Goal: Task Accomplishment & Management: Manage account settings

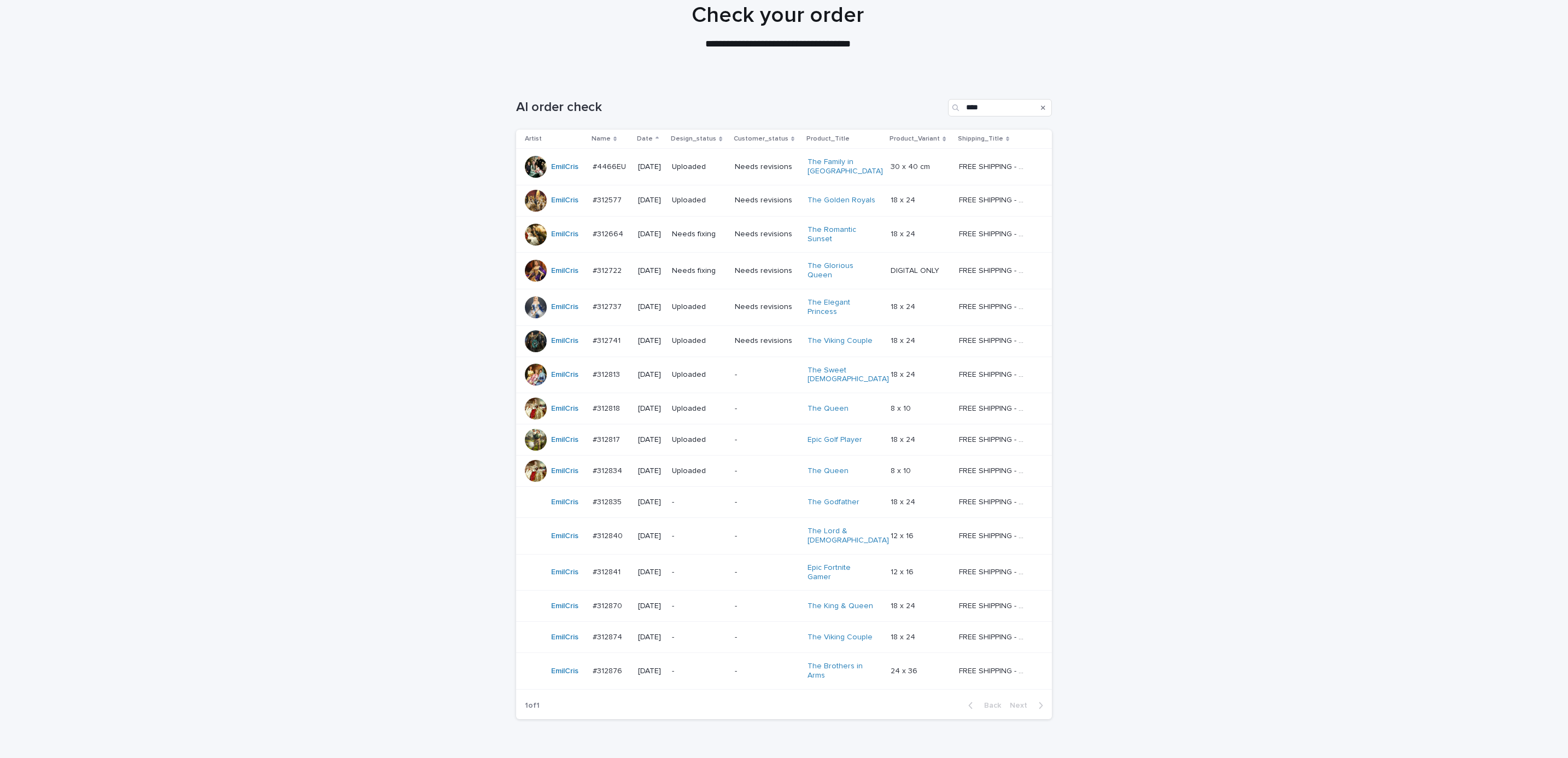
scroll to position [93, 0]
click at [712, 271] on p "Needs fixing" at bounding box center [698, 272] width 54 height 9
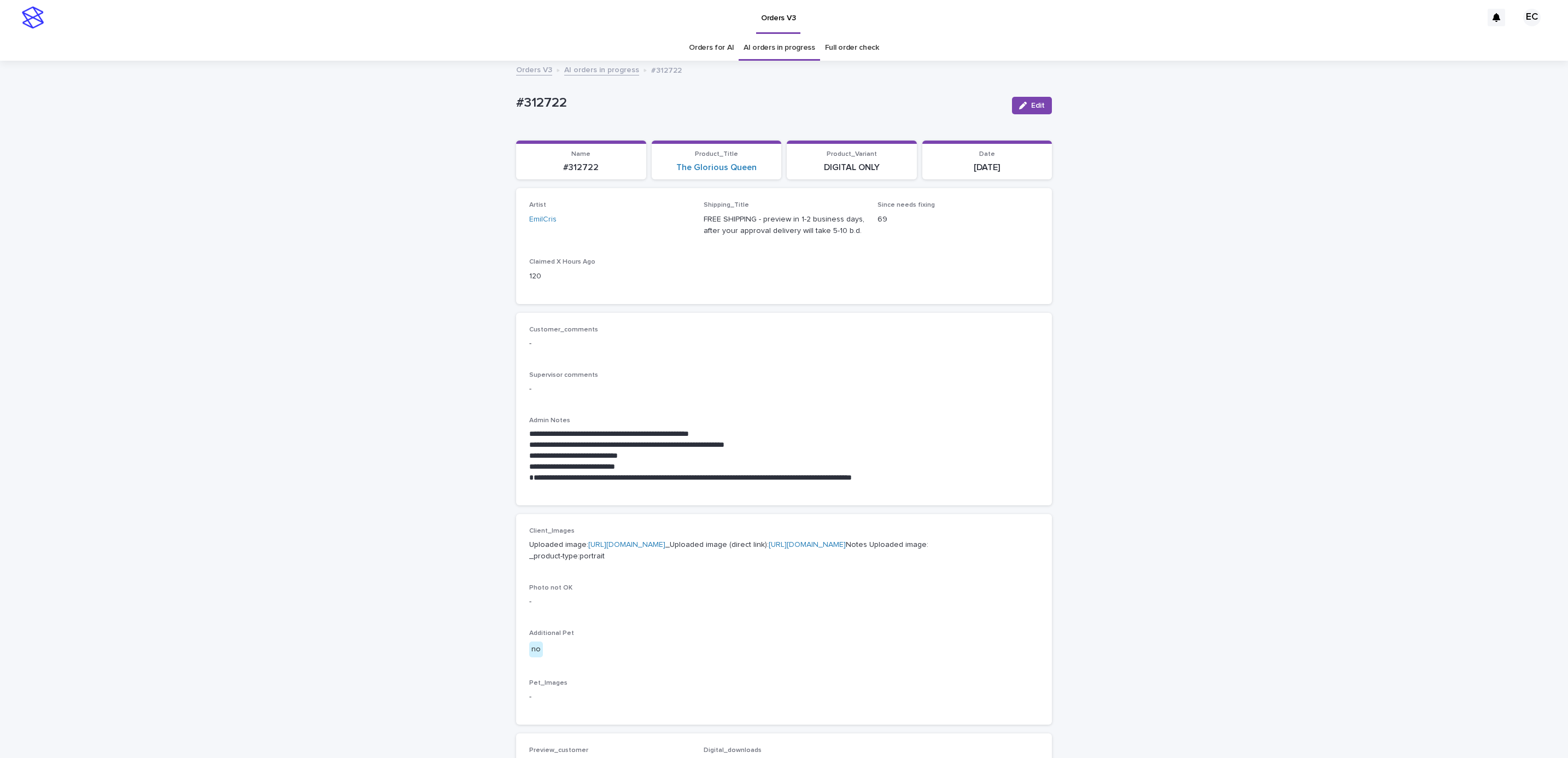
click at [812, 474] on p "**********" at bounding box center [784, 478] width 510 height 11
click at [1186, 438] on div "**********" at bounding box center [784, 596] width 1568 height 1067
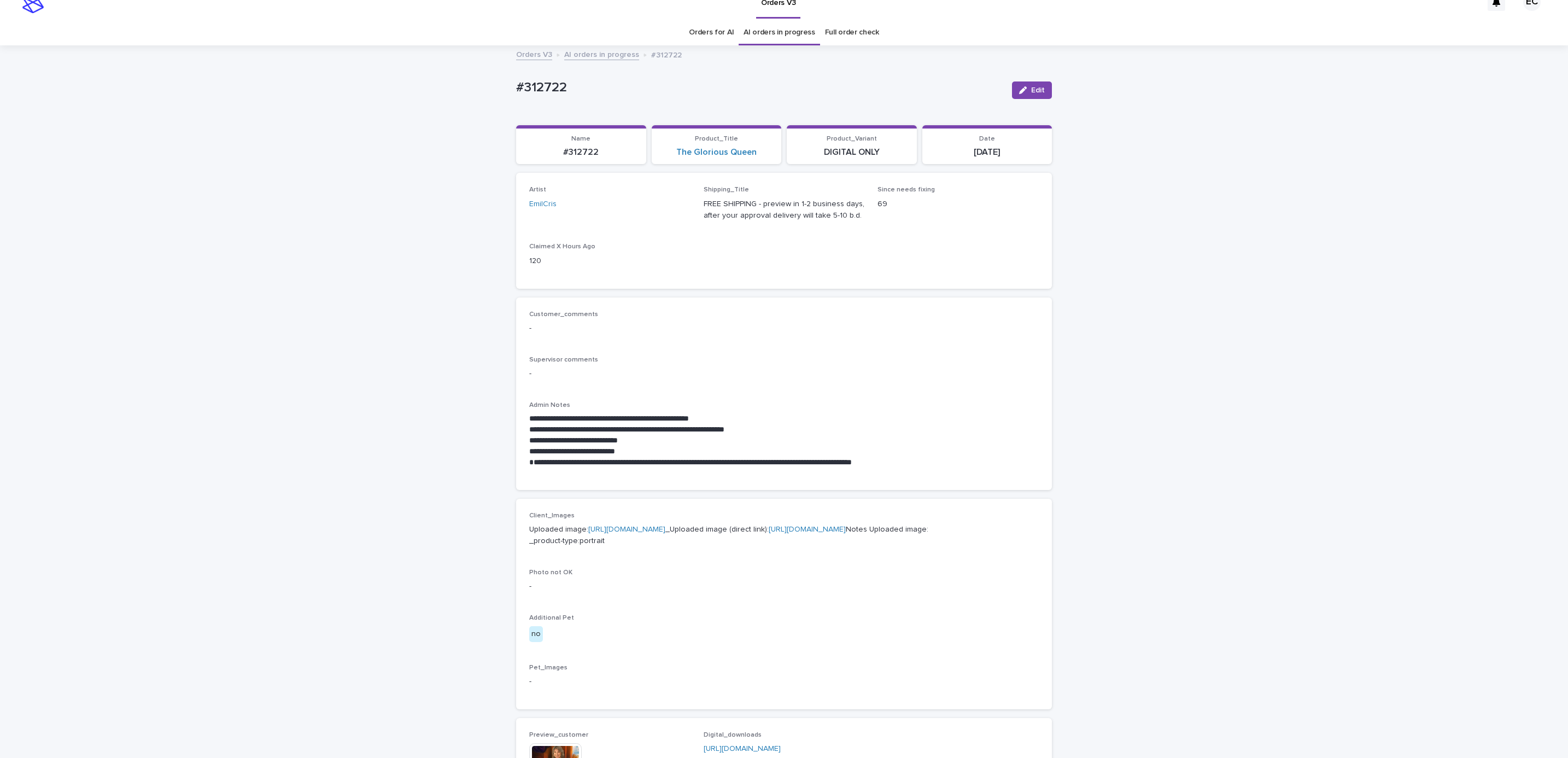
scroll to position [16, 0]
click at [808, 696] on div "Client_Images Uploaded image: [URL][DOMAIN_NAME] _Uploaded image (direct link):…" at bounding box center [784, 603] width 510 height 185
click at [1021, 91] on icon "button" at bounding box center [1022, 90] width 8 height 8
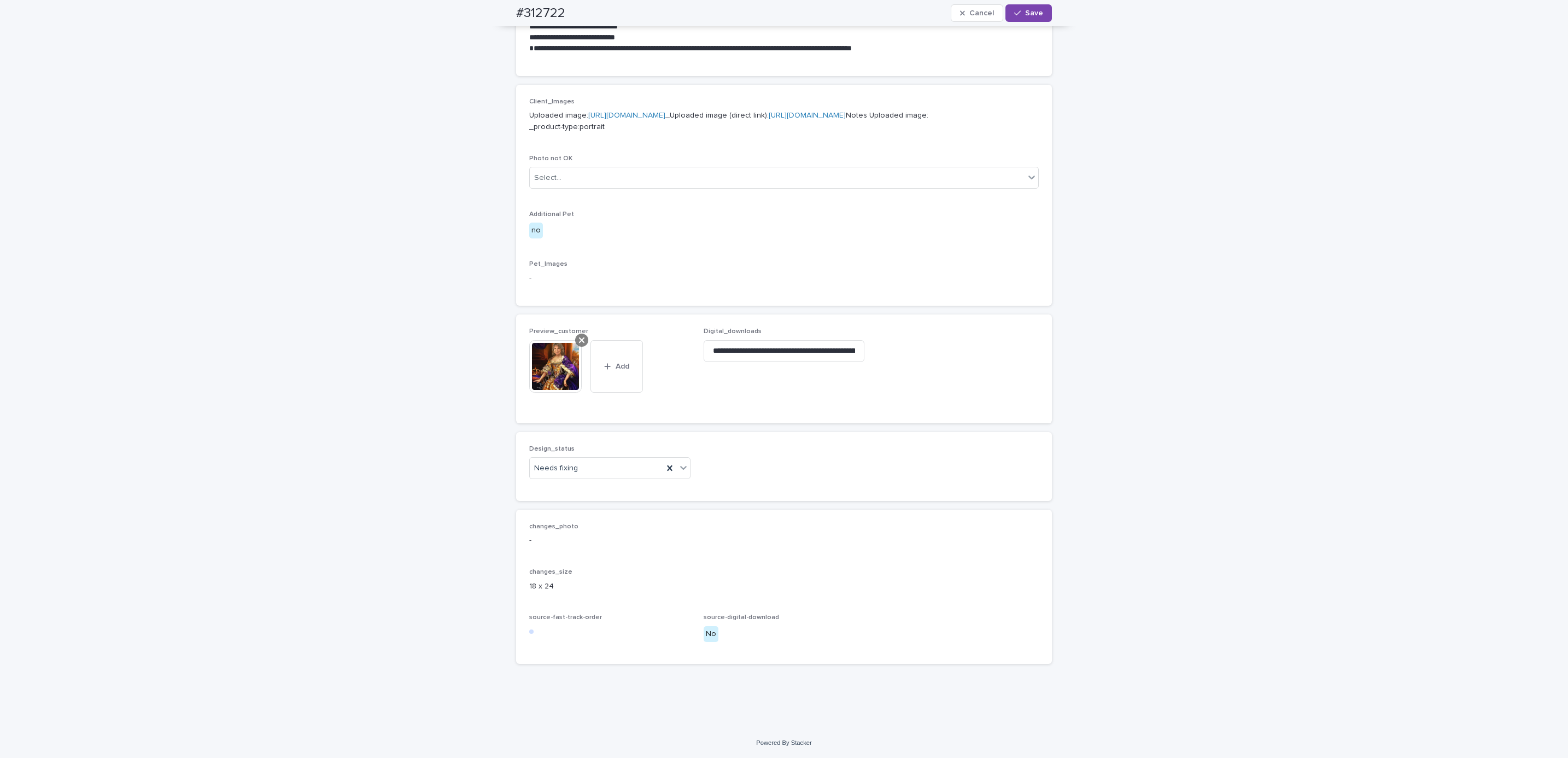
click at [579, 340] on icon at bounding box center [581, 339] width 6 height 8
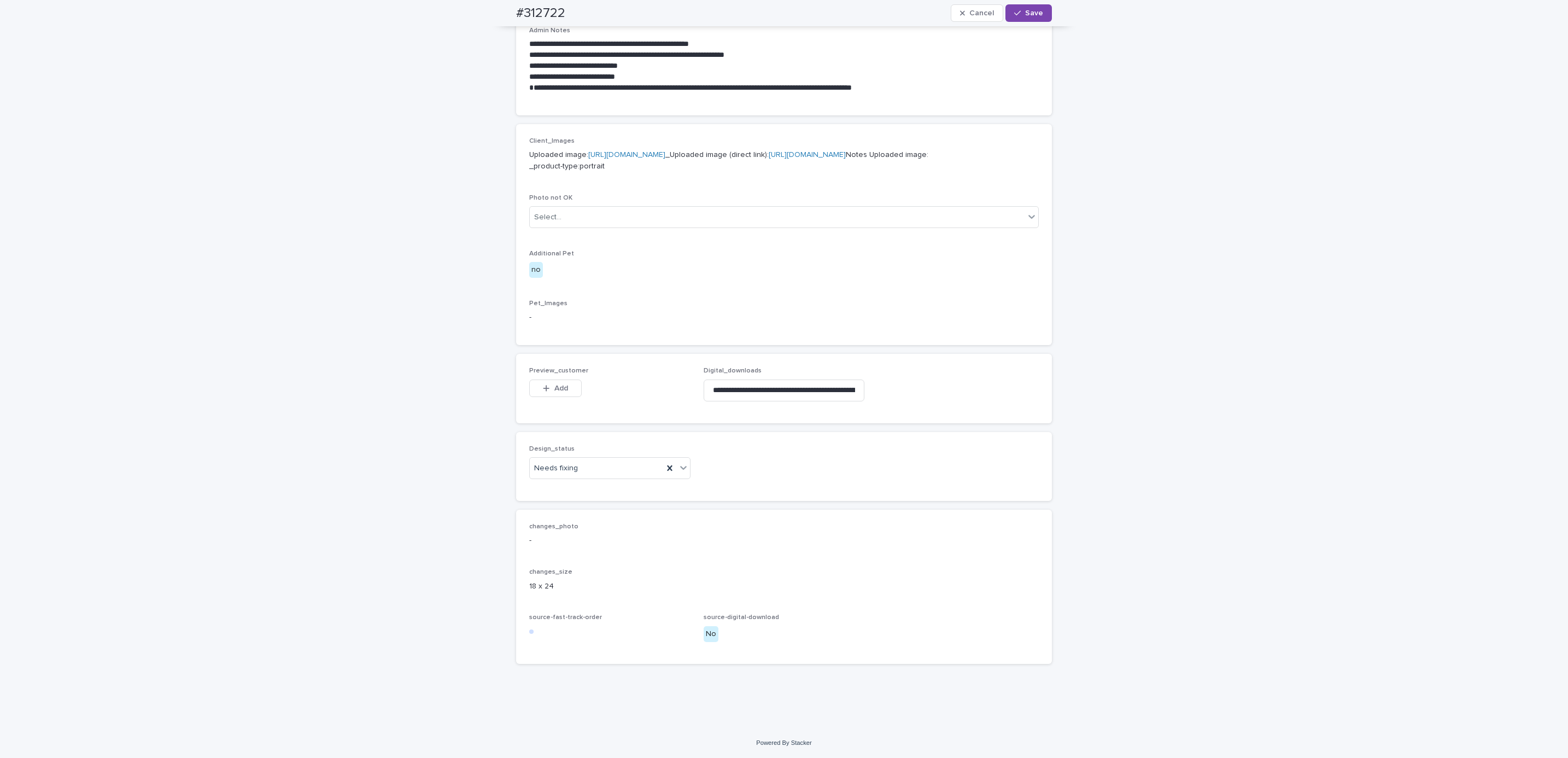
click at [560, 376] on div "Preview_customer This file cannot be opened Download File Add" at bounding box center [610, 387] width 161 height 42
click at [554, 385] on span "Add" at bounding box center [561, 388] width 14 height 8
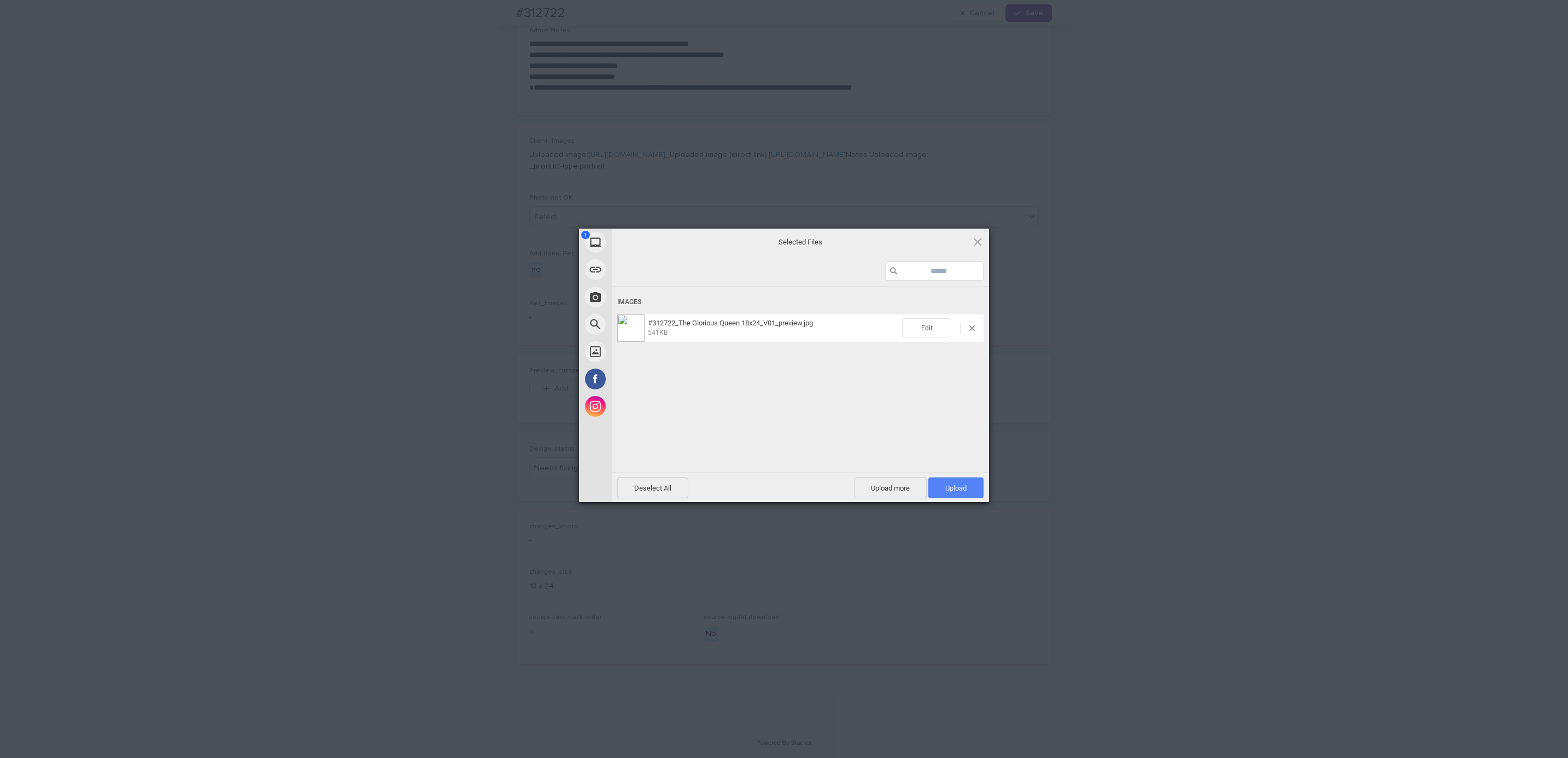
click at [940, 483] on span "Upload 1" at bounding box center [956, 488] width 56 height 21
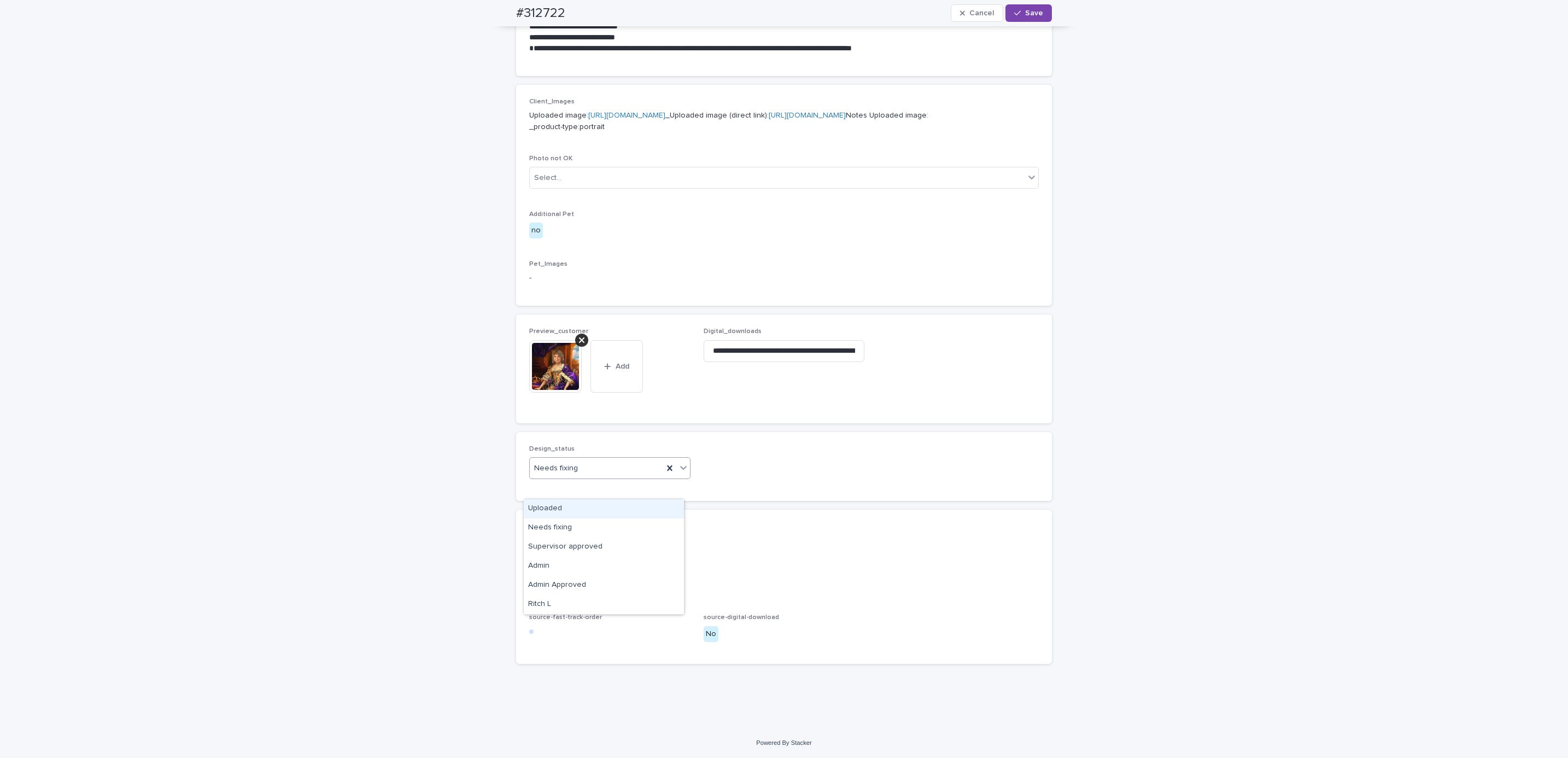
click at [600, 512] on div "Uploaded" at bounding box center [604, 509] width 160 height 19
click at [1036, 19] on button "Save" at bounding box center [1028, 13] width 46 height 18
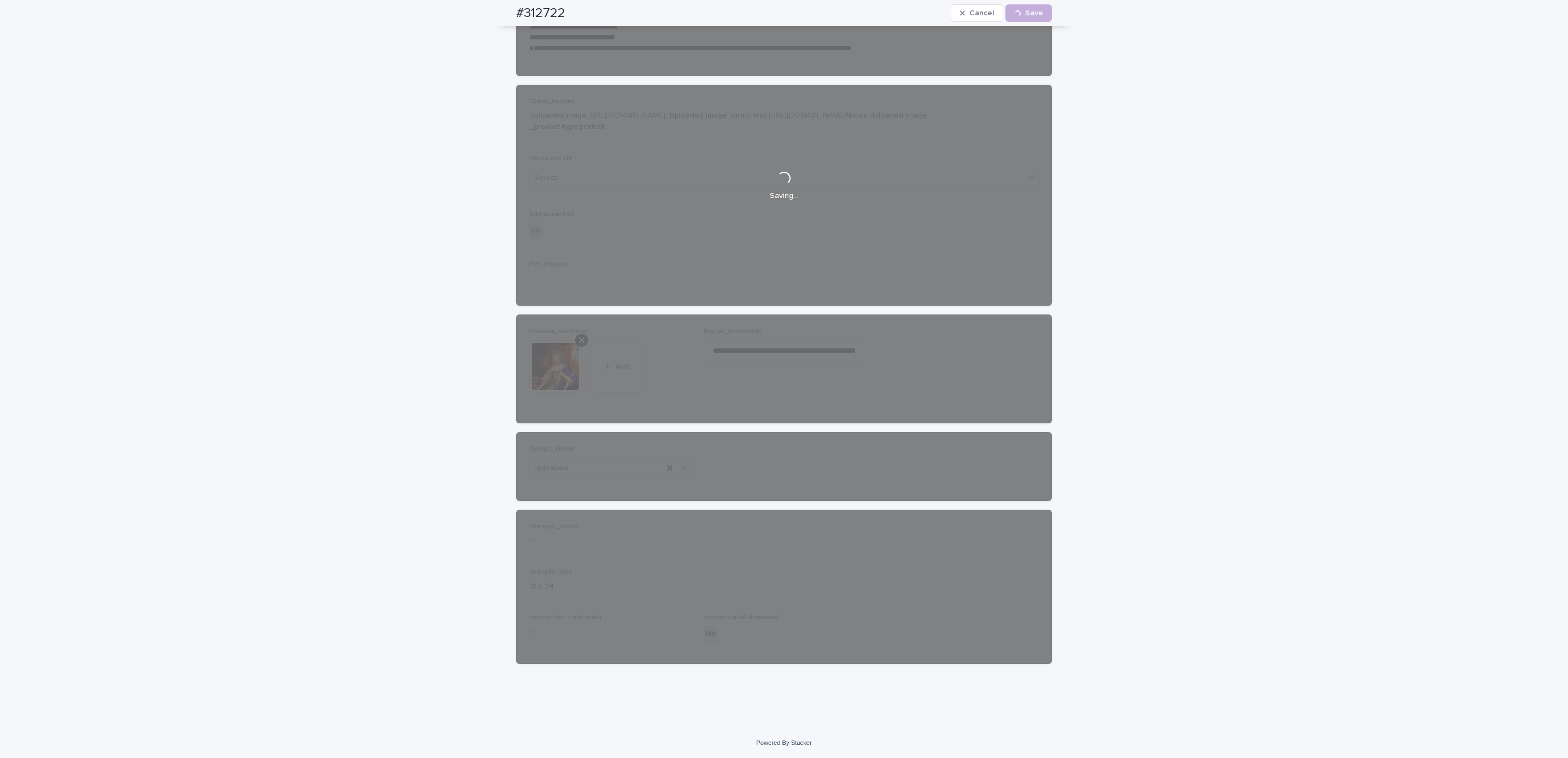
click at [503, 12] on div "#312722 Cancel Loading... Save" at bounding box center [784, 13] width 588 height 26
click at [574, 10] on div "#312722 Cancel Loading... Save" at bounding box center [784, 13] width 536 height 26
copy h2 "#312722"
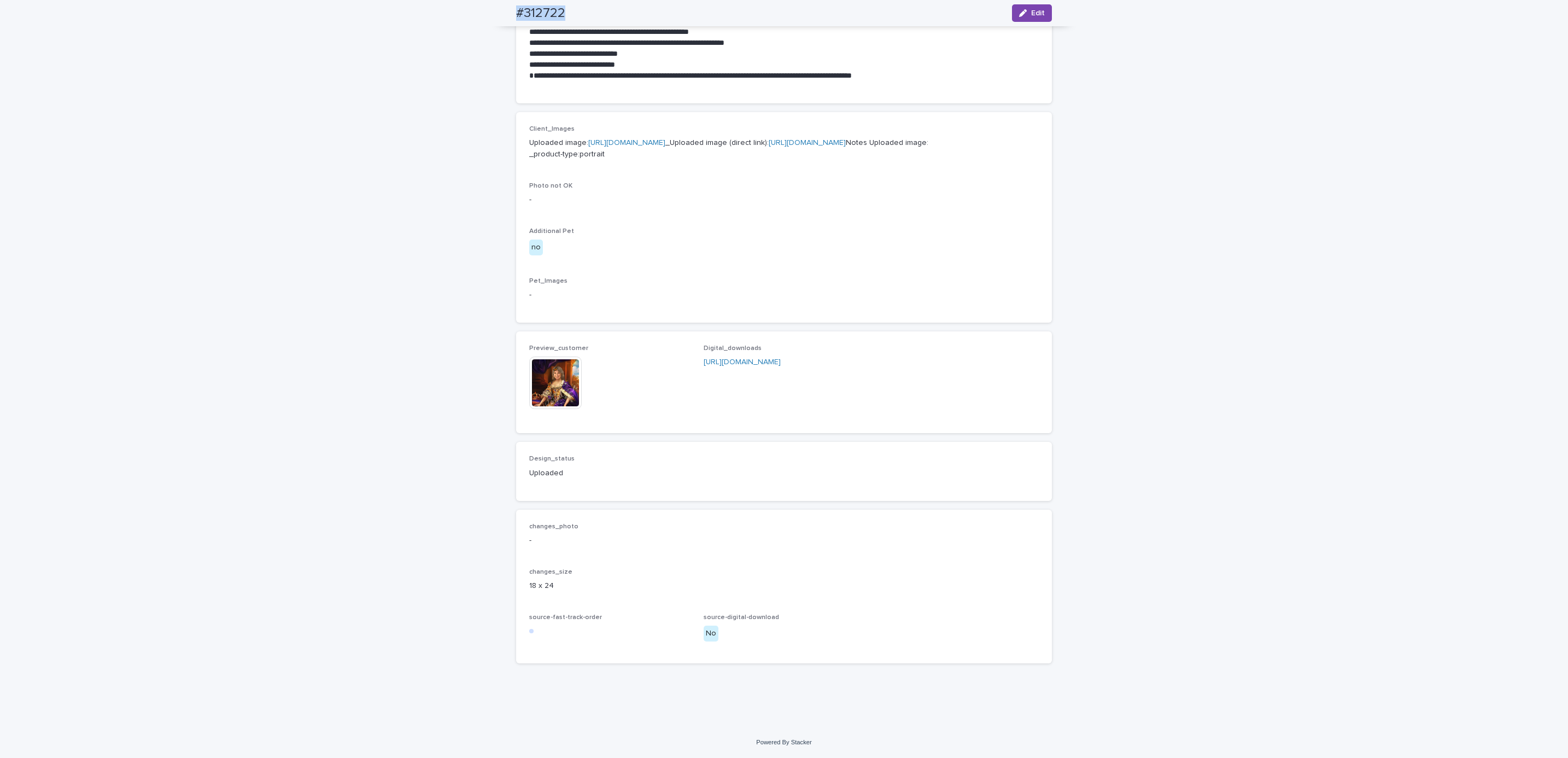
scroll to position [453, 0]
click at [125, 96] on div "**********" at bounding box center [784, 193] width 1568 height 1067
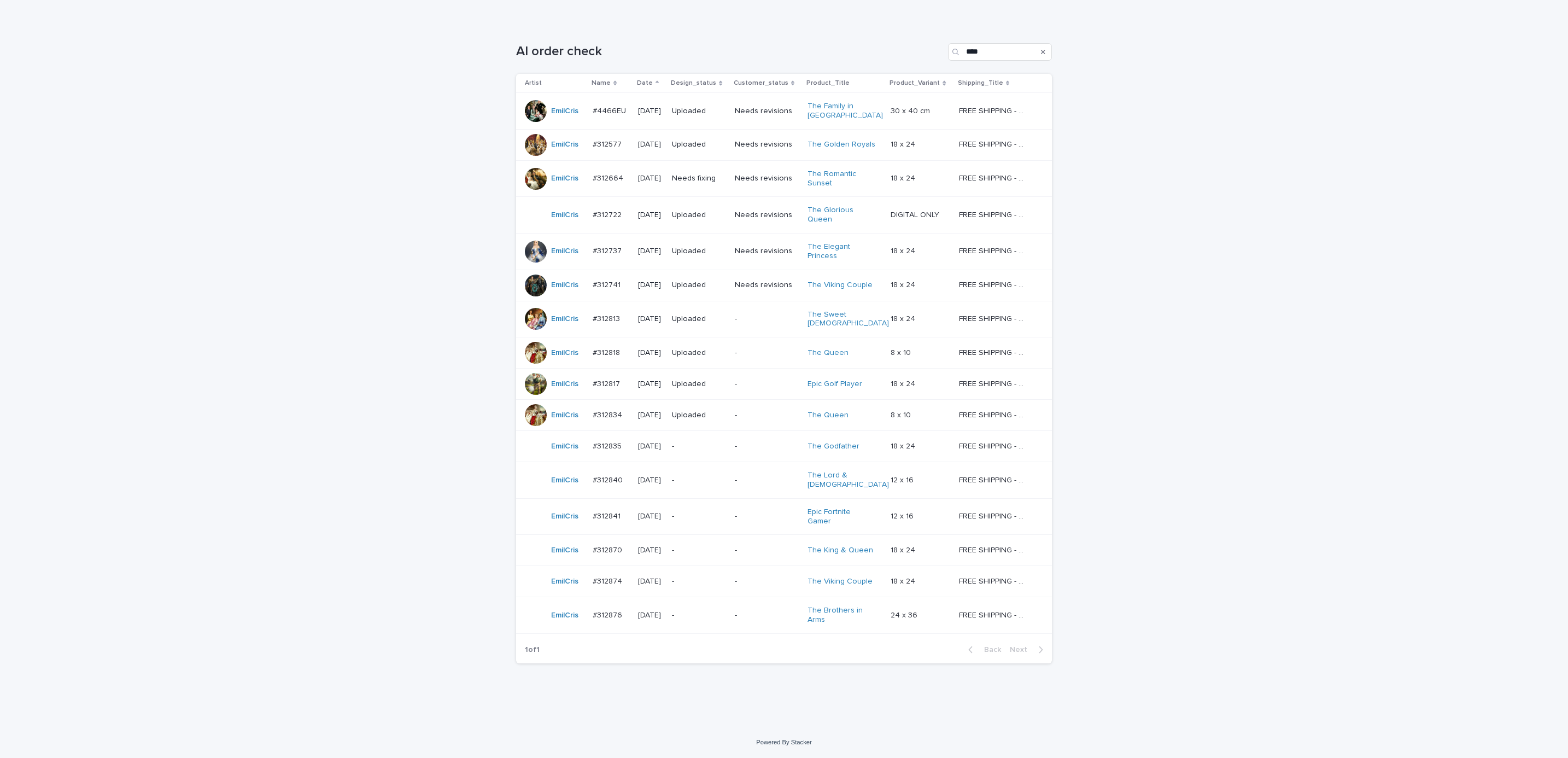
scroll to position [35, 0]
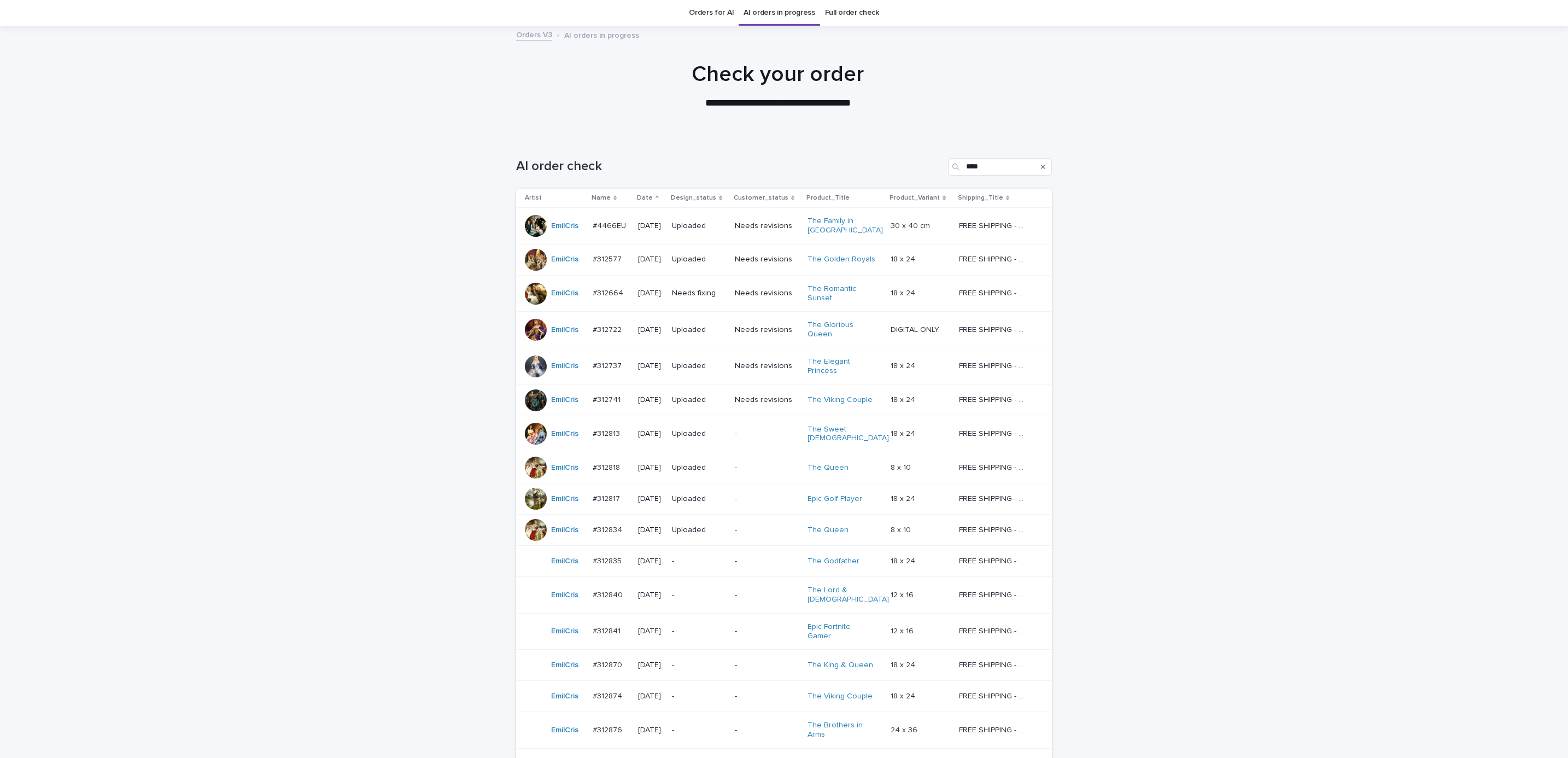
click at [1188, 286] on div "Loading... Saving… Loading... Saving… AI order check **** Artist Name Date Desi…" at bounding box center [784, 488] width 1568 height 705
click at [690, 298] on p "Needs fixing" at bounding box center [698, 293] width 54 height 9
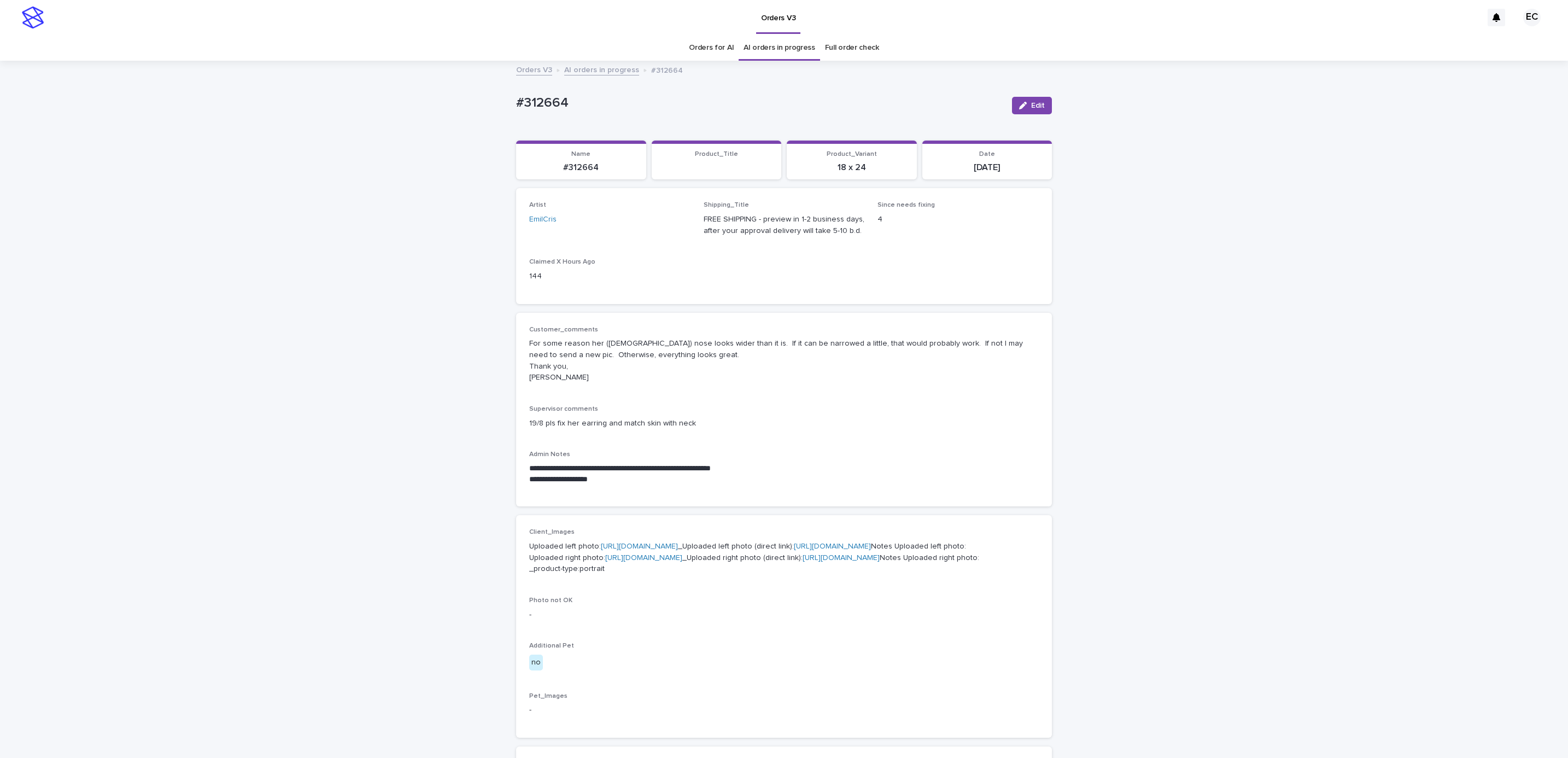
click at [1204, 401] on div "**********" at bounding box center [784, 704] width 1568 height 1285
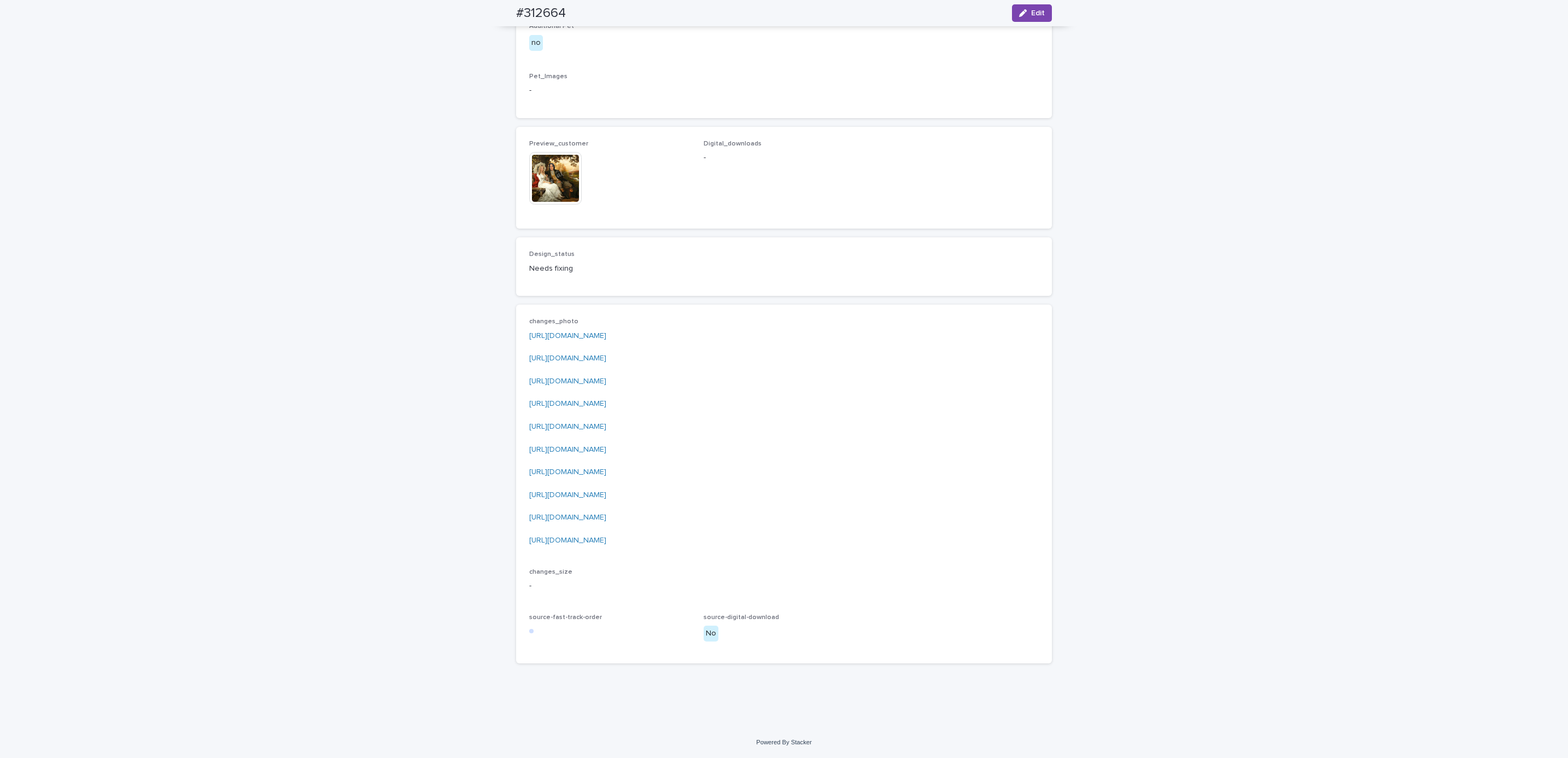
scroll to position [698, 0]
click at [606, 339] on link "[URL][DOMAIN_NAME]" at bounding box center [568, 336] width 77 height 8
click at [606, 362] on link "[URL][DOMAIN_NAME]" at bounding box center [568, 358] width 77 height 8
click at [627, 422] on p "[URL][DOMAIN_NAME] [URL][DOMAIN_NAME] [URL][DOMAIN_NAME] [URL][DOMAIN_NAME] [UR…" at bounding box center [784, 437] width 510 height 216
click at [606, 385] on link "[URL][DOMAIN_NAME]" at bounding box center [568, 381] width 77 height 8
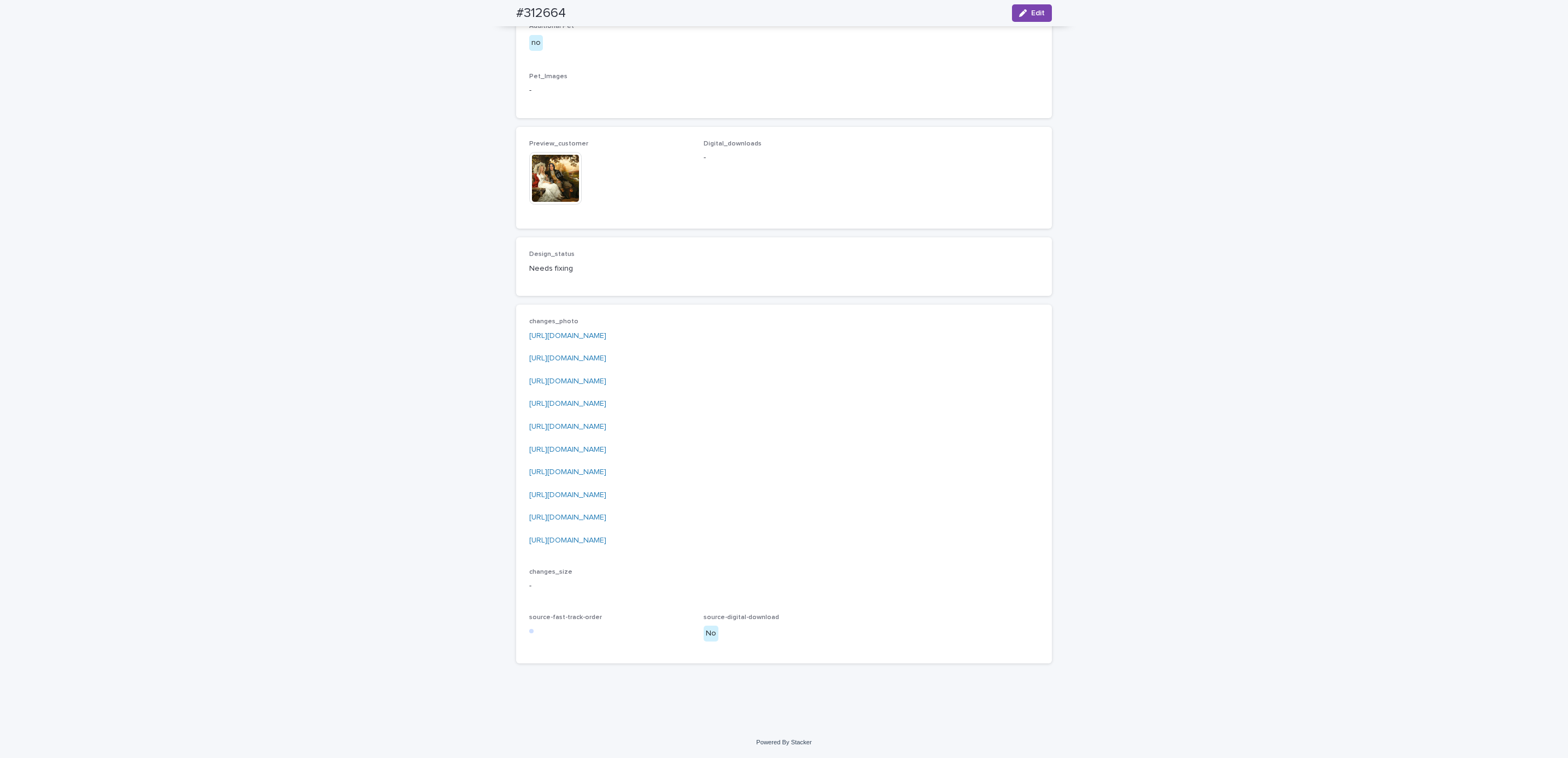
click at [606, 544] on link "[URL][DOMAIN_NAME]" at bounding box center [568, 540] width 77 height 8
click at [612, 547] on p "[URL][DOMAIN_NAME] [URL][DOMAIN_NAME] [URL][DOMAIN_NAME] [URL][DOMAIN_NAME] [UR…" at bounding box center [784, 437] width 510 height 216
click at [606, 521] on link "[URL][DOMAIN_NAME]" at bounding box center [568, 518] width 77 height 8
click at [606, 499] on link "[URL][DOMAIN_NAME]" at bounding box center [568, 495] width 77 height 8
click at [599, 476] on link "[URL][DOMAIN_NAME]" at bounding box center [568, 472] width 77 height 8
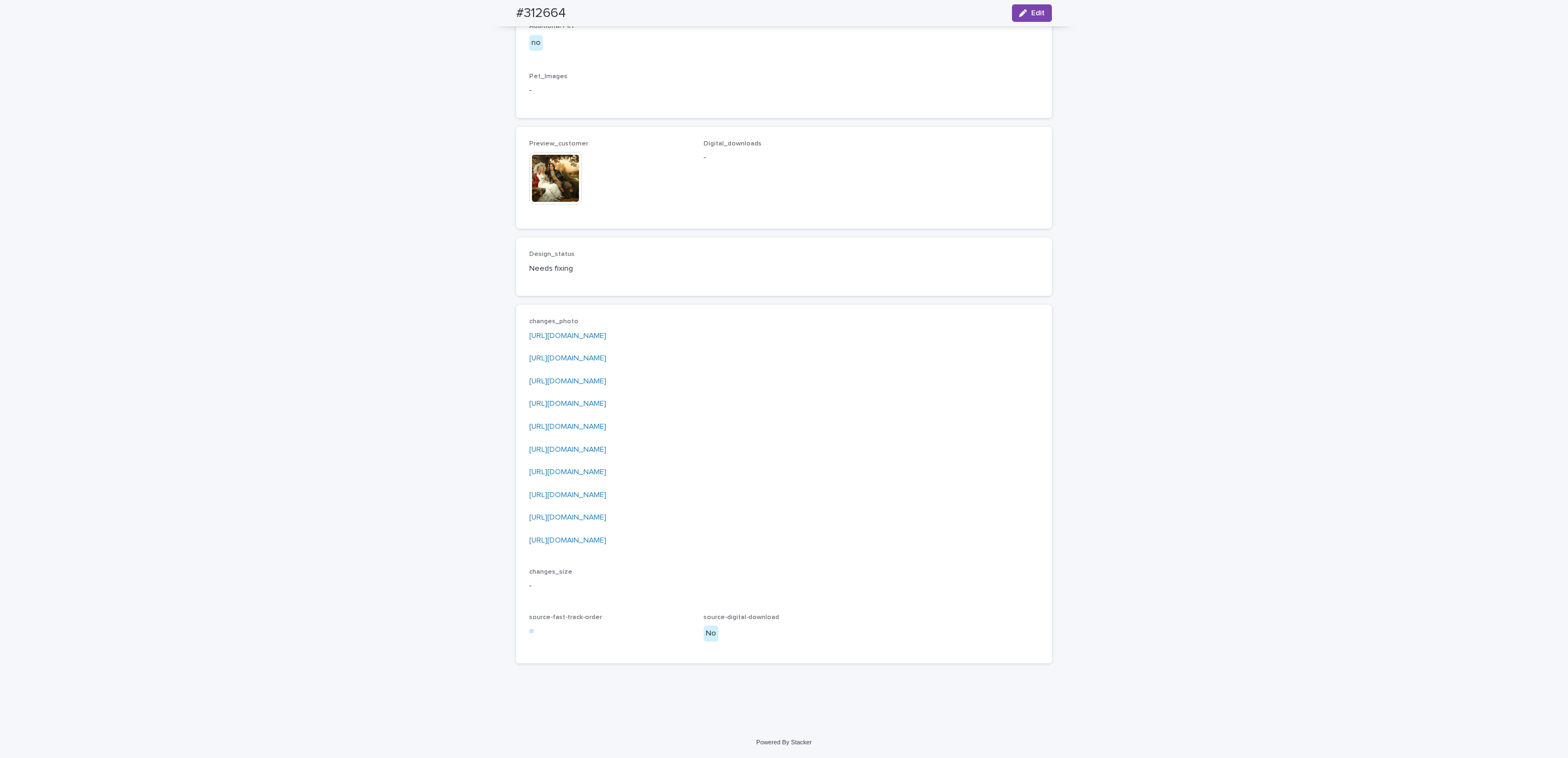
click at [606, 453] on link "[URL][DOMAIN_NAME]" at bounding box center [568, 450] width 77 height 8
click at [606, 431] on link "[URL][DOMAIN_NAME]" at bounding box center [568, 426] width 77 height 8
click at [606, 407] on link "[URL][DOMAIN_NAME]" at bounding box center [568, 404] width 77 height 8
click at [230, 437] on div "**********" at bounding box center [784, 84] width 1568 height 1285
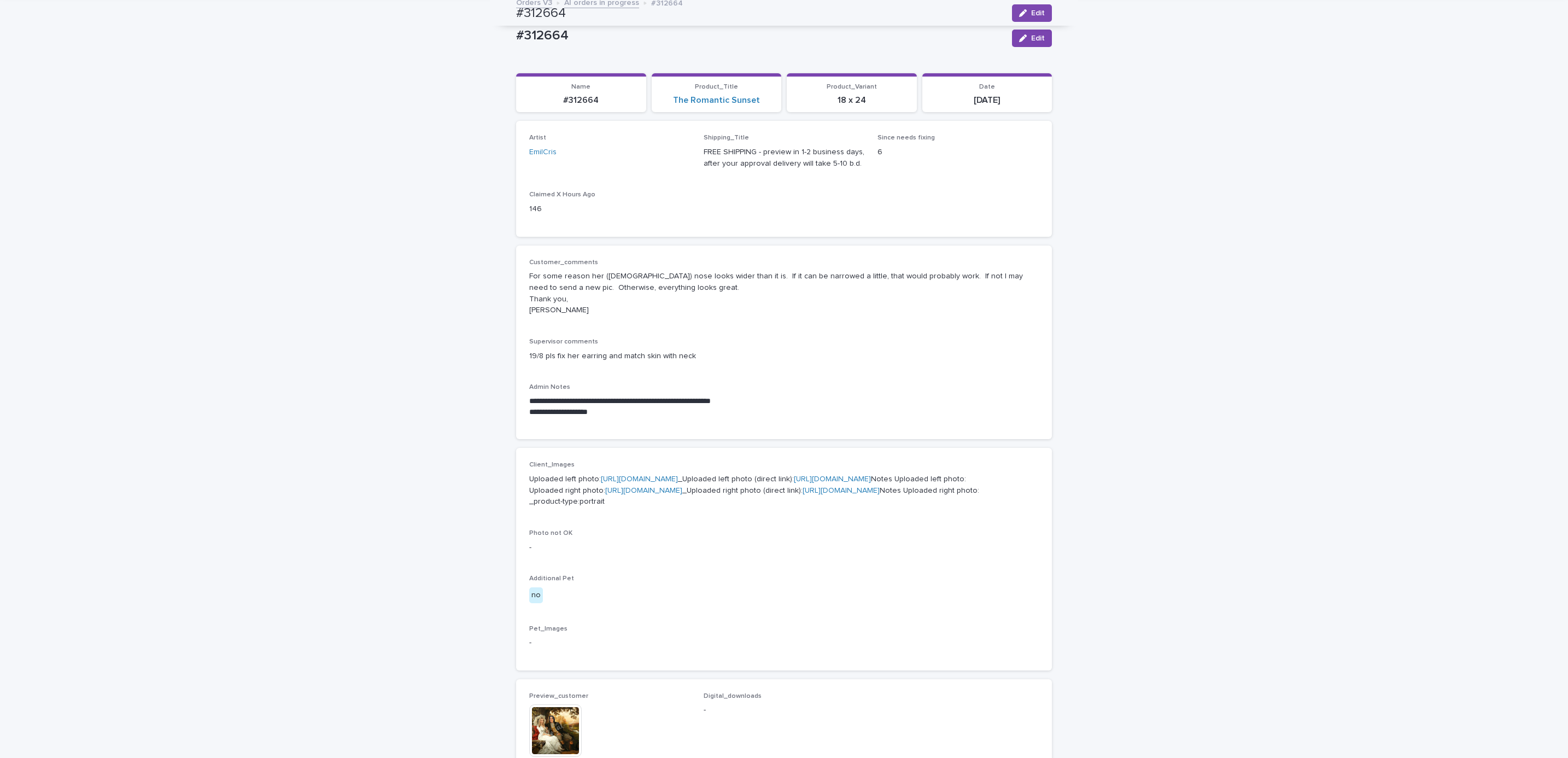
scroll to position [0, 0]
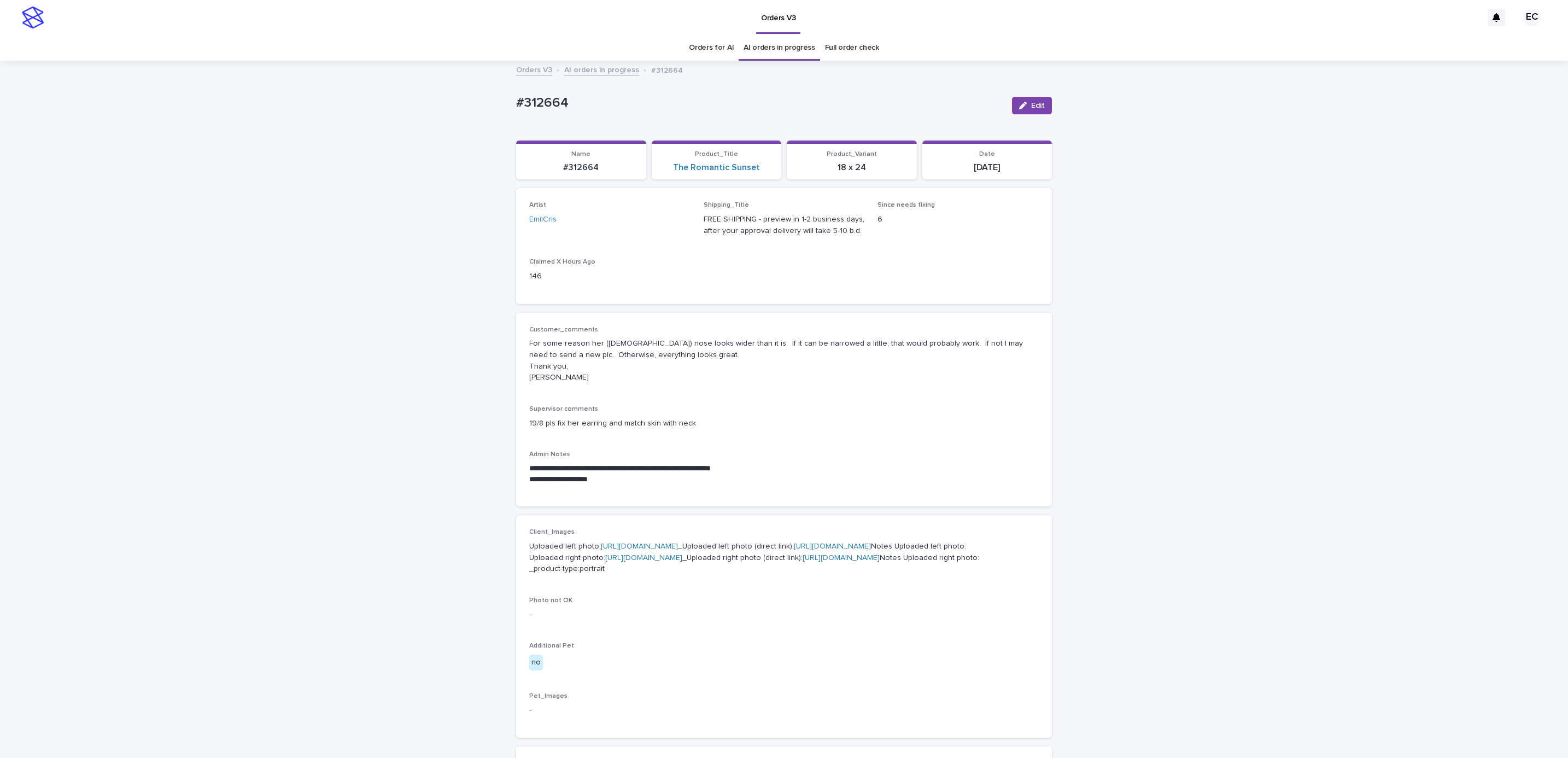
click at [231, 425] on div "**********" at bounding box center [784, 704] width 1568 height 1285
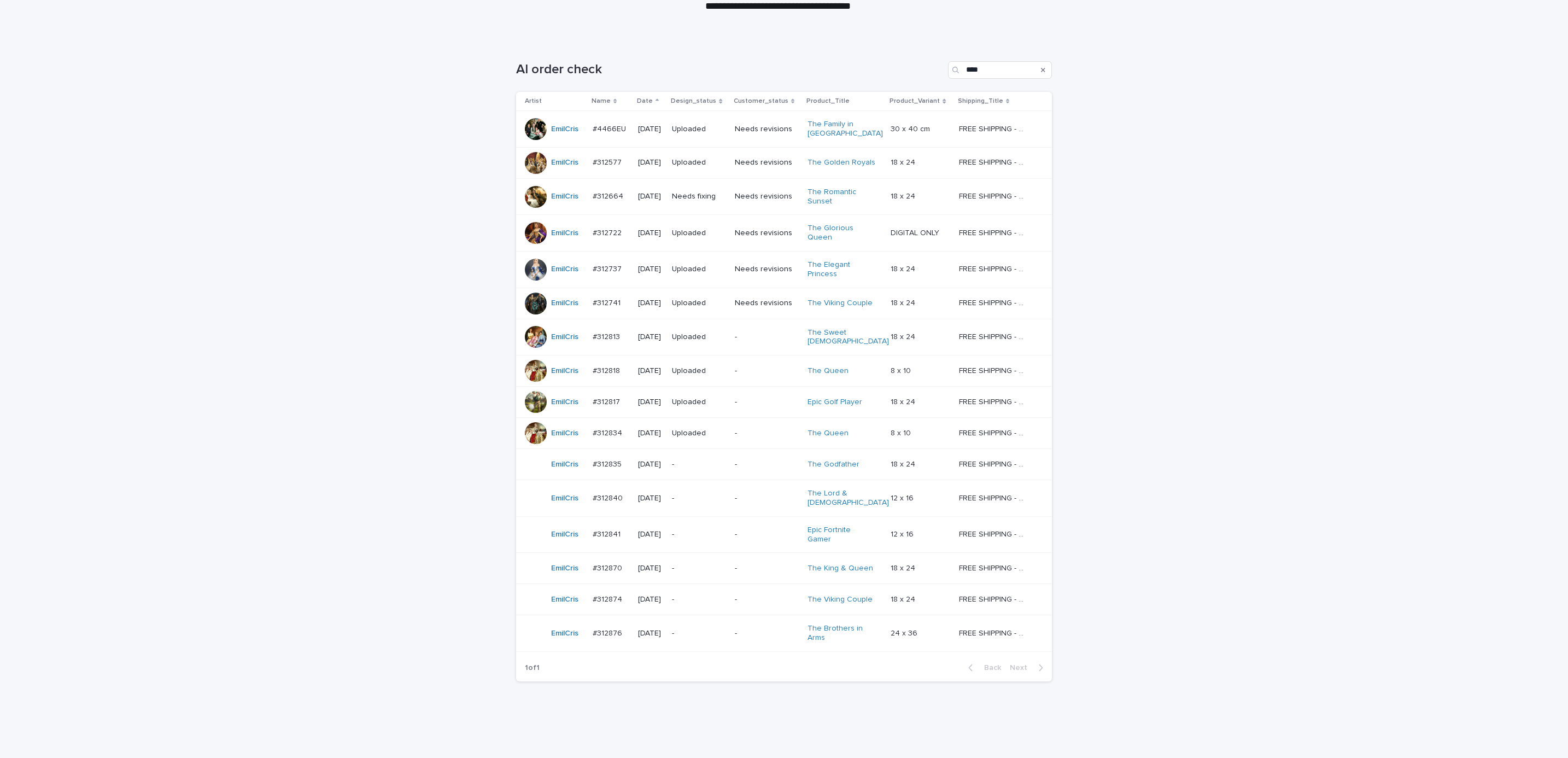
scroll to position [133, 0]
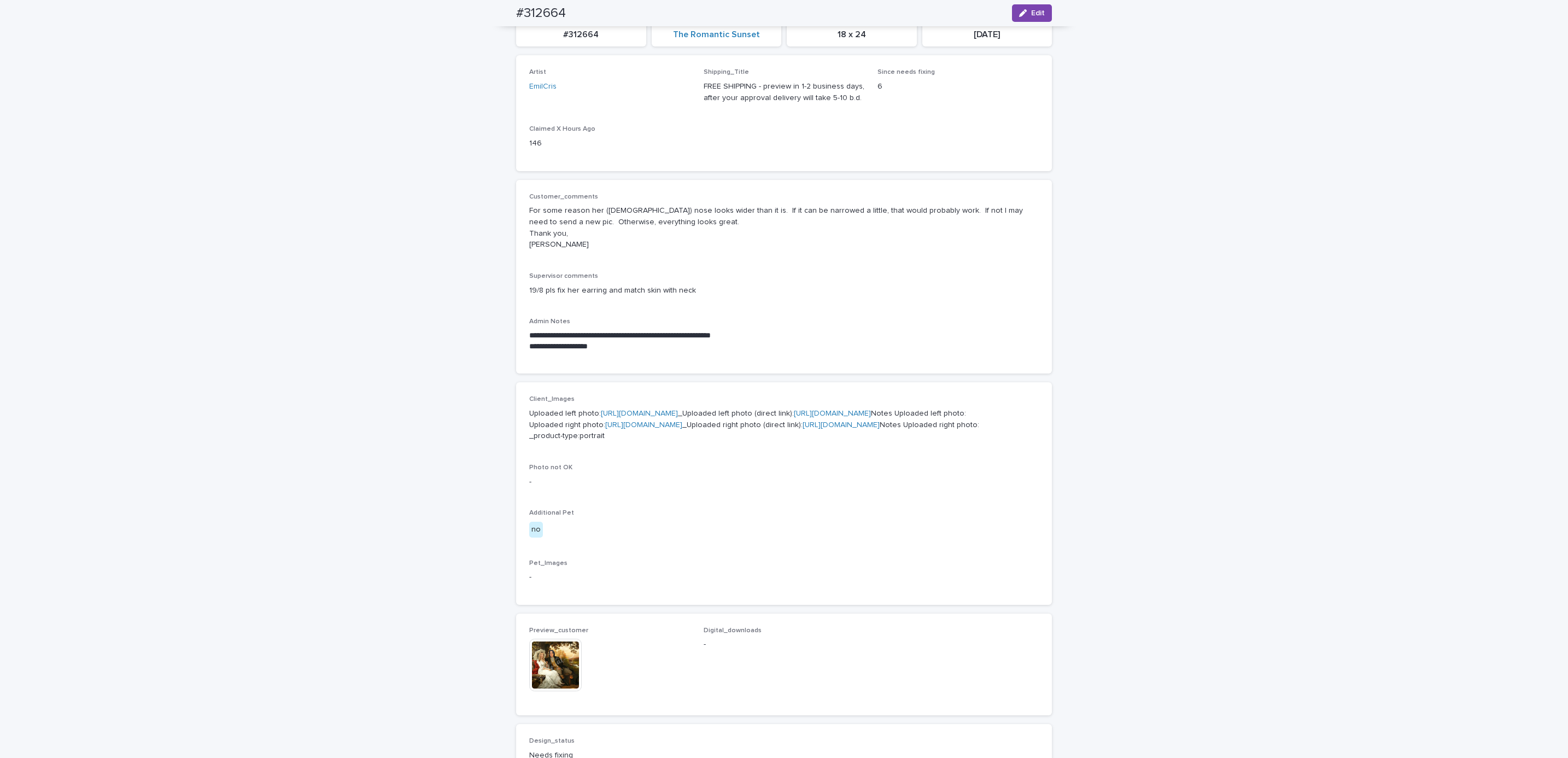
scroll to position [35, 0]
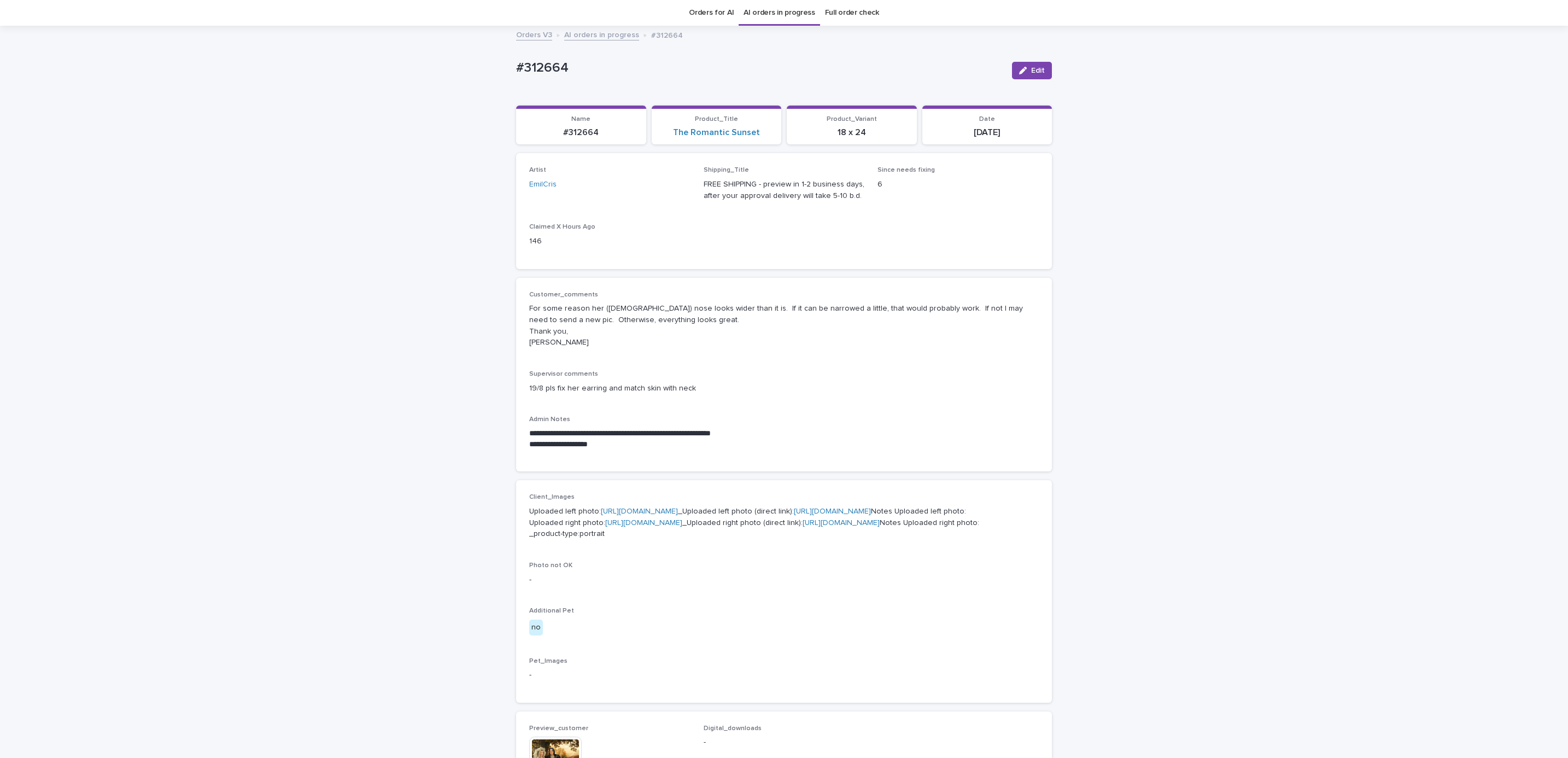
click at [806, 585] on p "-" at bounding box center [784, 580] width 510 height 11
click at [1021, 67] on icon "button" at bounding box center [1022, 71] width 8 height 8
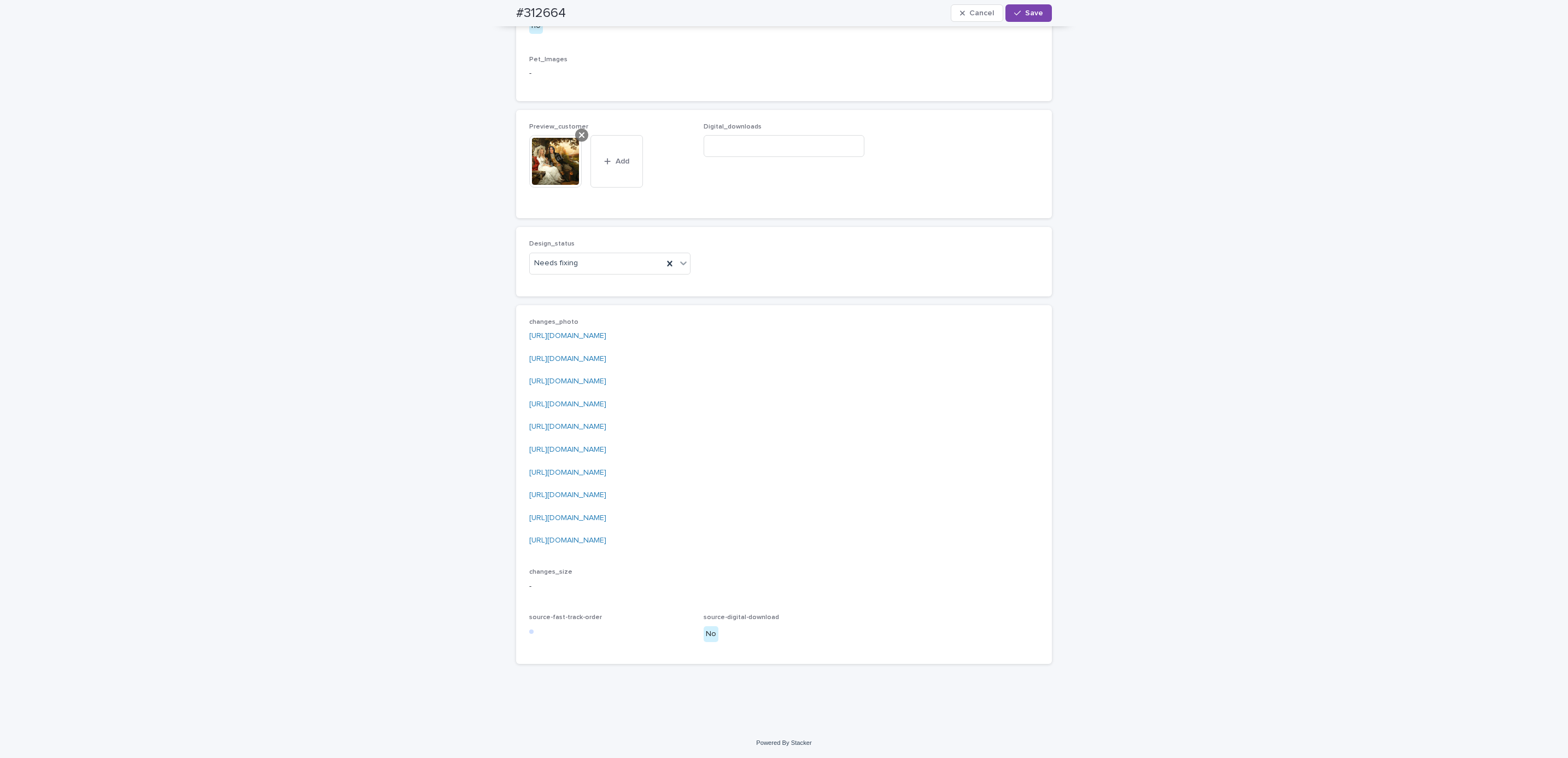
click at [579, 133] on icon at bounding box center [581, 135] width 6 height 8
click at [554, 186] on span "Add" at bounding box center [561, 183] width 14 height 8
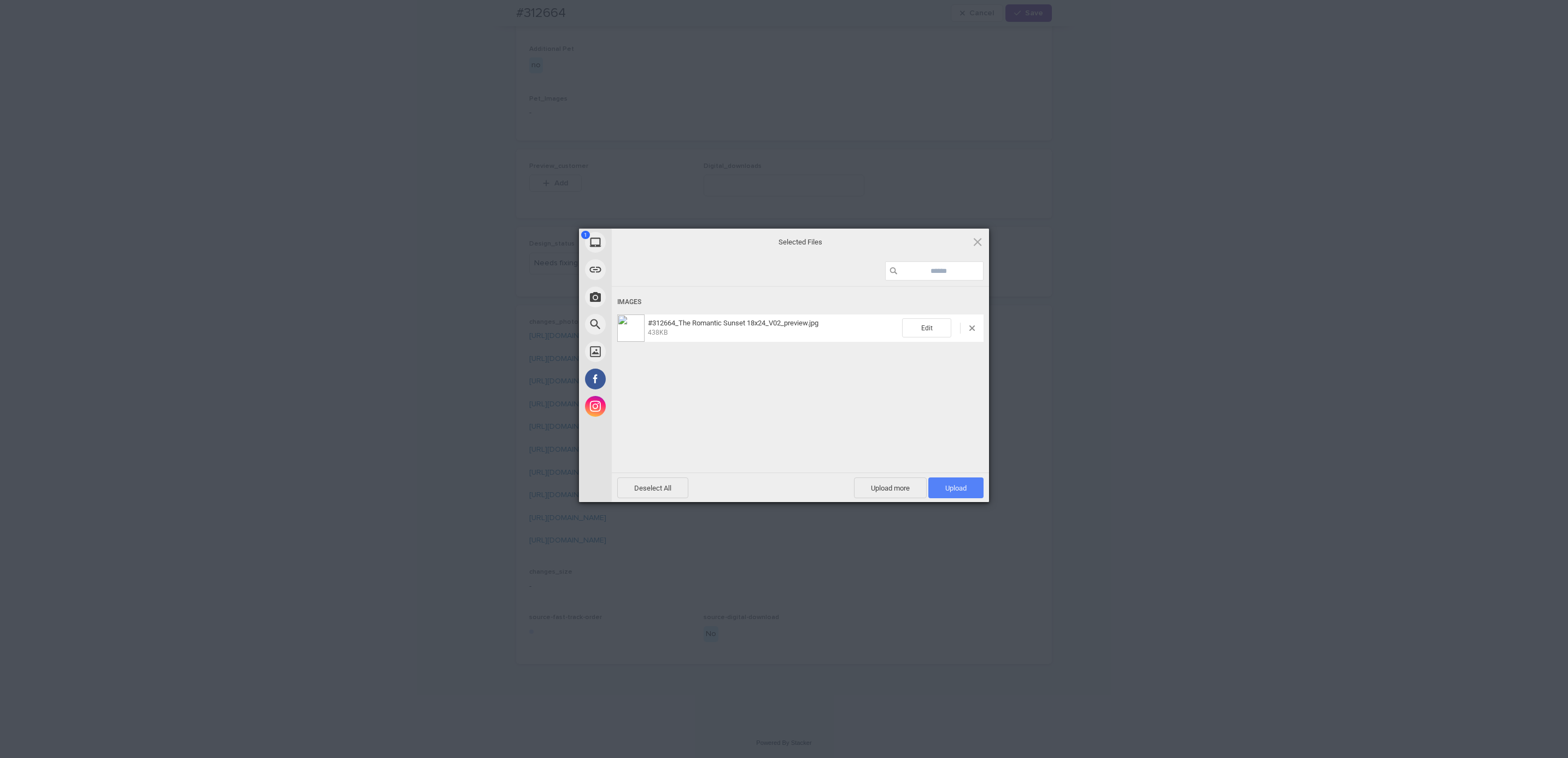
click at [950, 493] on span "Upload 1" at bounding box center [956, 488] width 56 height 21
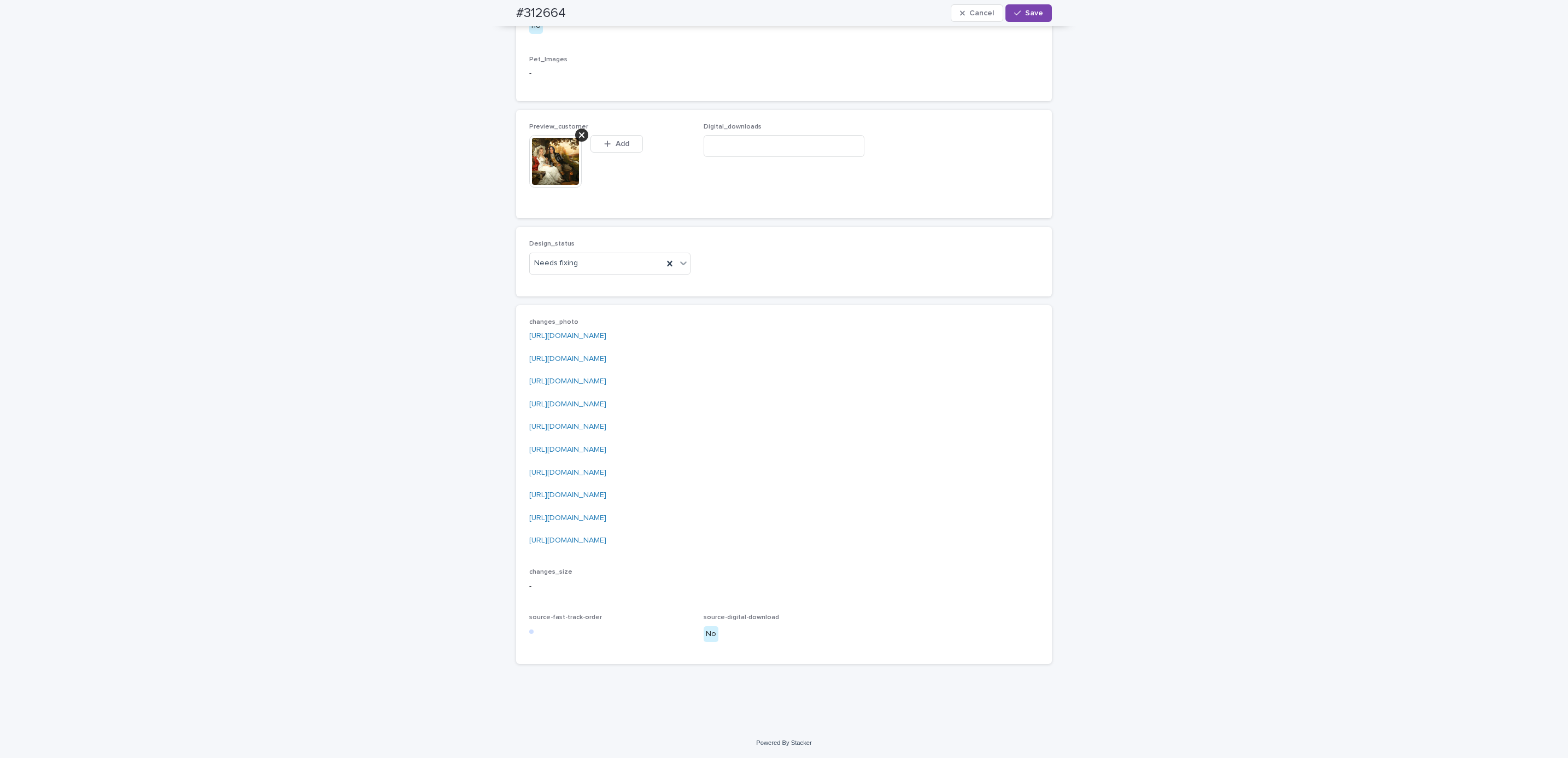
scroll to position [742, 0]
click at [579, 283] on div "Design_status Needs fixing" at bounding box center [610, 261] width 161 height 42
click at [639, 296] on div "Design_status Needs fixing" at bounding box center [784, 261] width 536 height 69
click at [548, 296] on div "Design_status Needs fixing" at bounding box center [784, 261] width 536 height 69
click at [730, 272] on div "Design_status Needs fixing" at bounding box center [784, 261] width 510 height 42
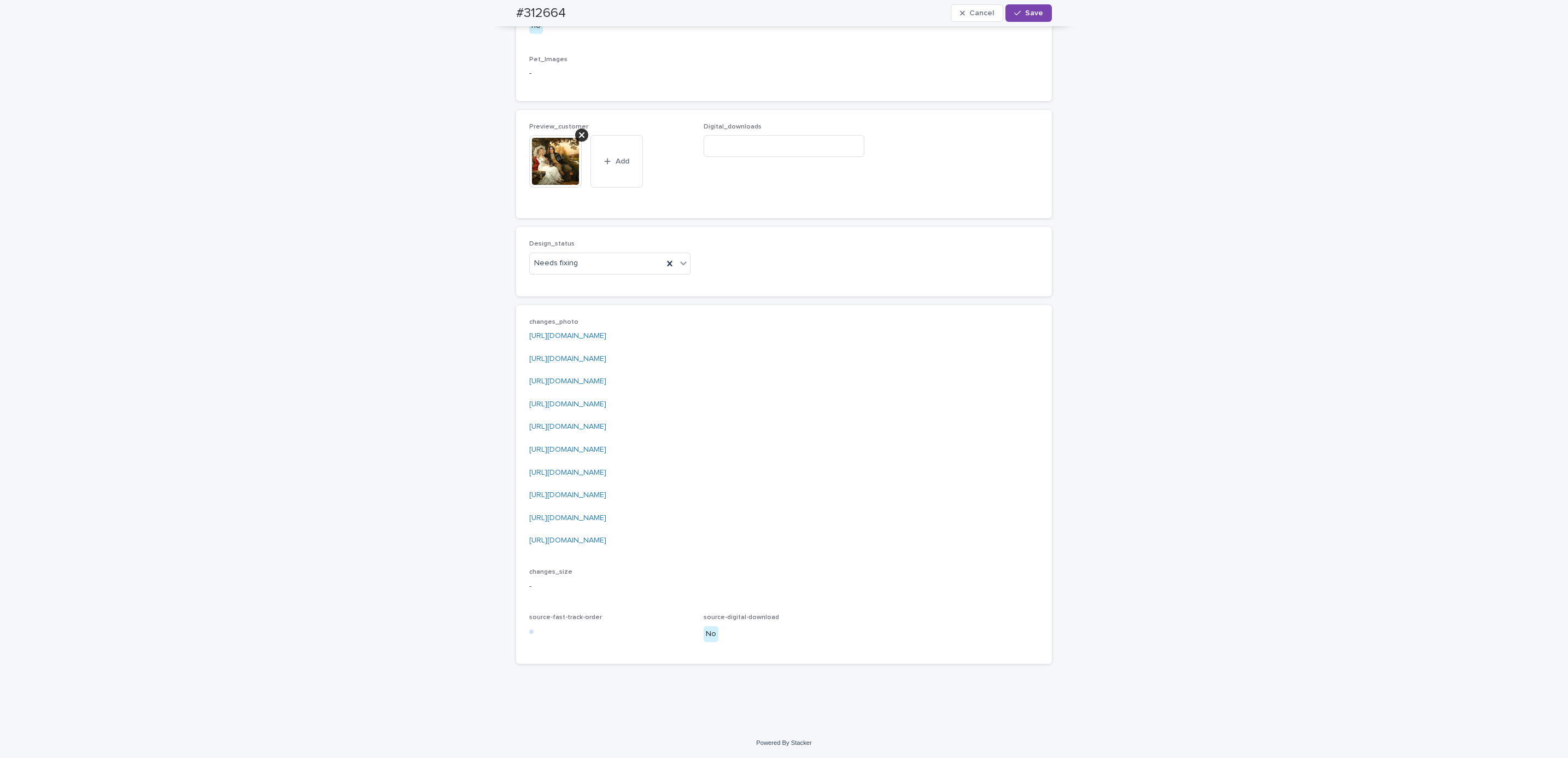
click at [582, 283] on div "Design_status Needs fixing" at bounding box center [610, 261] width 161 height 42
click at [587, 283] on div "Design_status Needs fixing" at bounding box center [610, 261] width 161 height 42
click at [622, 303] on div "Uploaded" at bounding box center [604, 304] width 160 height 19
click at [1019, 11] on div "button" at bounding box center [1020, 13] width 11 height 8
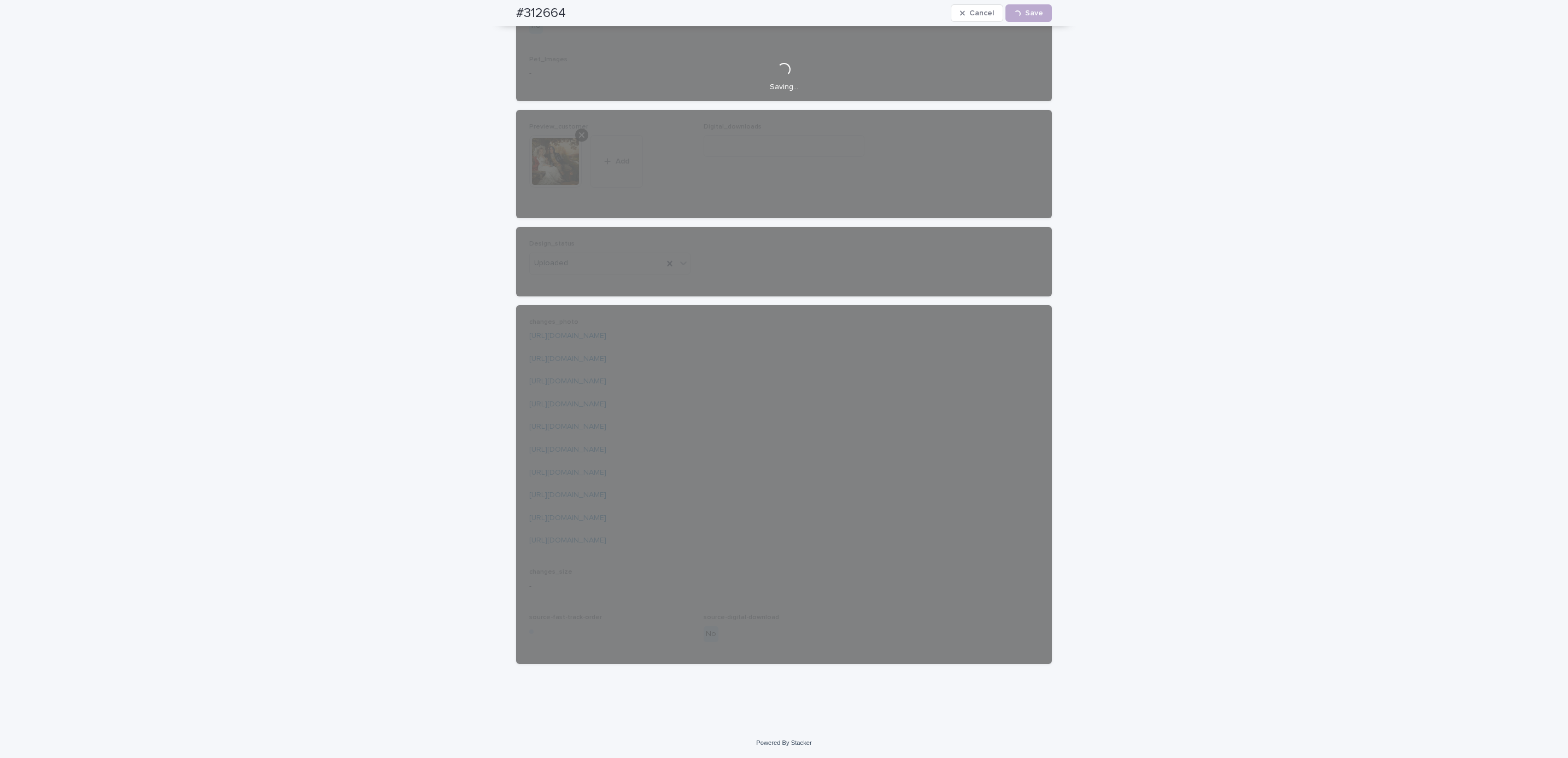
click at [499, 15] on div "#312664 Cancel Loading... Save" at bounding box center [784, 13] width 588 height 26
click at [578, 7] on div "#312664 Cancel Loading... Save" at bounding box center [784, 13] width 536 height 26
copy h2 "#312664"
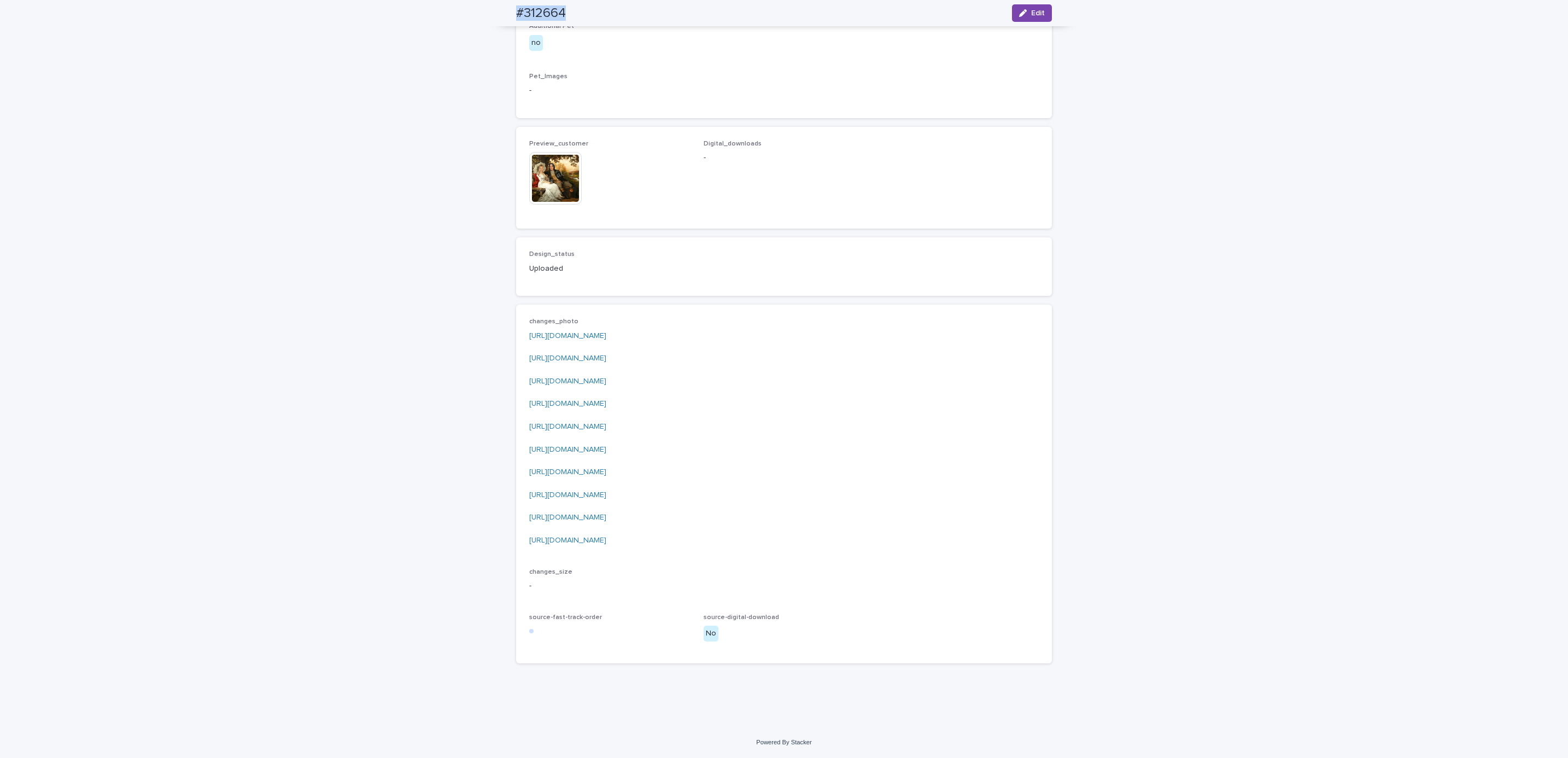
scroll to position [729, 0]
click at [165, 87] on div "**********" at bounding box center [784, 84] width 1568 height 1285
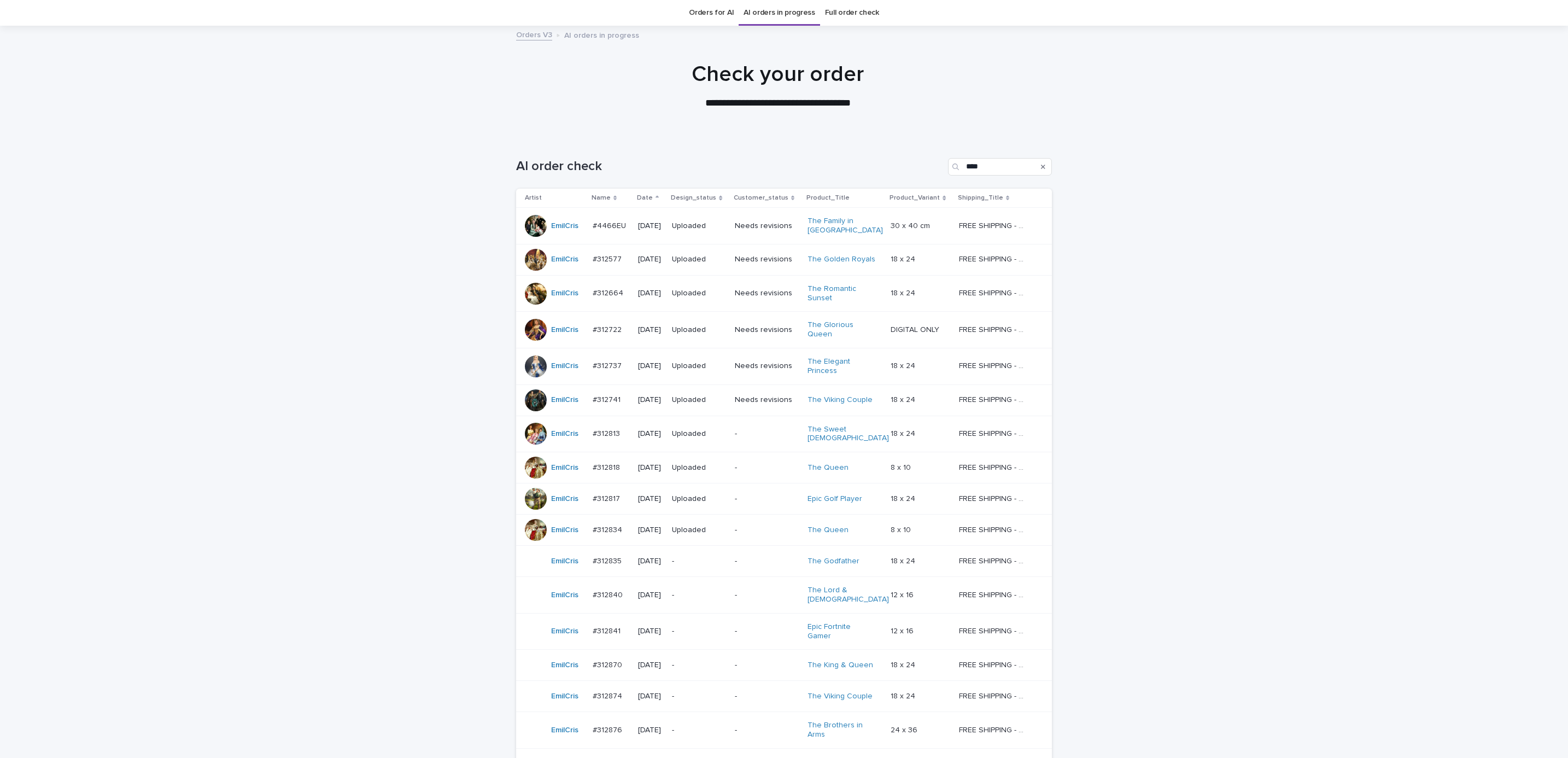
click at [1196, 342] on div "Loading... Saving… Loading... Saving… AI order check **** Artist Name Date Desi…" at bounding box center [784, 488] width 1568 height 705
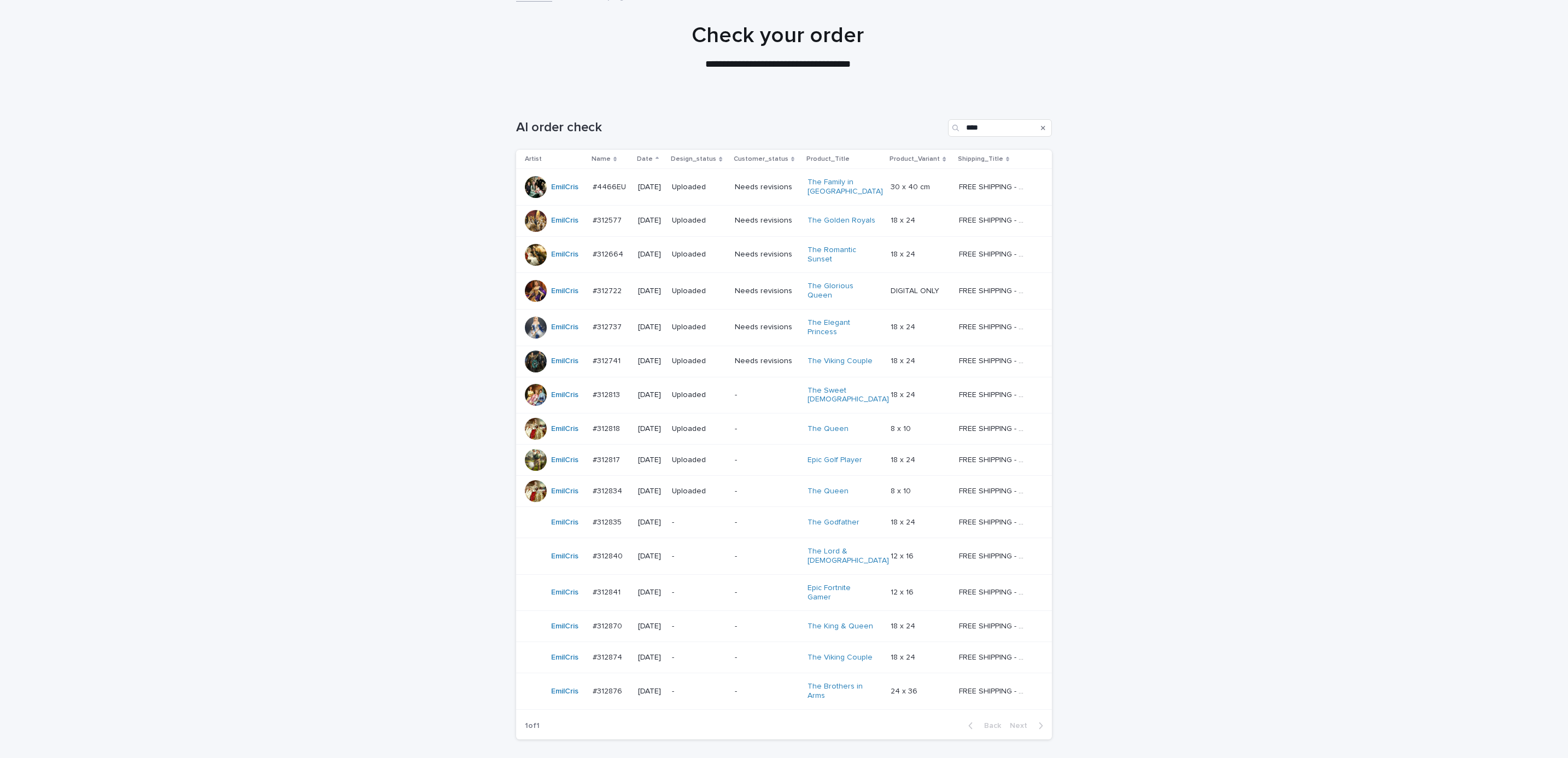
scroll to position [133, 0]
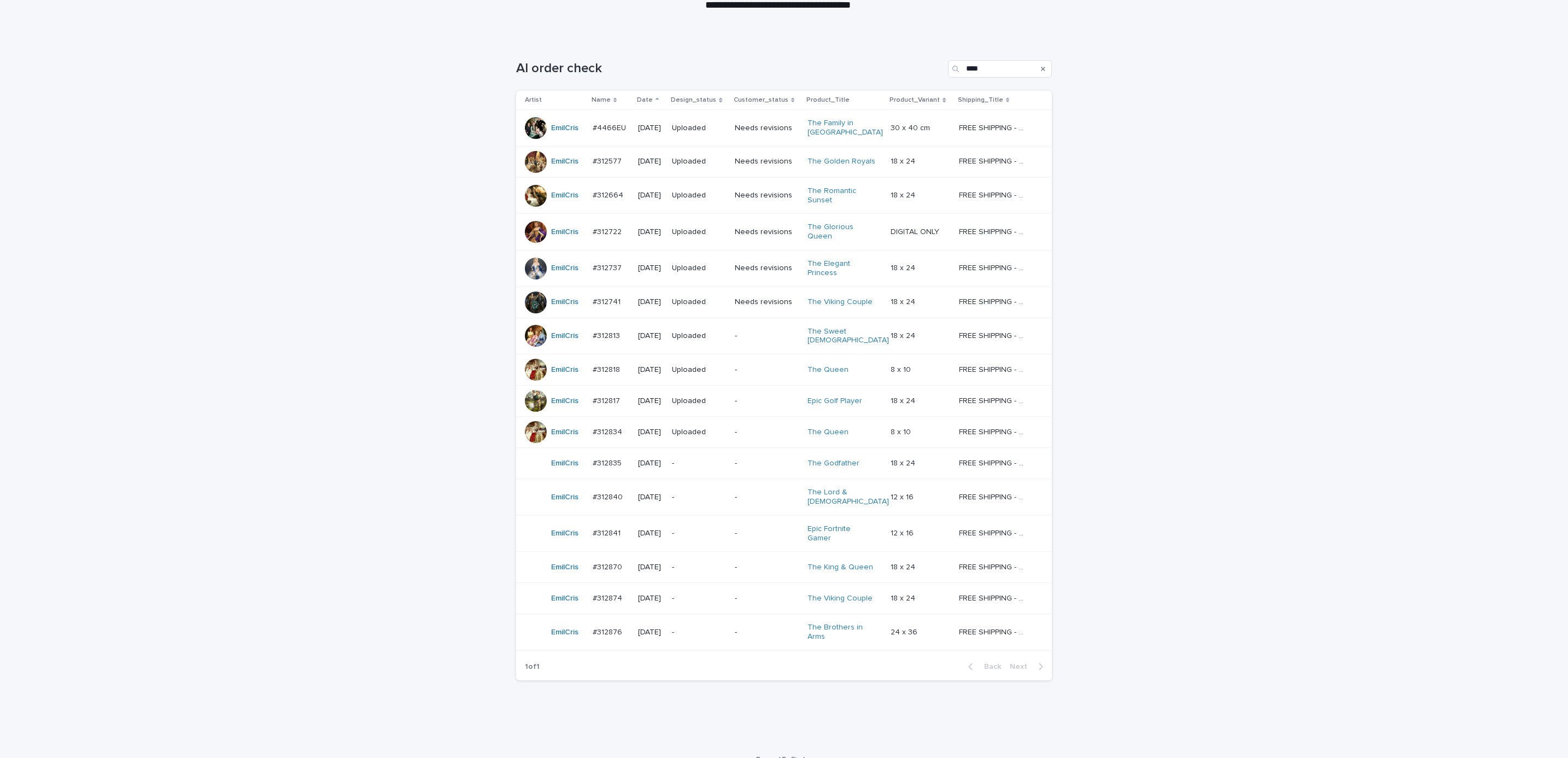
click at [756, 719] on div "Loading... Saving… Loading... Saving… AI order check **** Artist Name Date Desi…" at bounding box center [784, 391] width 1568 height 705
click at [742, 460] on p "-" at bounding box center [767, 464] width 64 height 9
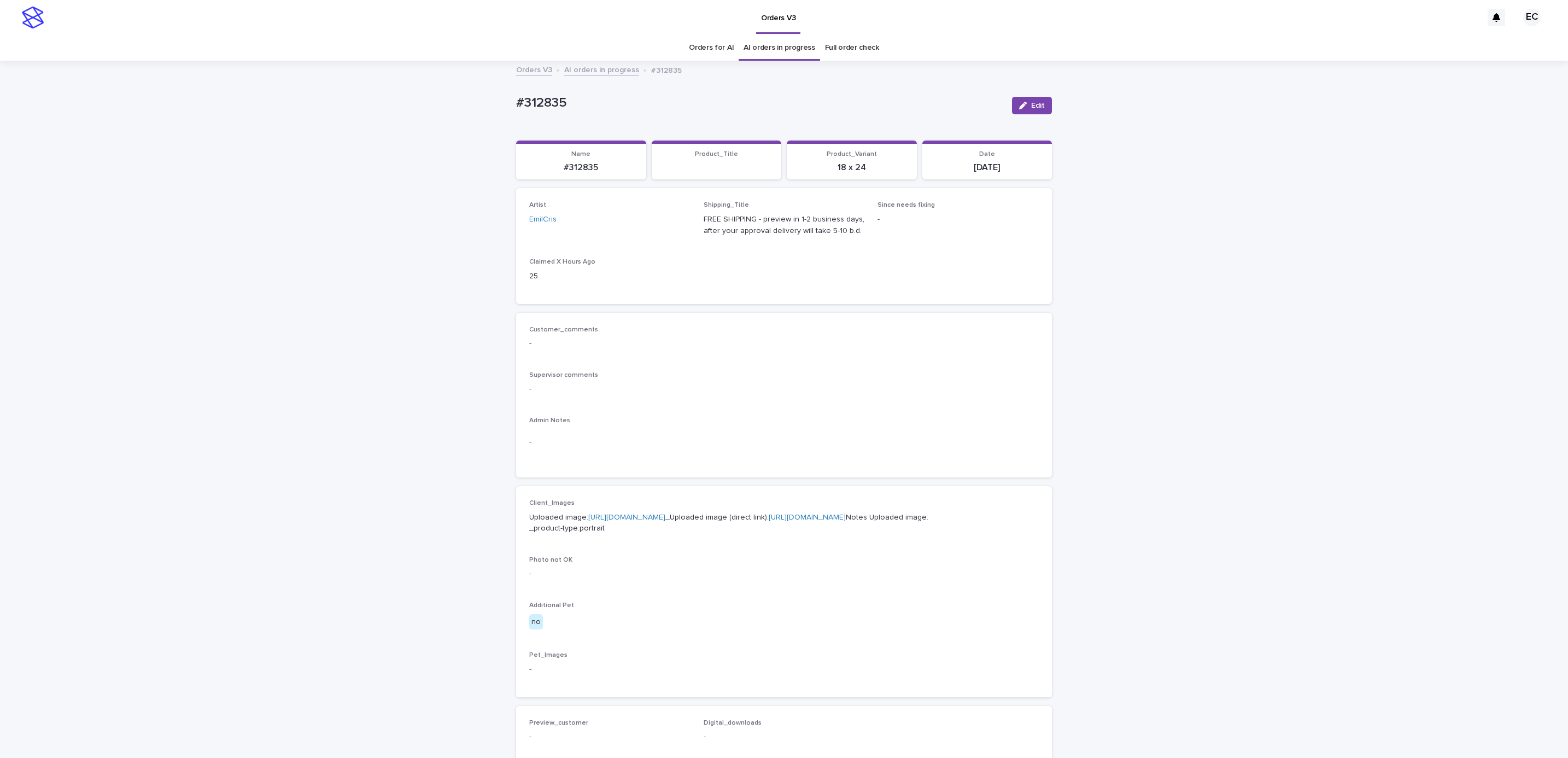
click at [1168, 332] on div "Loading... Saving… Loading... Saving… #312835 Edit #312835 Edit Sorry, there wa…" at bounding box center [784, 560] width 1568 height 997
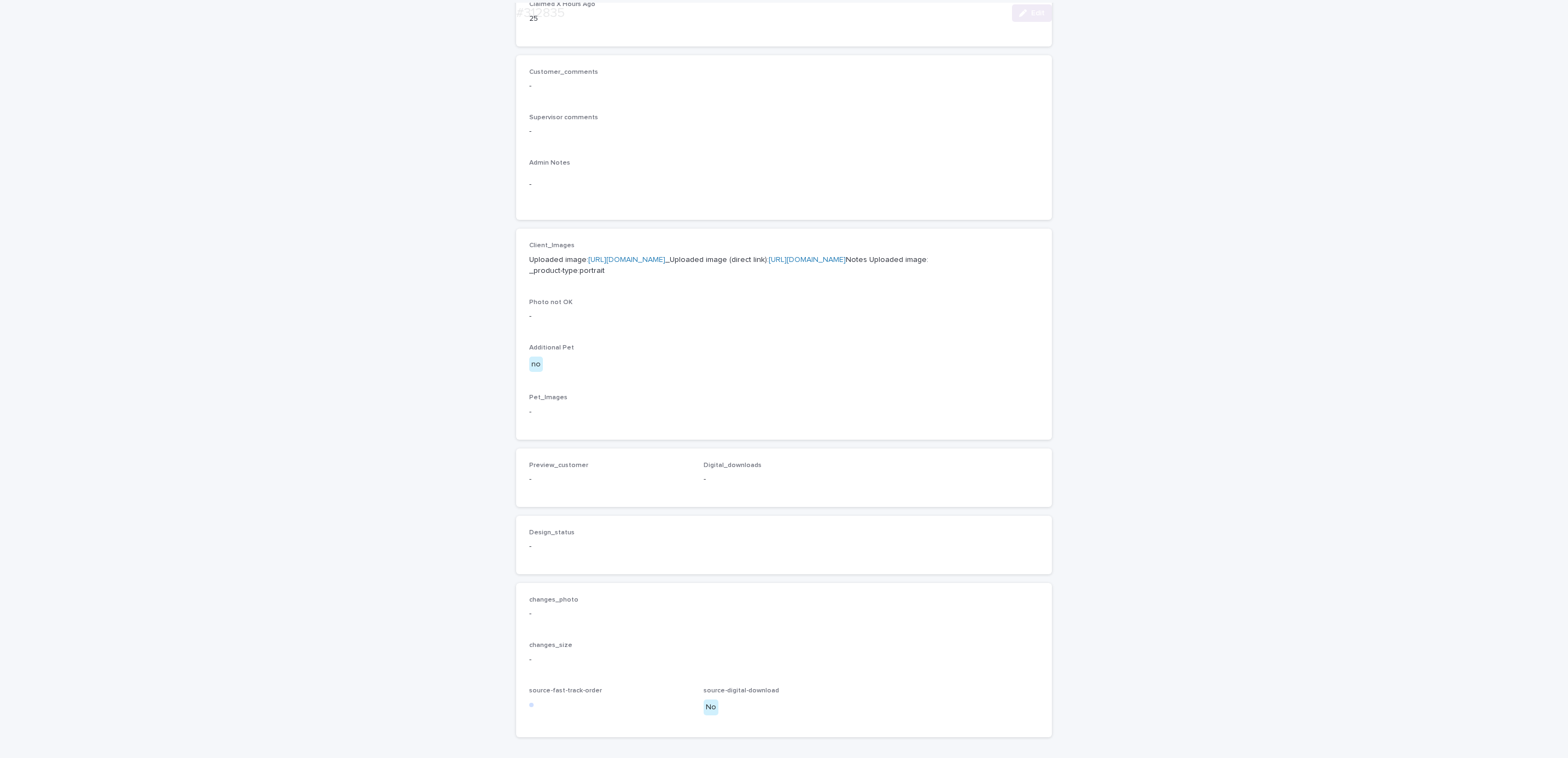
scroll to position [400, 0]
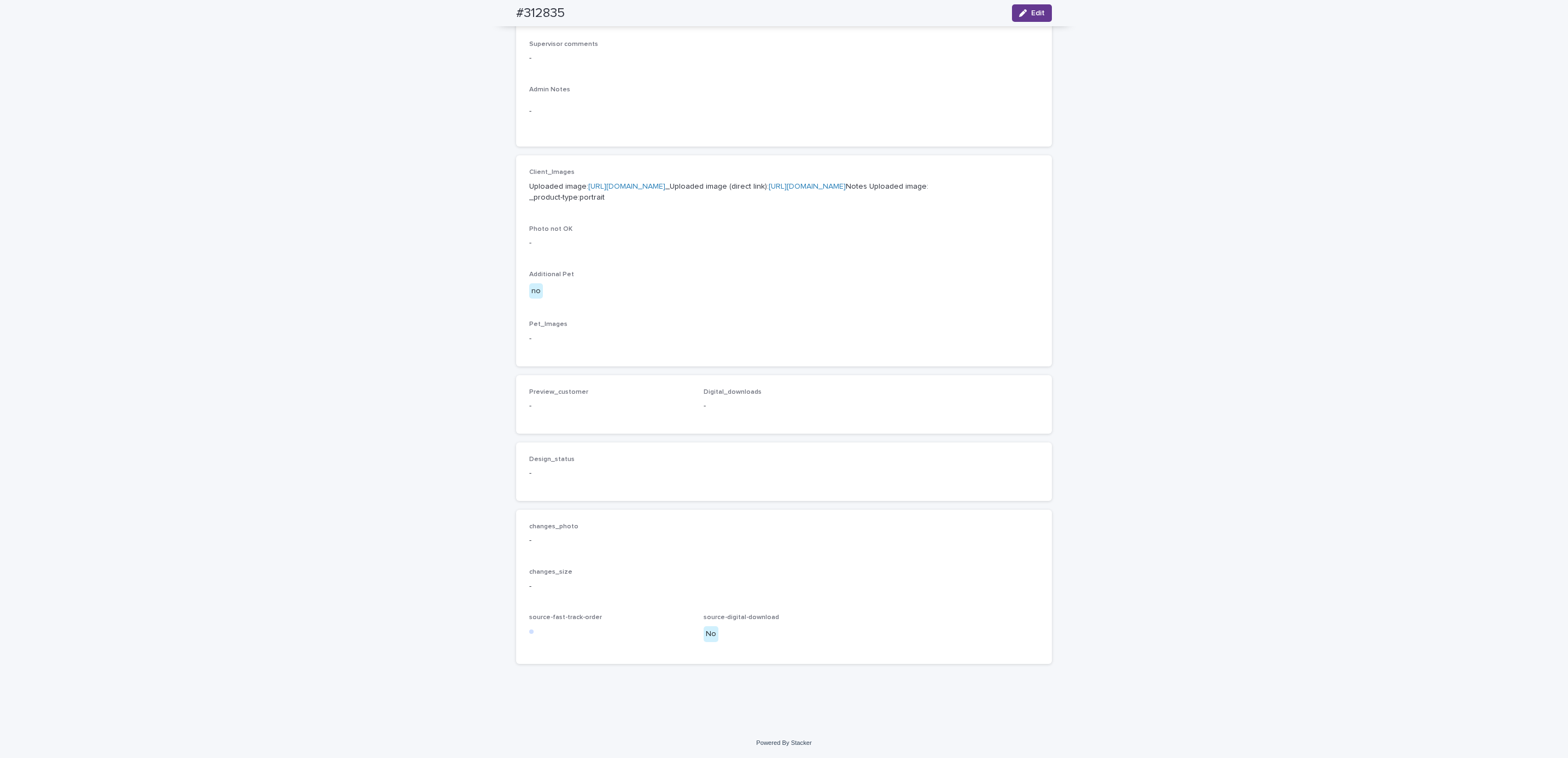
click at [1032, 8] on button "Edit" at bounding box center [1032, 13] width 40 height 18
click at [551, 396] on button "Add" at bounding box center [556, 387] width 53 height 18
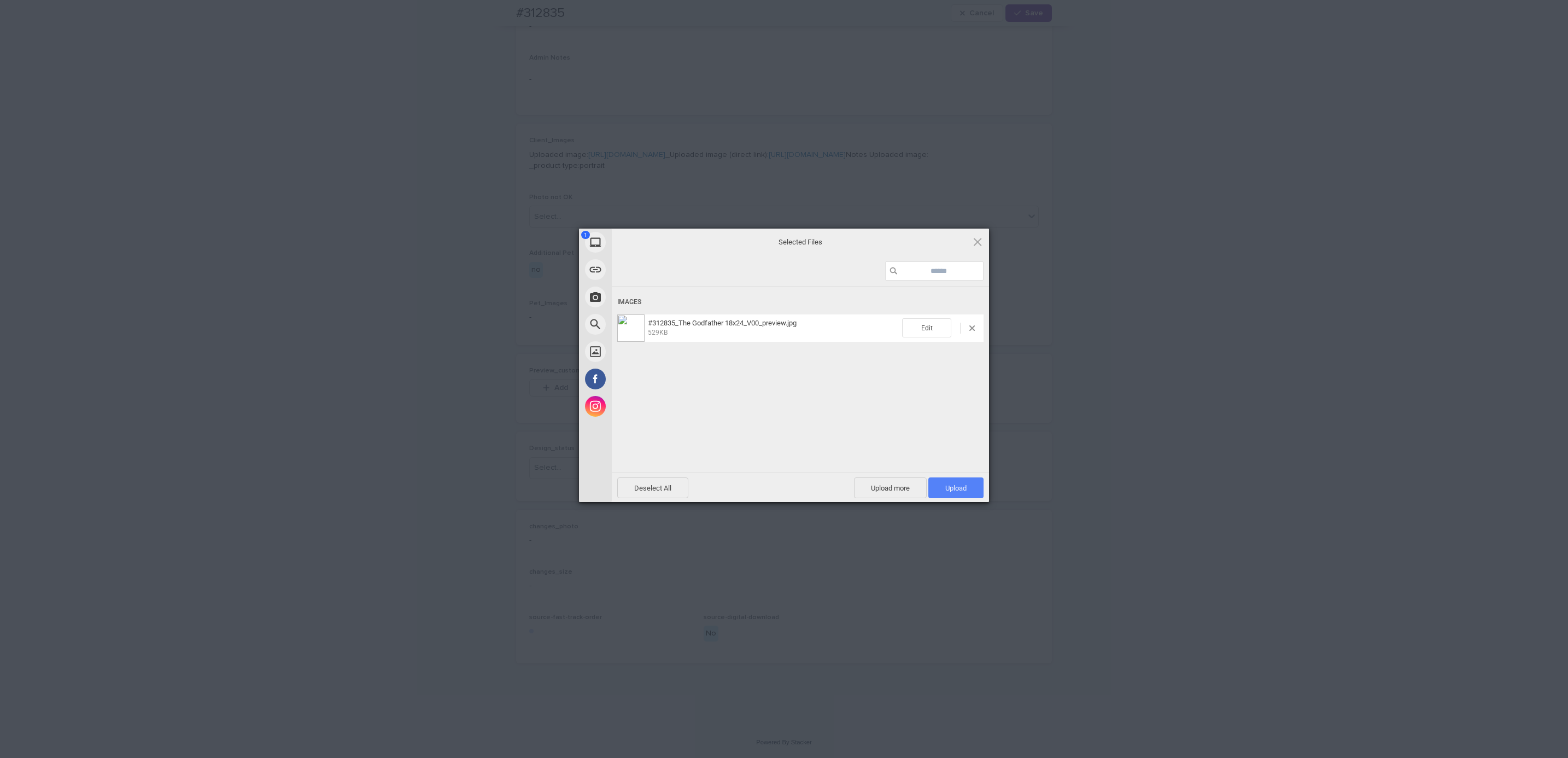
click at [939, 484] on span "Upload 1" at bounding box center [956, 488] width 56 height 21
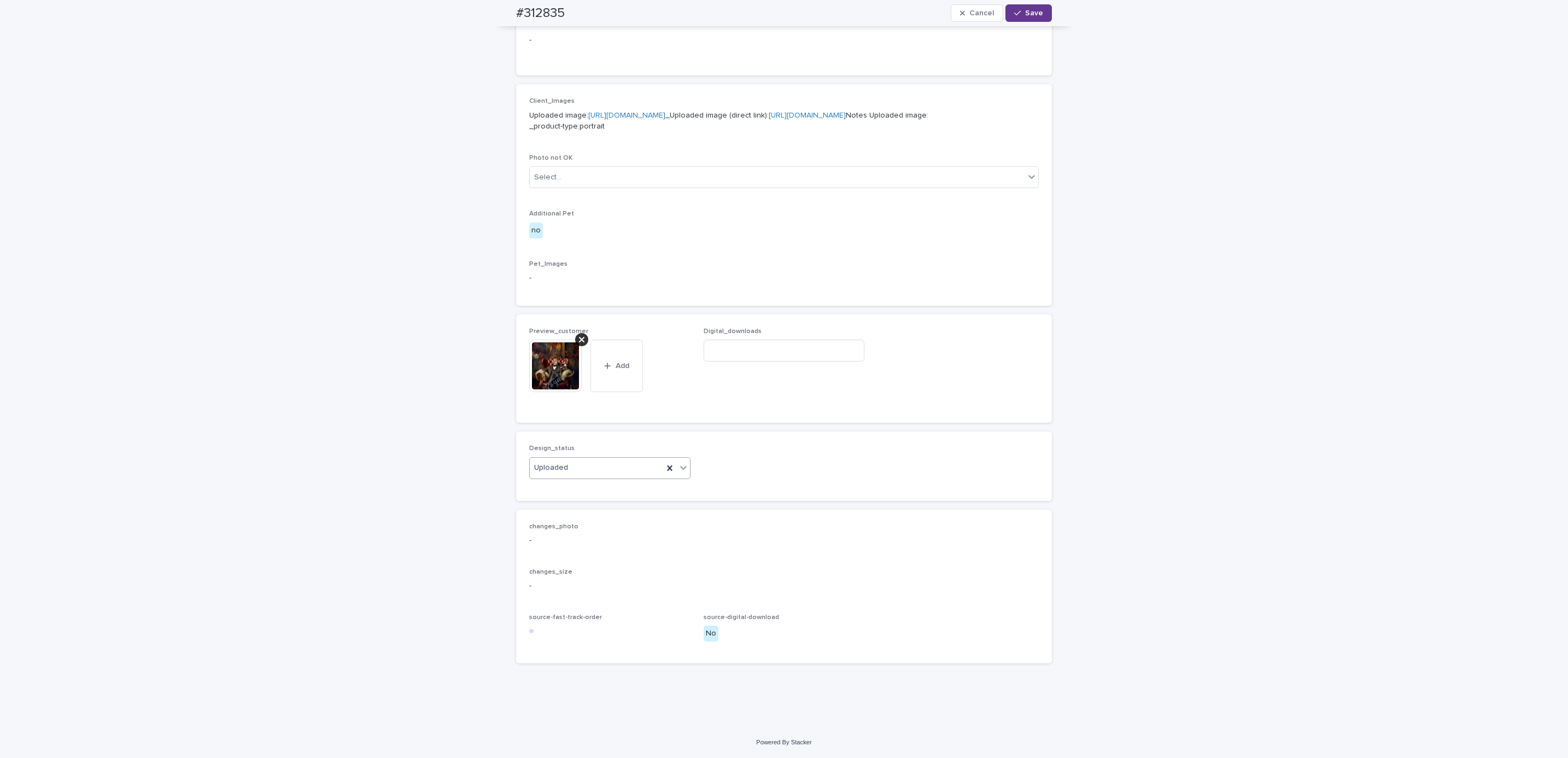
click at [1031, 18] on button "Save" at bounding box center [1028, 13] width 46 height 18
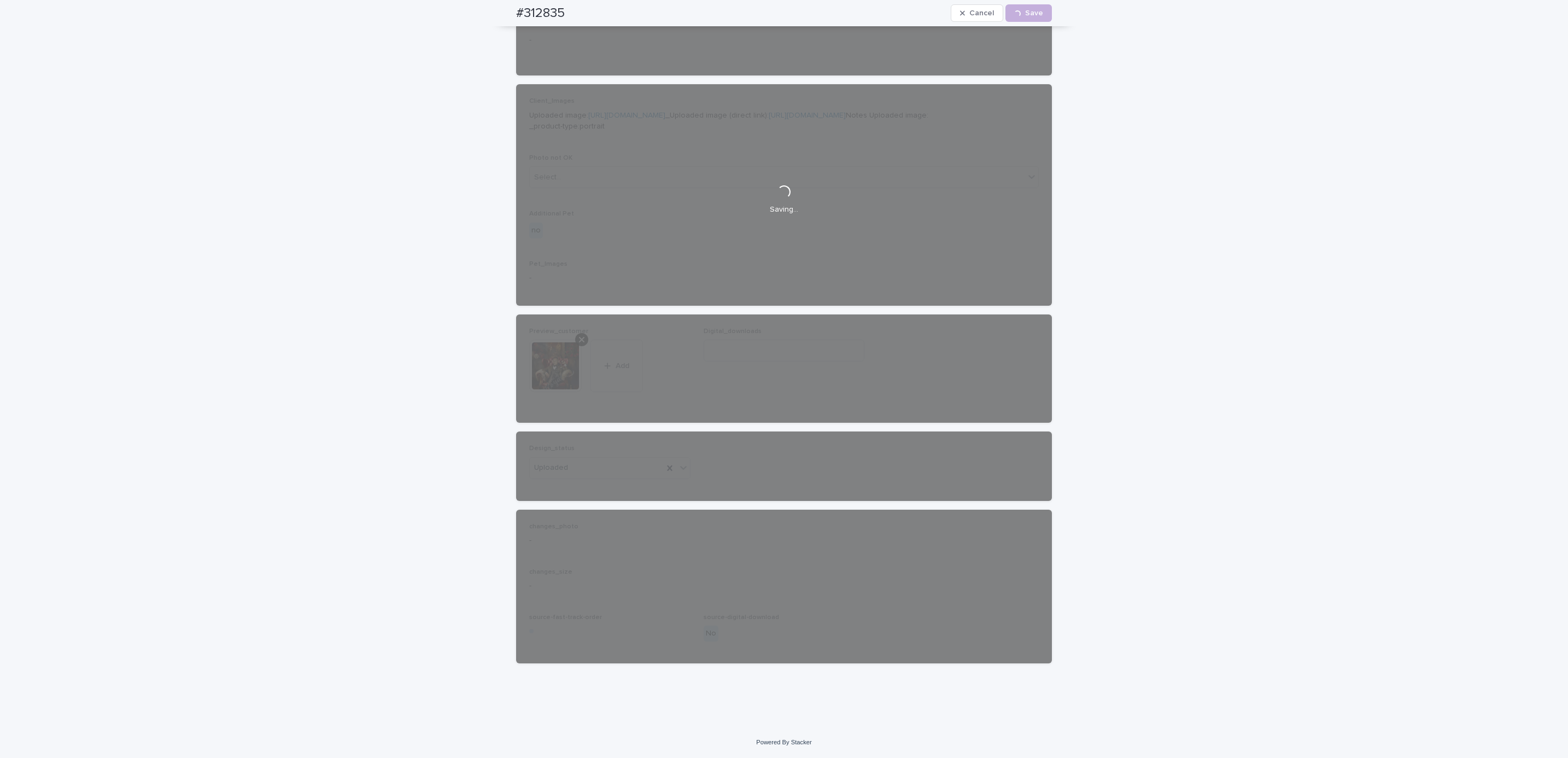
click at [505, 14] on div "#312835 Cancel Loading... Save" at bounding box center [784, 13] width 588 height 26
click at [569, 9] on div "#312835 Cancel Loading... Save" at bounding box center [784, 13] width 536 height 26
copy h2 "#312835"
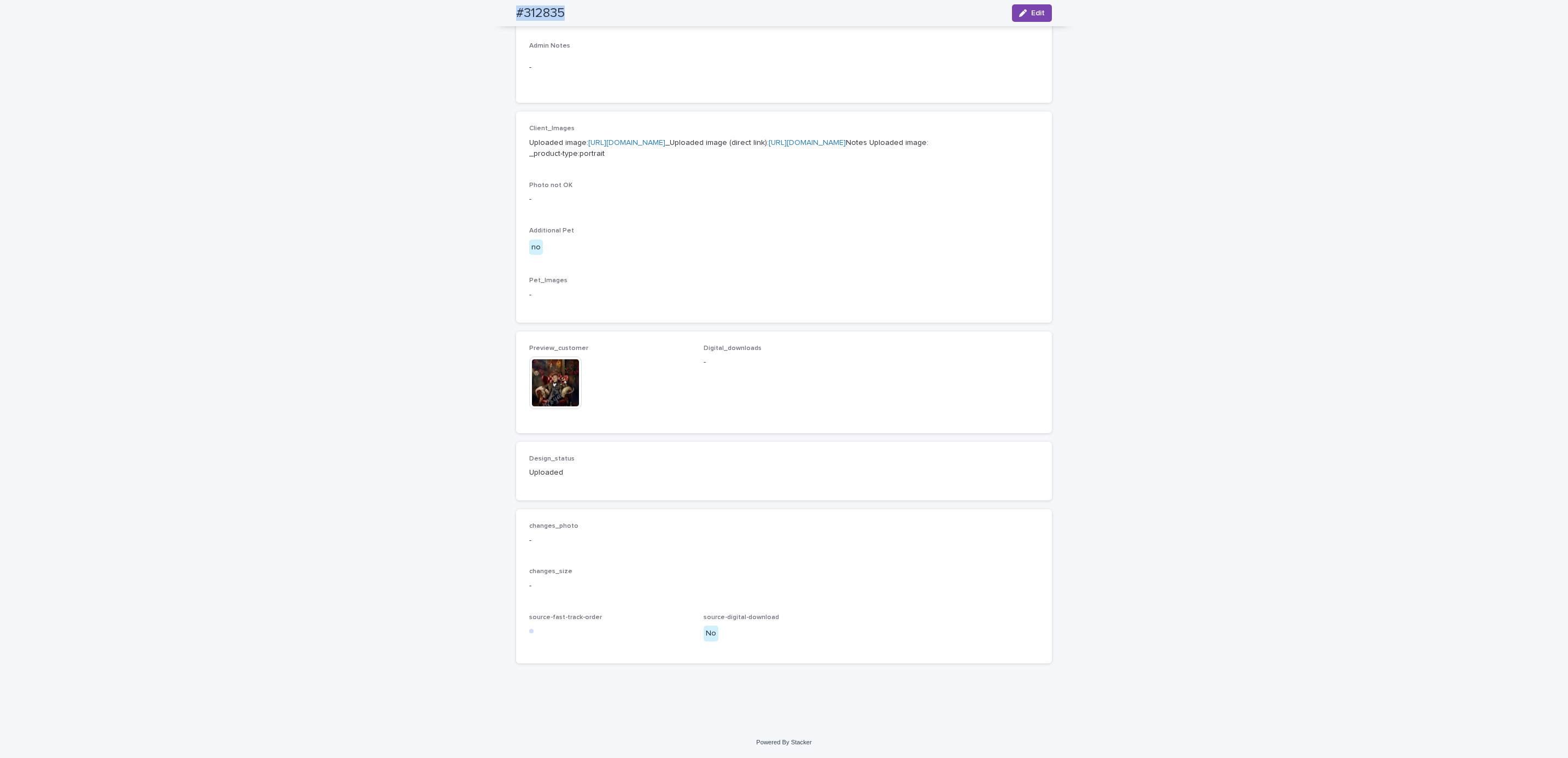
scroll to position [421, 0]
click at [182, 114] on div "Loading... Saving… Loading... Saving… #312835 Edit #312835 Edit Sorry, there wa…" at bounding box center [784, 206] width 1568 height 1040
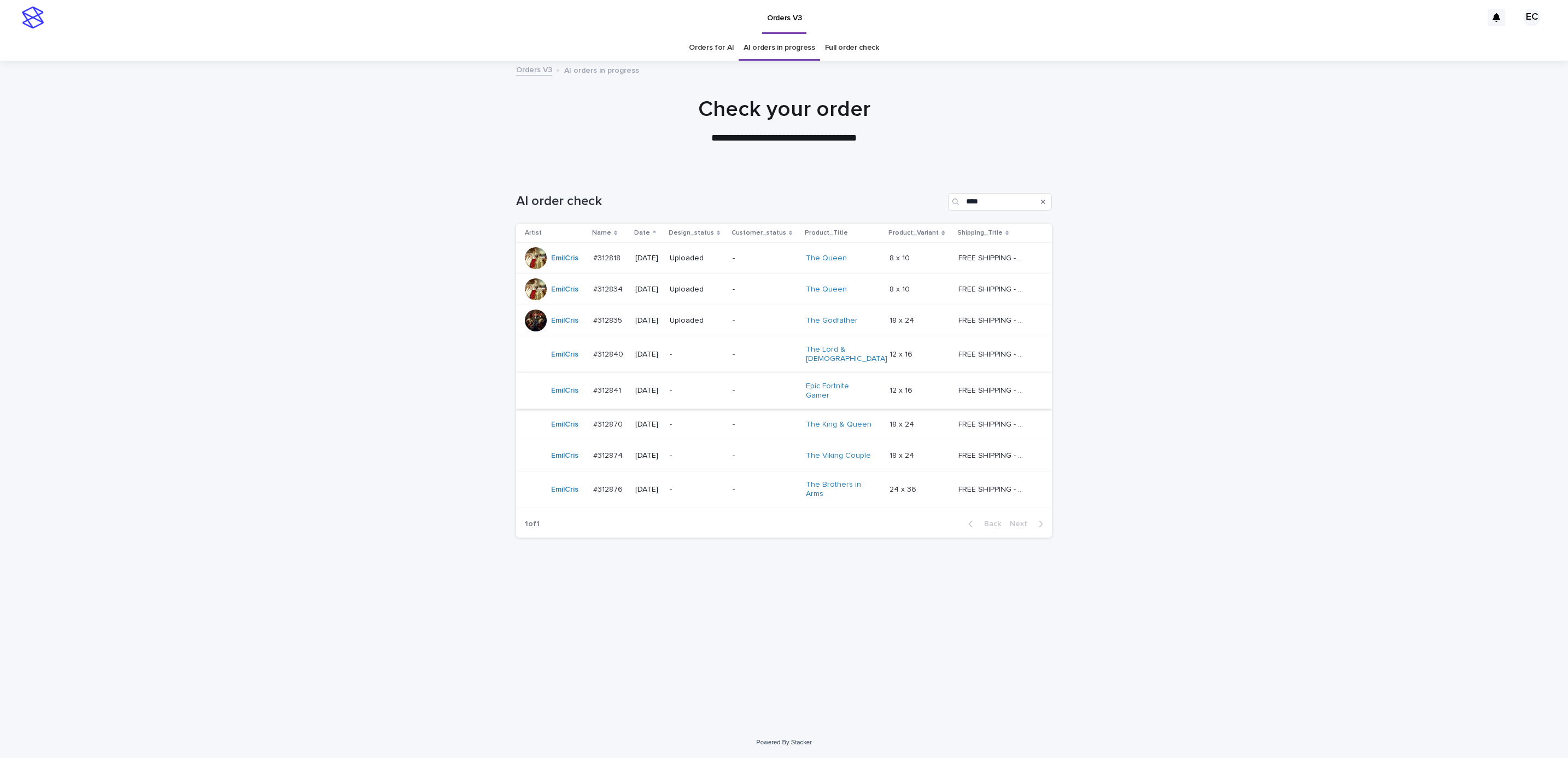
click at [758, 387] on p "-" at bounding box center [764, 391] width 64 height 9
click at [749, 350] on p "-" at bounding box center [764, 354] width 64 height 9
click at [756, 387] on p "-" at bounding box center [764, 391] width 64 height 9
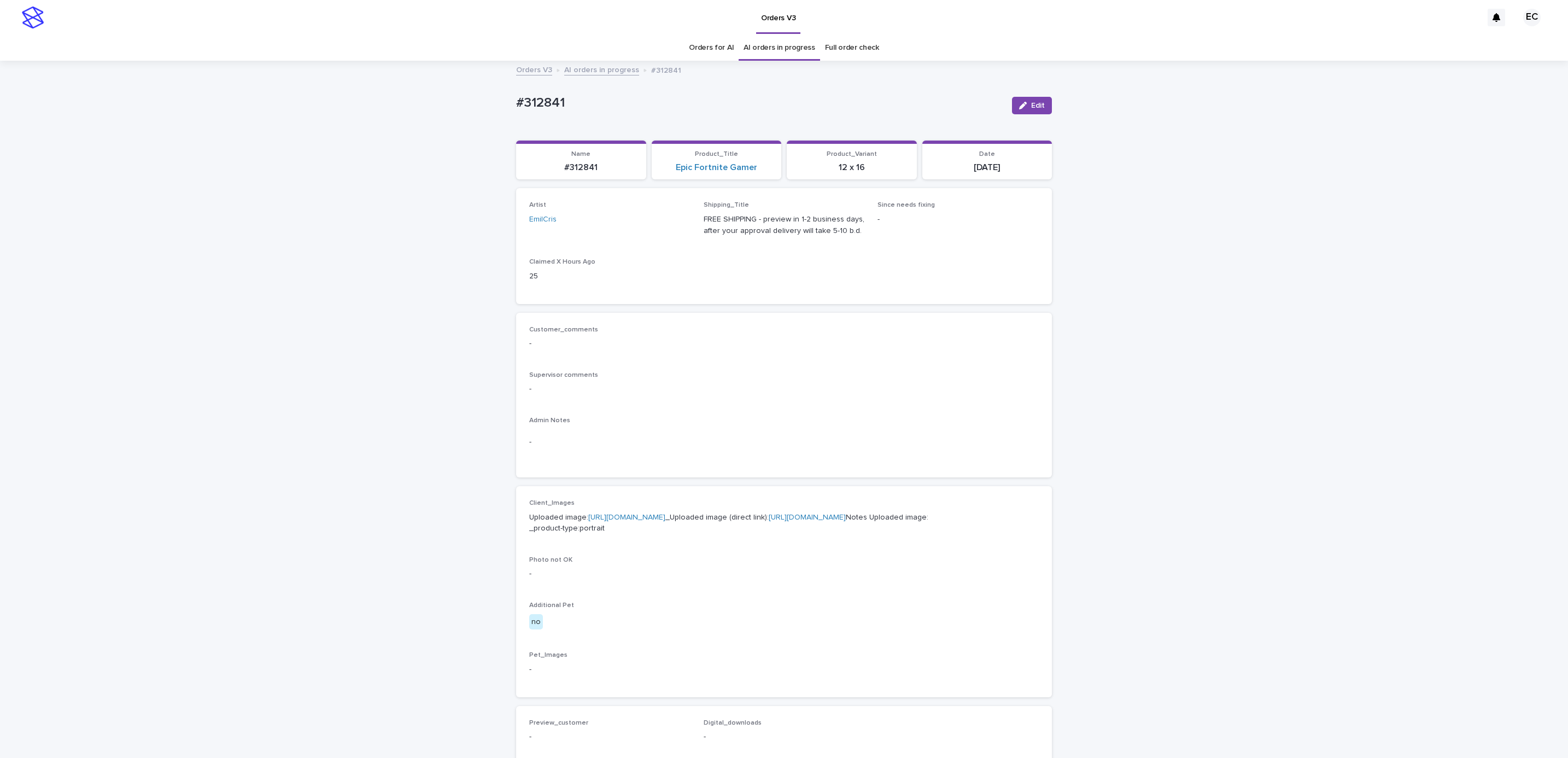
scroll to position [35, 0]
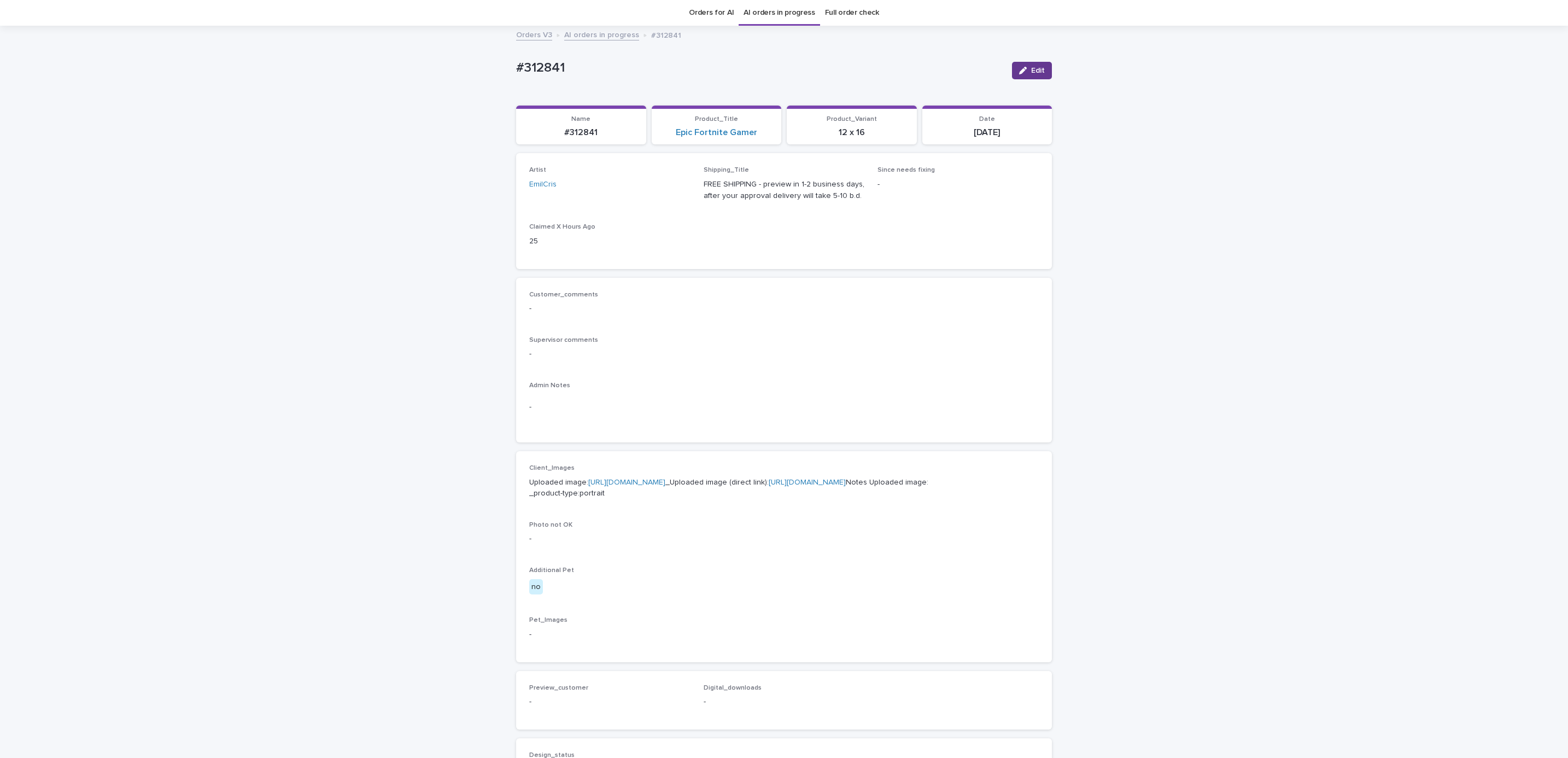
click at [1024, 69] on div "button" at bounding box center [1024, 71] width 12 height 8
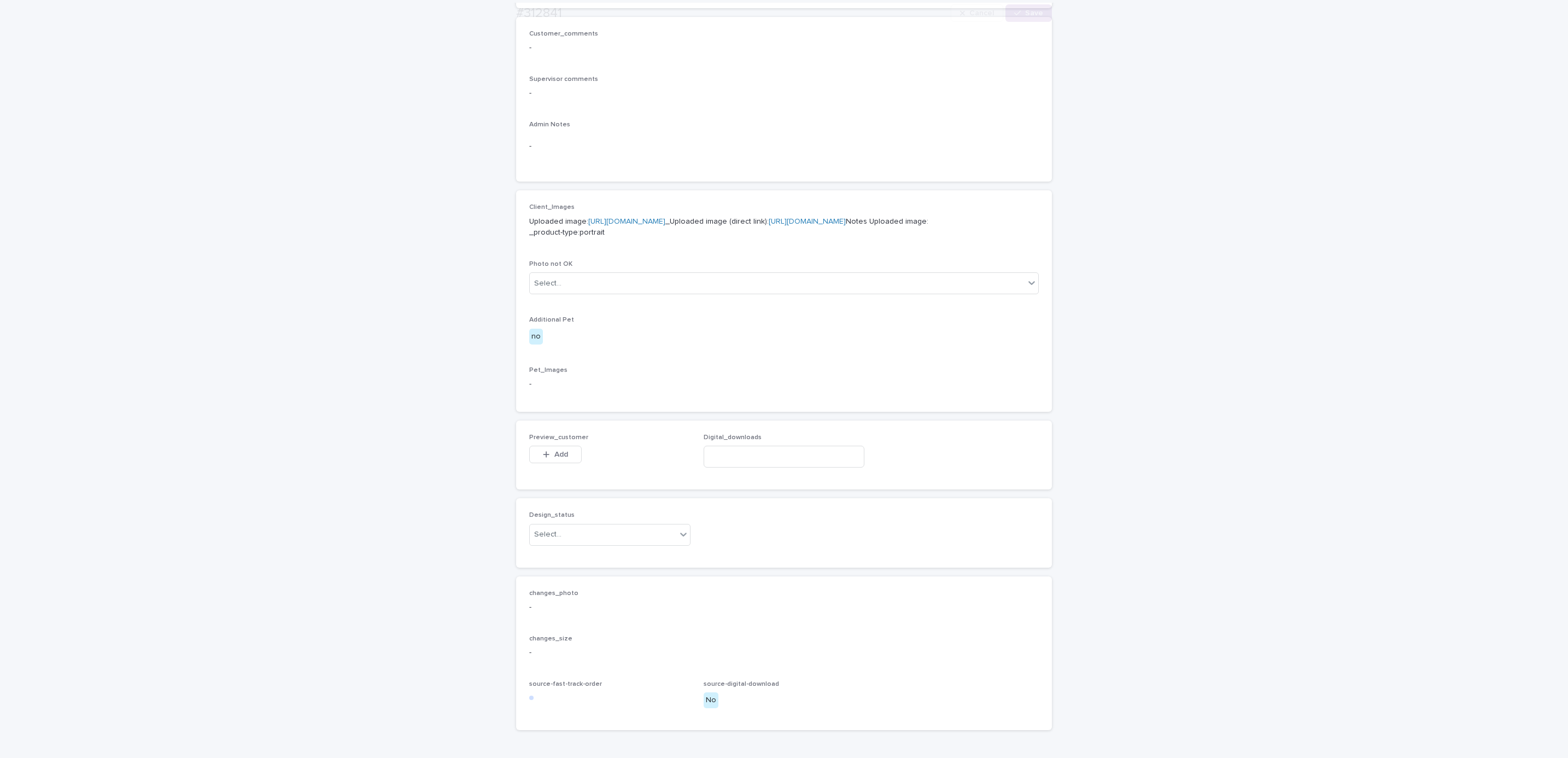
scroll to position [420, 0]
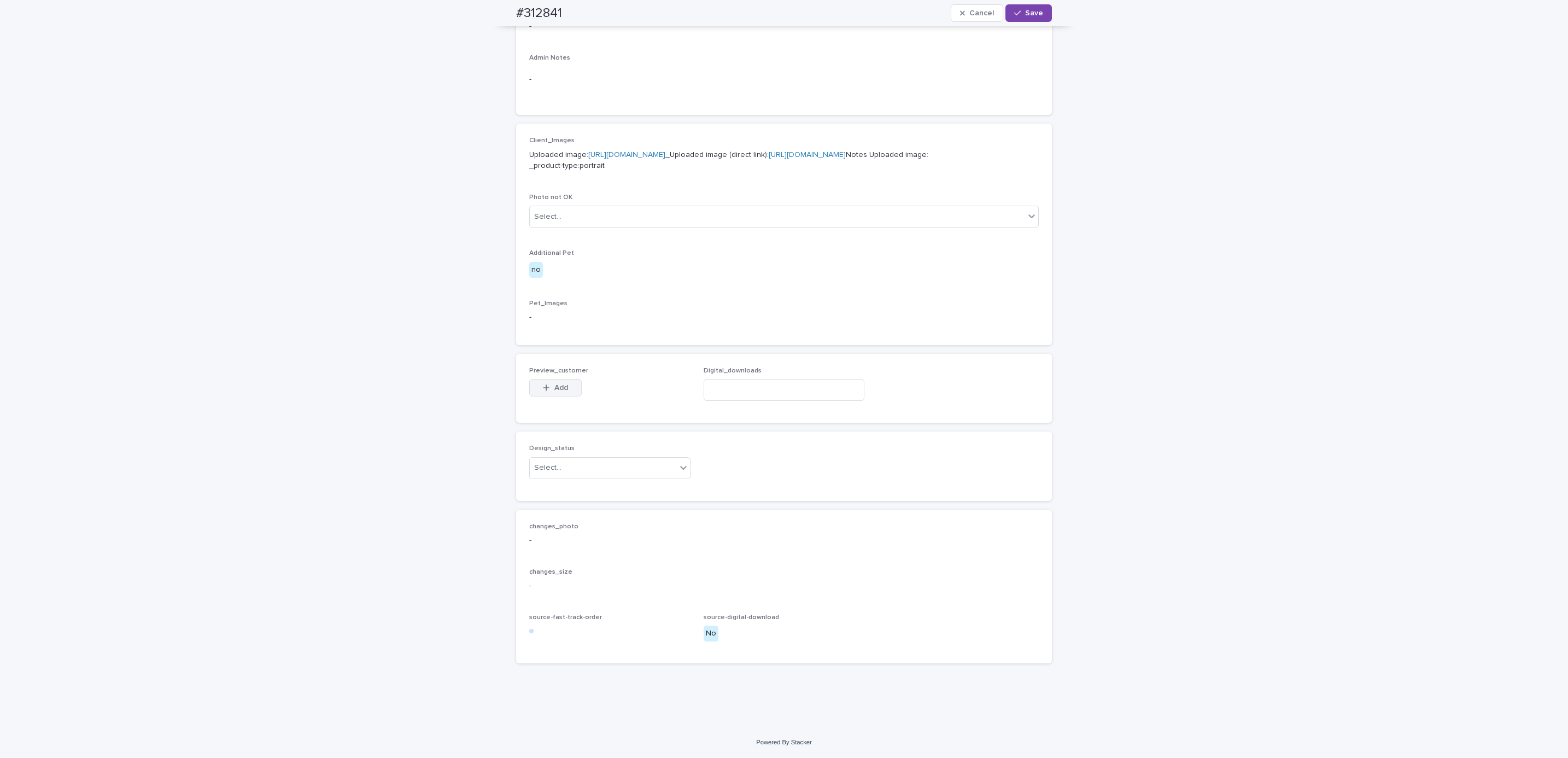
click at [560, 386] on span "Add" at bounding box center [561, 387] width 14 height 8
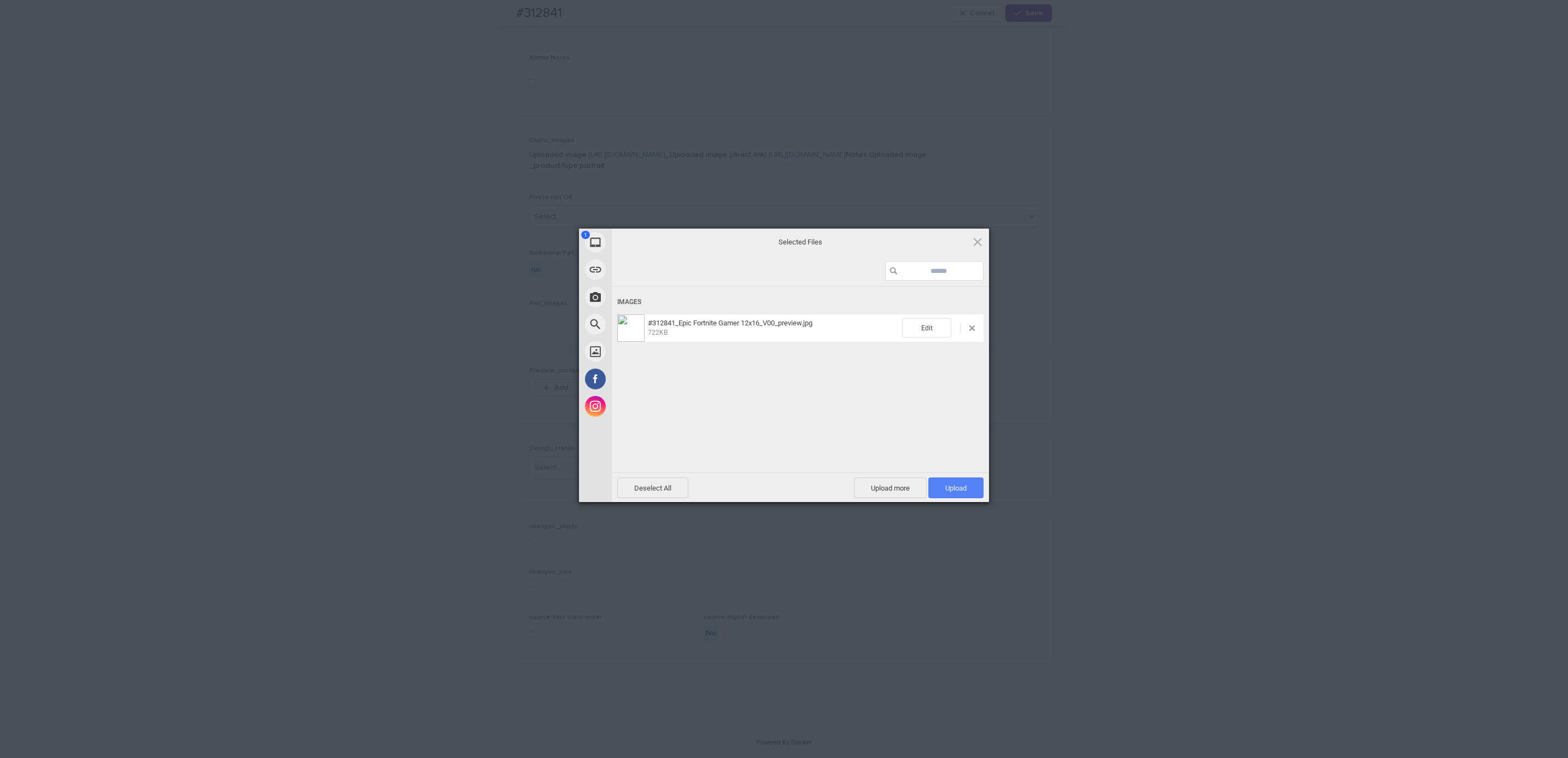
click at [949, 491] on span "Upload 1" at bounding box center [956, 487] width 22 height 8
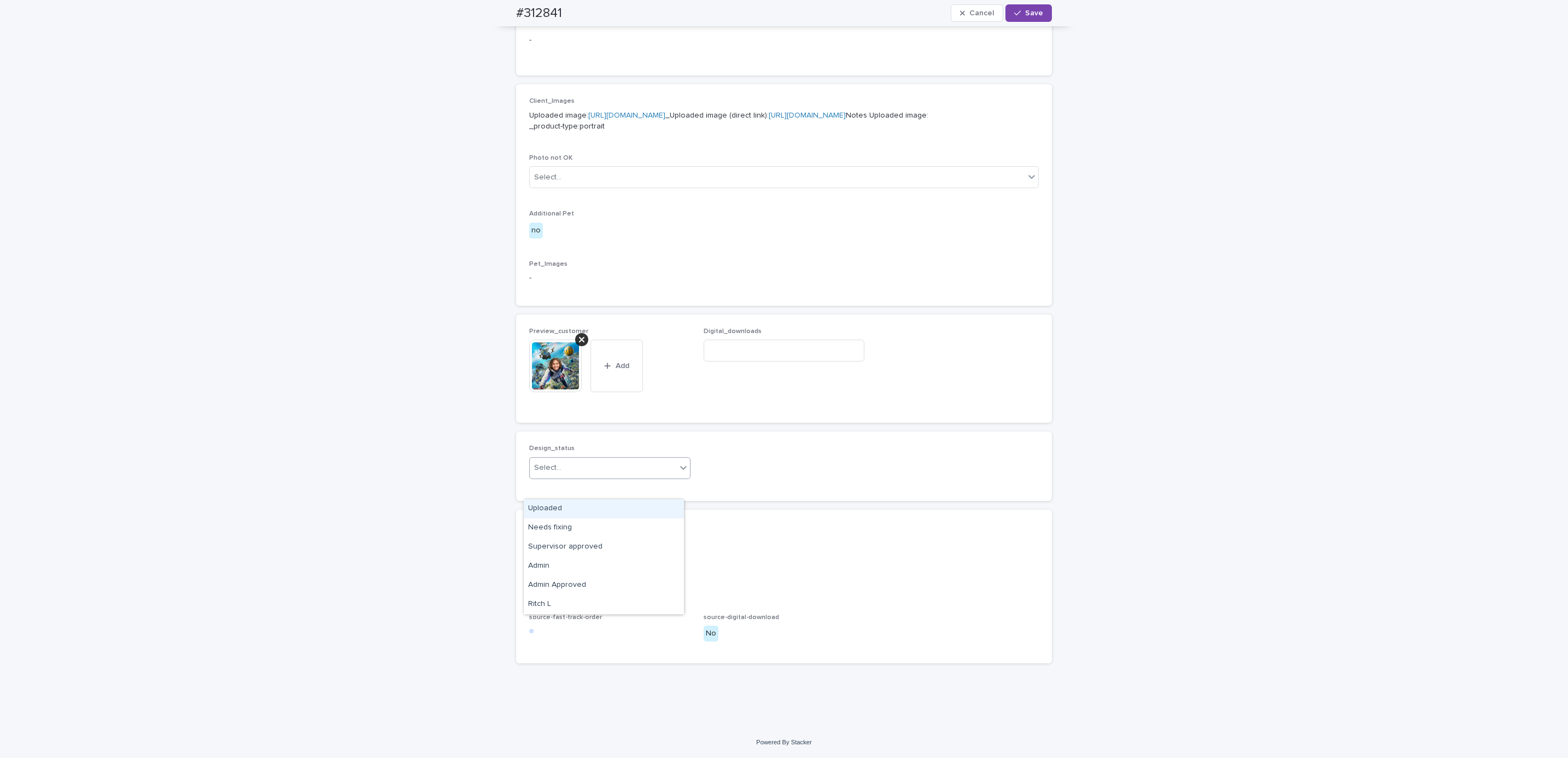
click at [621, 503] on div "Uploaded" at bounding box center [604, 509] width 160 height 19
click at [1025, 13] on span "Save" at bounding box center [1034, 13] width 18 height 8
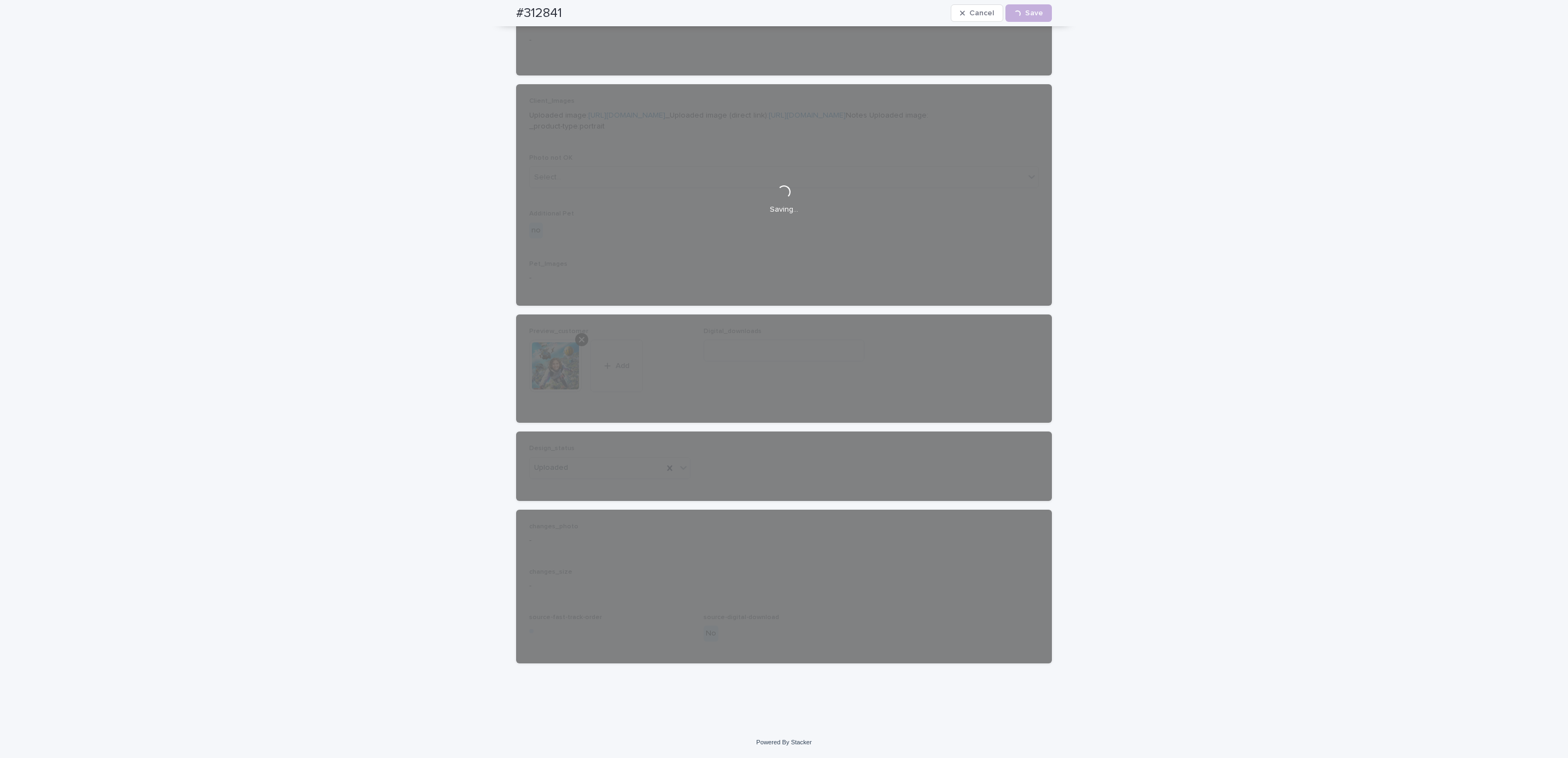
click at [500, 7] on div "#312841 Cancel Loading... Save" at bounding box center [784, 13] width 588 height 26
click at [574, 4] on div "#312841 Cancel Loading... Save" at bounding box center [784, 13] width 536 height 26
copy h2 "#312841"
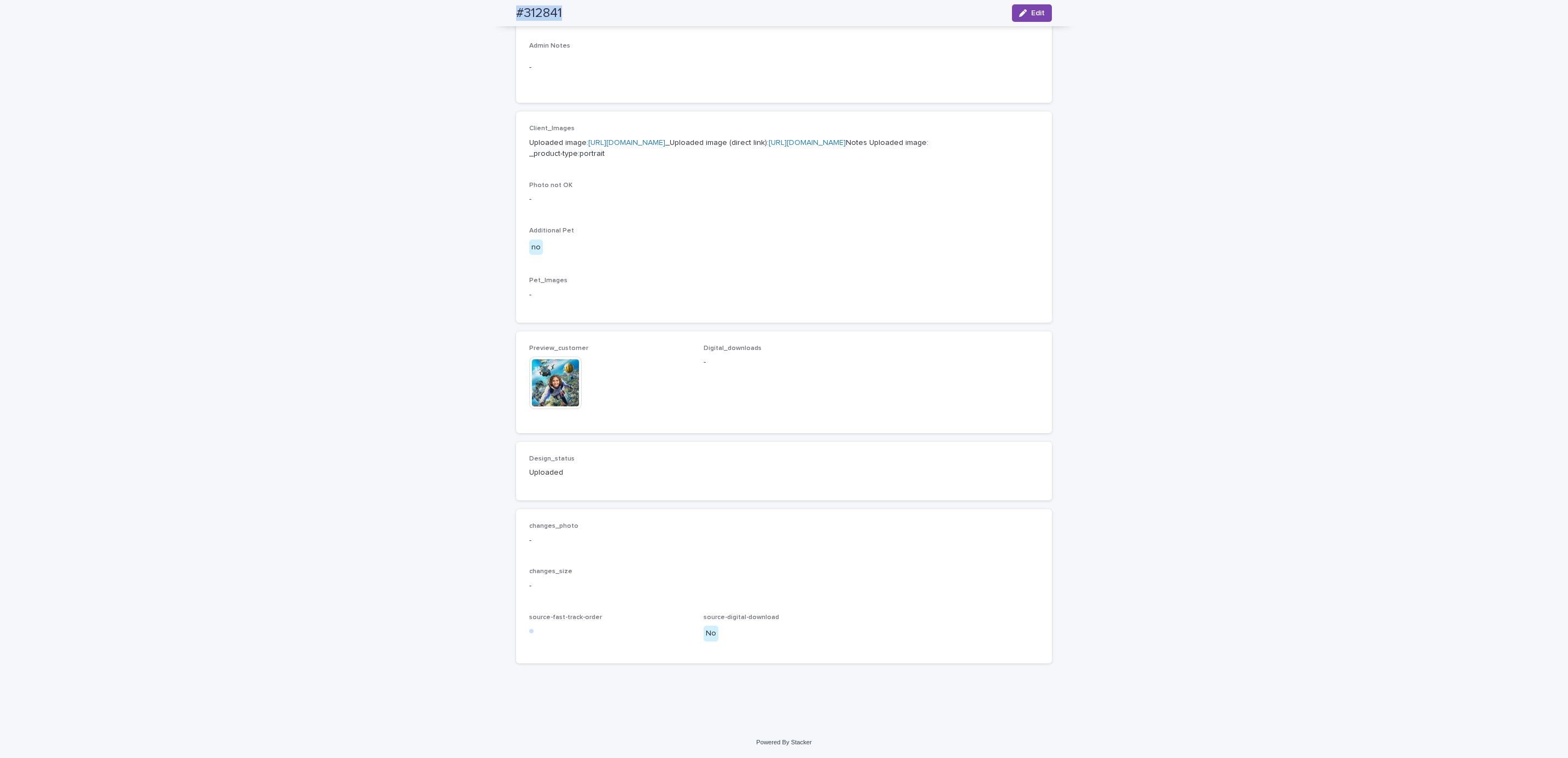
scroll to position [425, 0]
click at [117, 87] on div "Loading... Saving… Loading... Saving… #312841 Edit #312841 Edit Sorry, there wa…" at bounding box center [784, 206] width 1568 height 1040
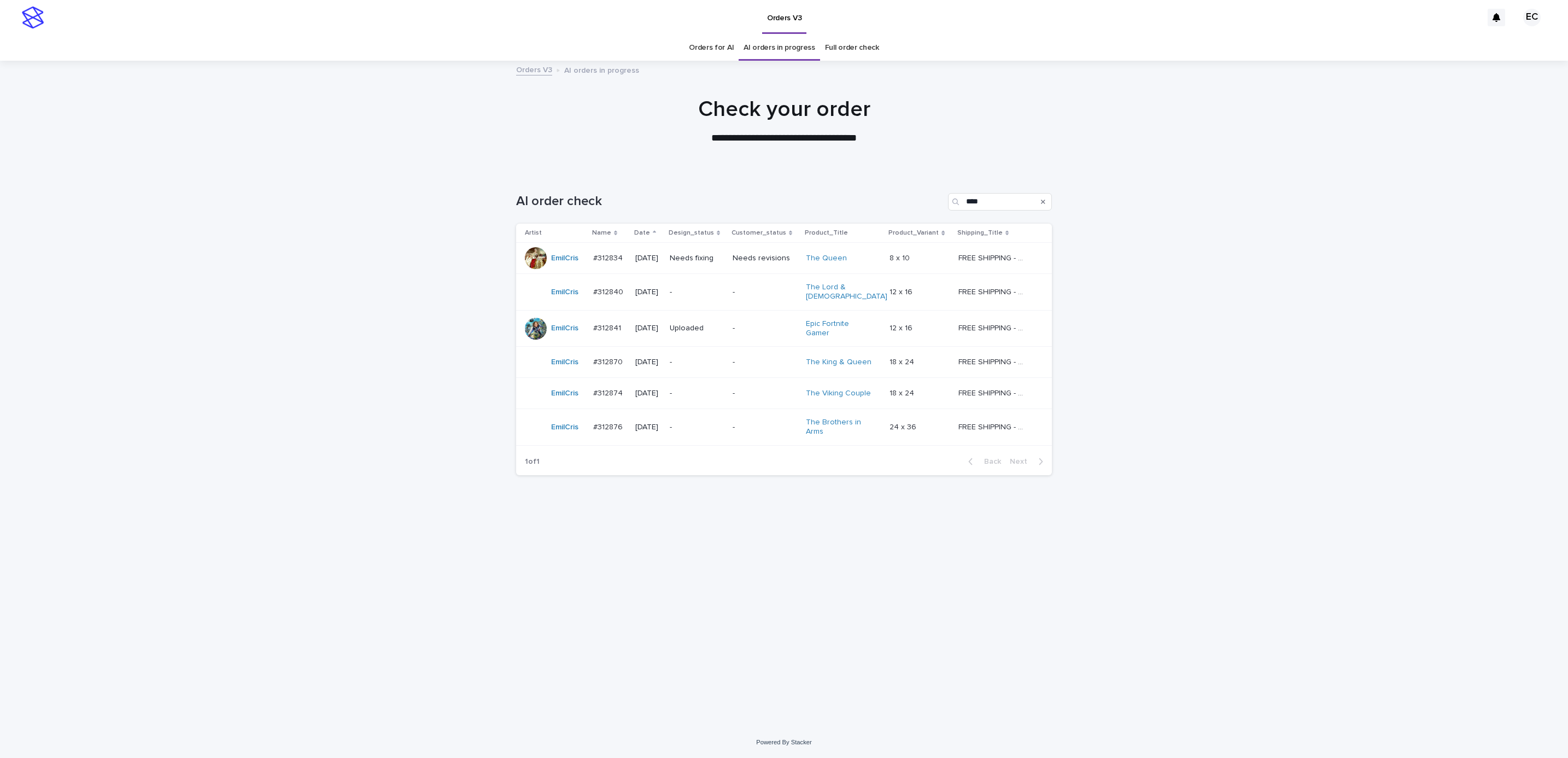
click at [724, 261] on p "Needs fixing" at bounding box center [696, 258] width 54 height 9
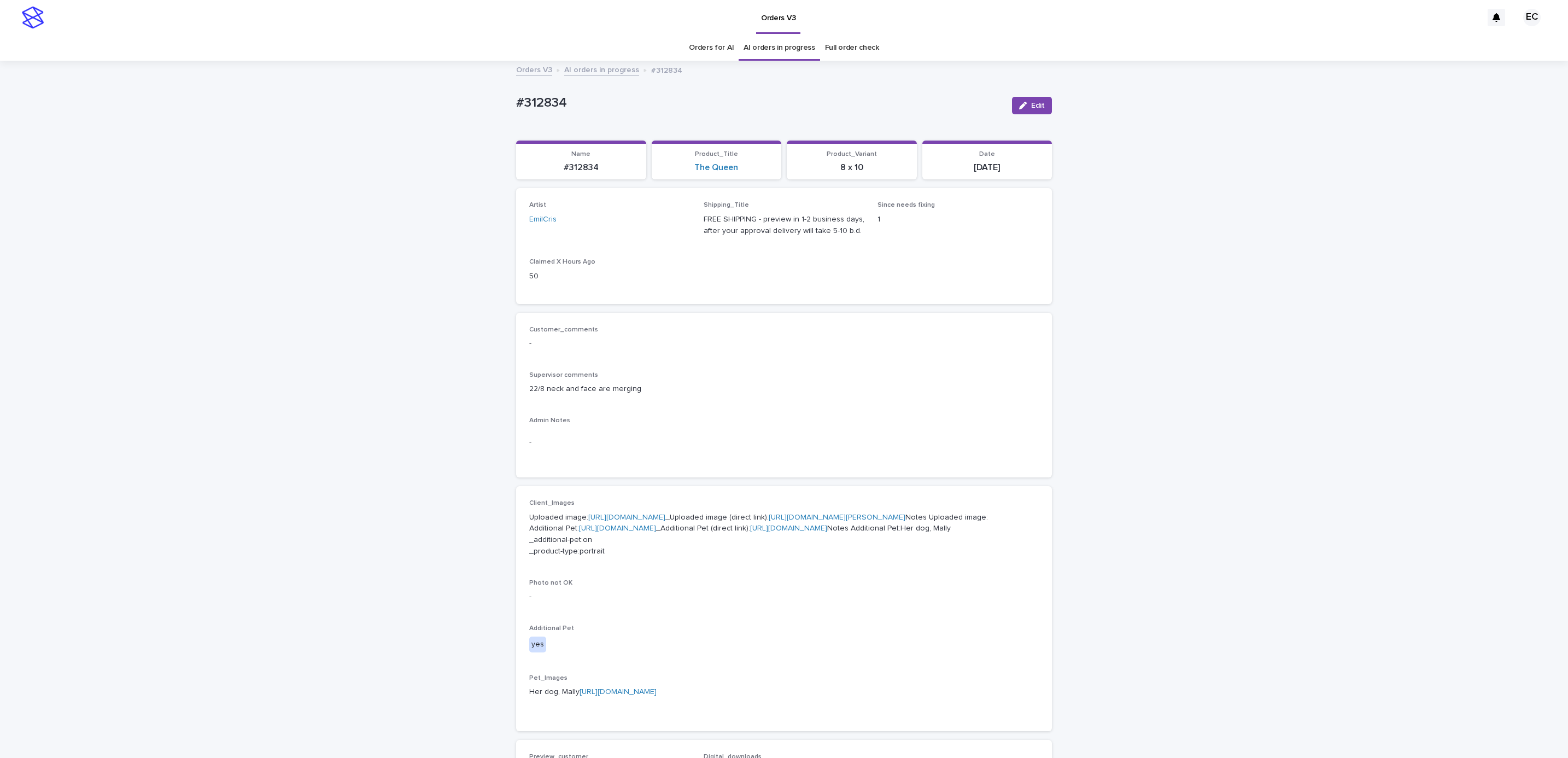
click at [1283, 248] on div "Loading... Saving… Loading... Saving… #312834 Edit #312834 Edit Sorry, there wa…" at bounding box center [784, 599] width 1568 height 1074
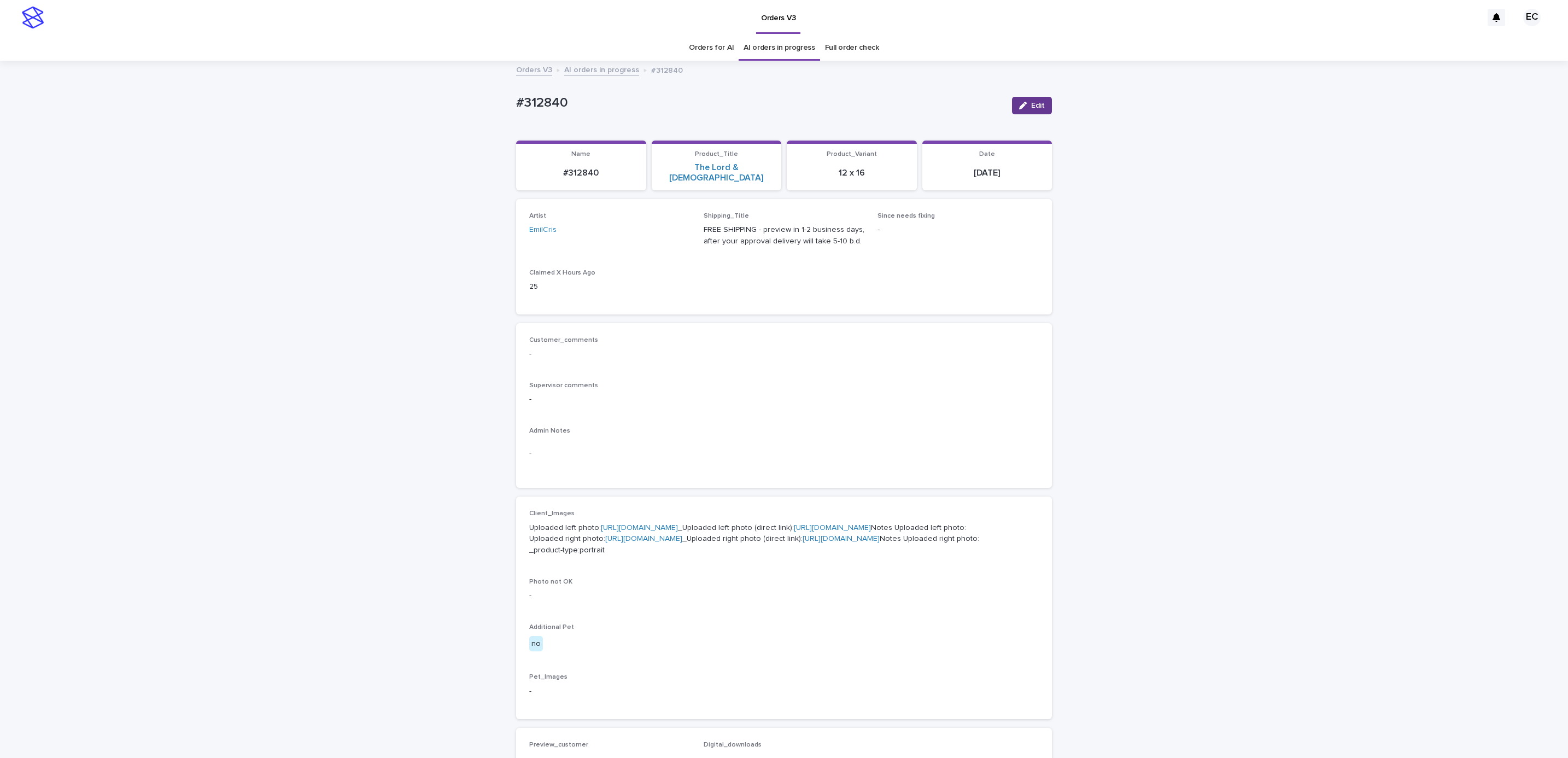
click at [1012, 106] on button "Edit" at bounding box center [1032, 106] width 40 height 18
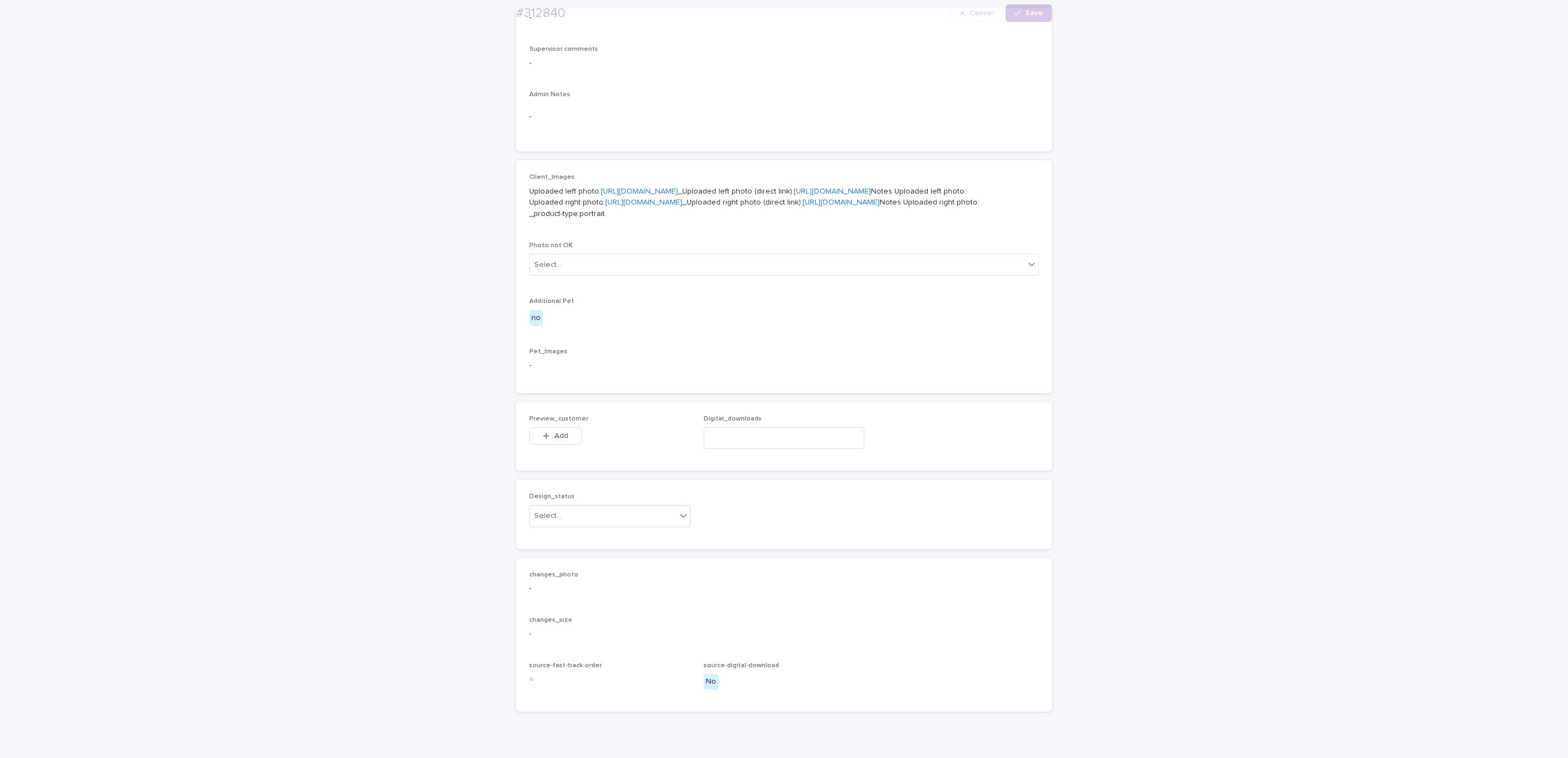
scroll to position [489, 0]
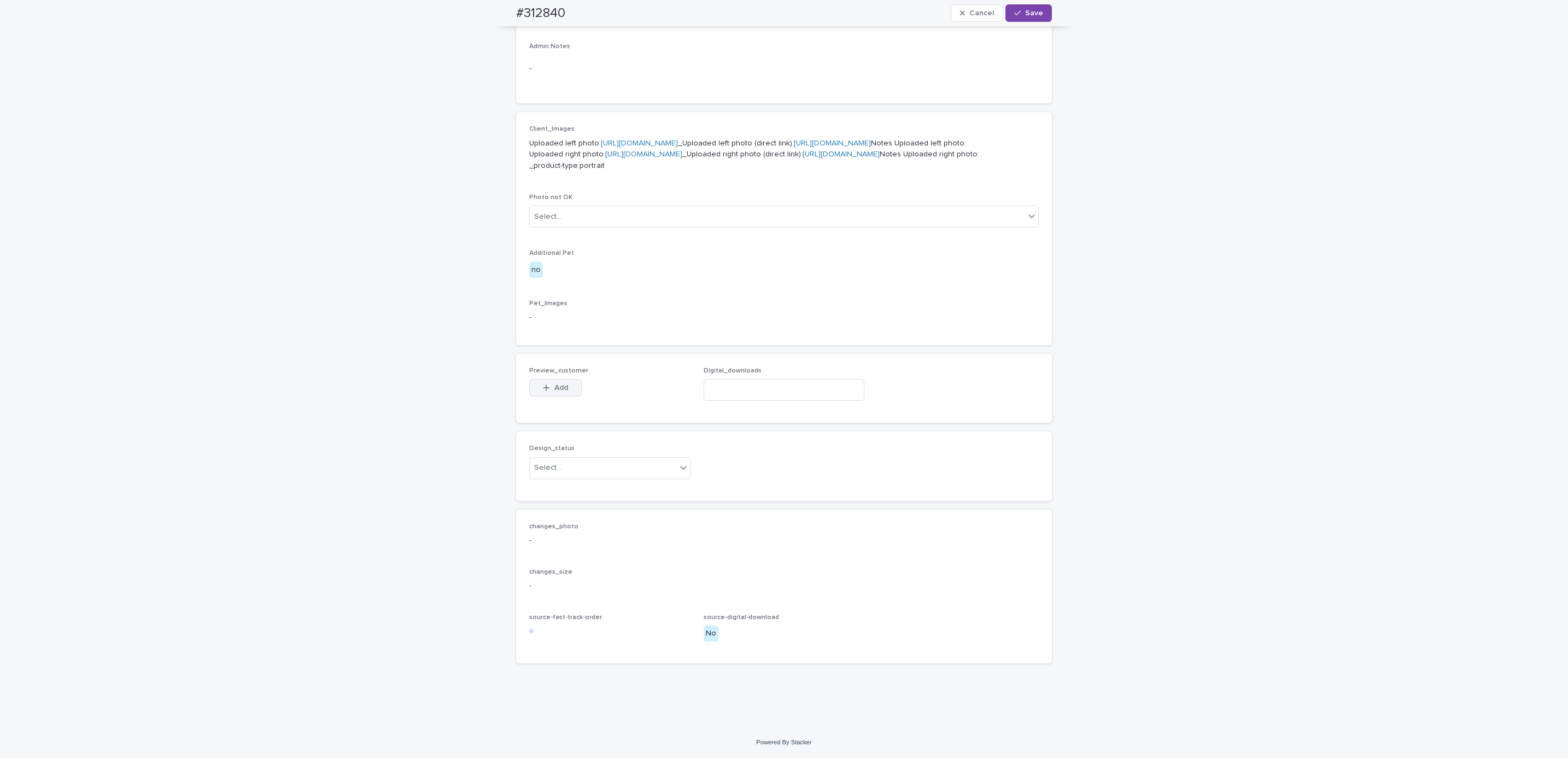
click at [557, 390] on span "Add" at bounding box center [561, 387] width 14 height 8
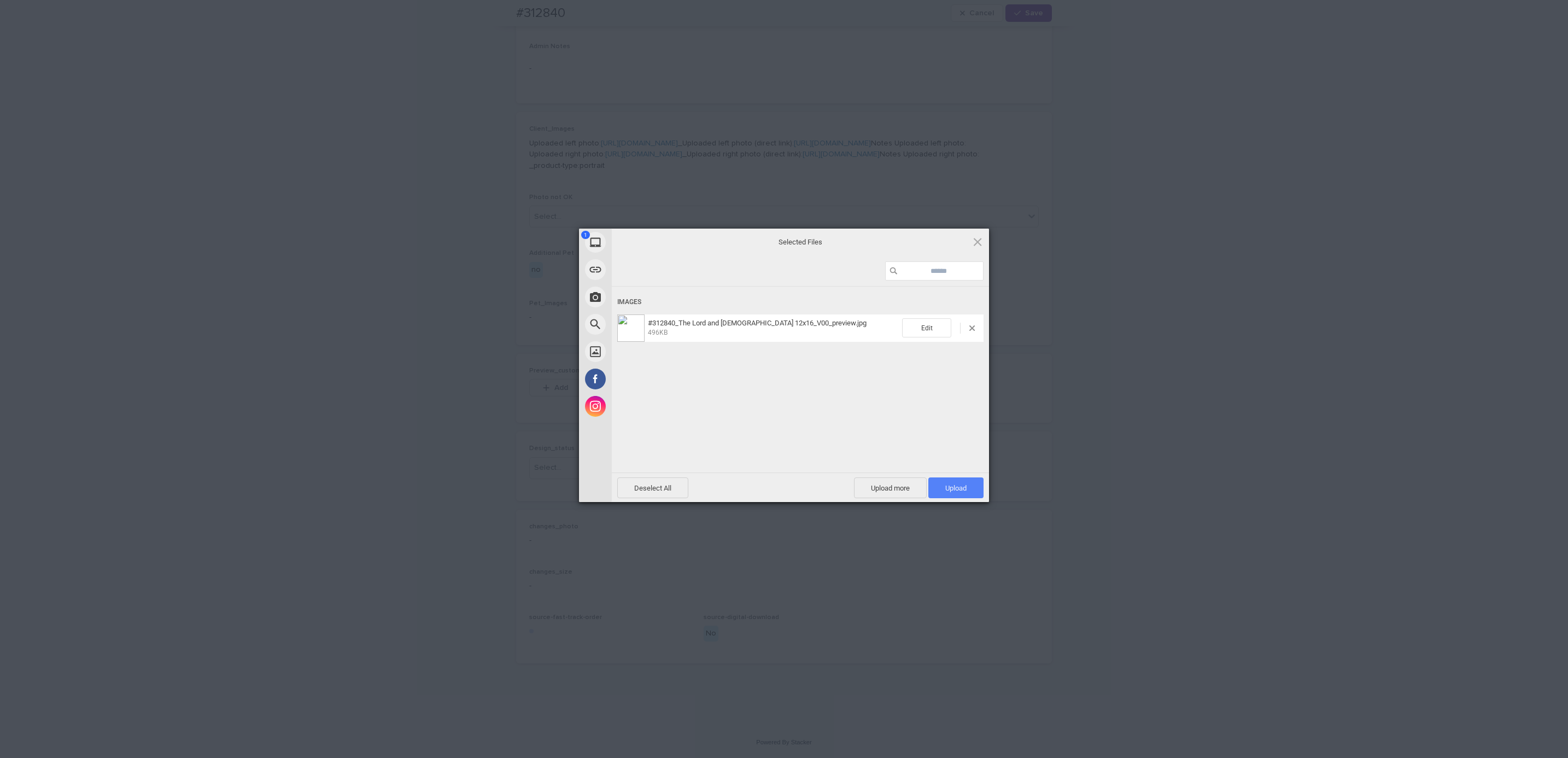
click at [971, 491] on span "Upload 1" at bounding box center [956, 488] width 56 height 21
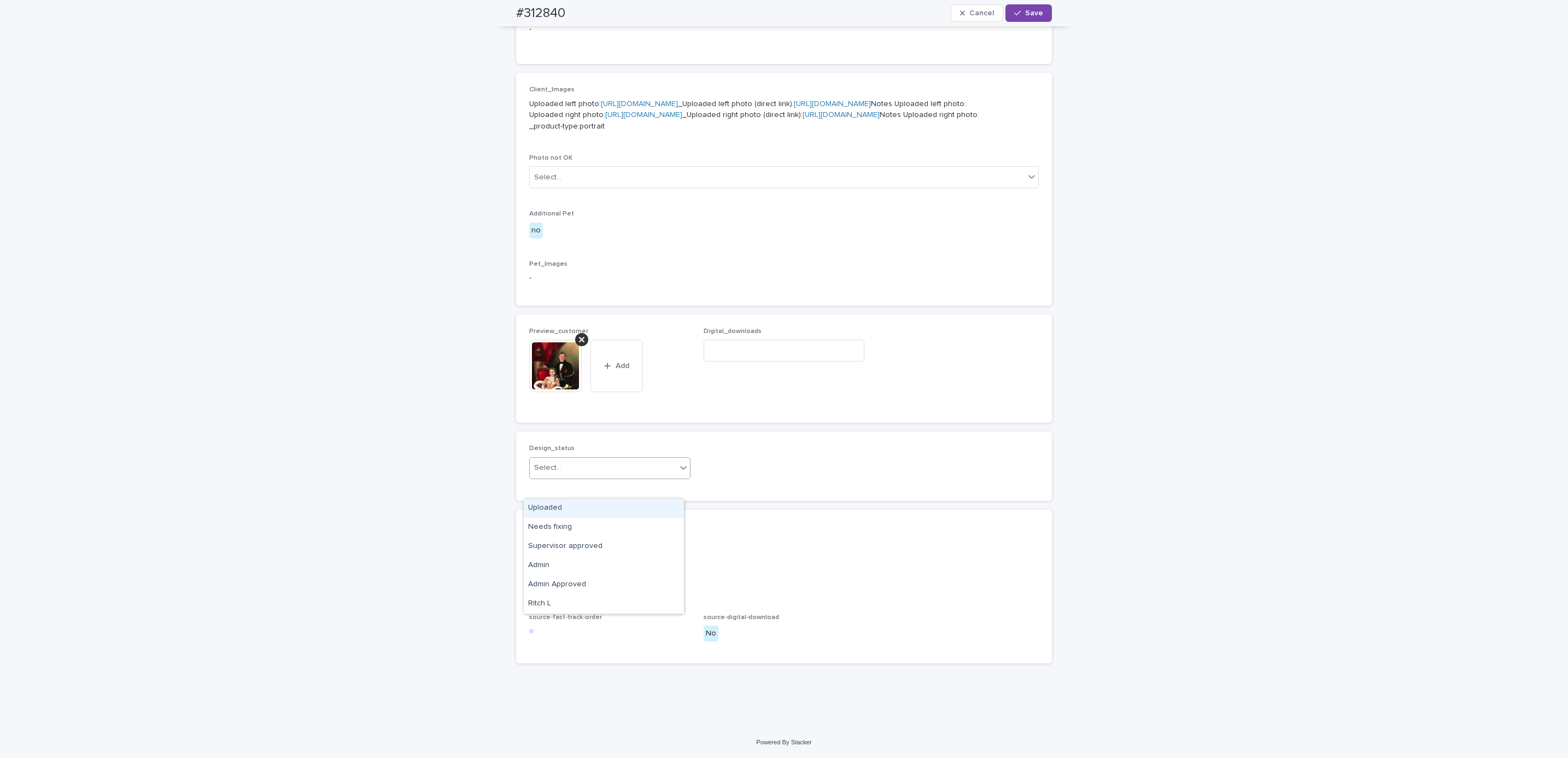
click at [625, 509] on div "Uploaded" at bounding box center [604, 508] width 160 height 19
click at [1030, 18] on button "Save" at bounding box center [1028, 13] width 46 height 18
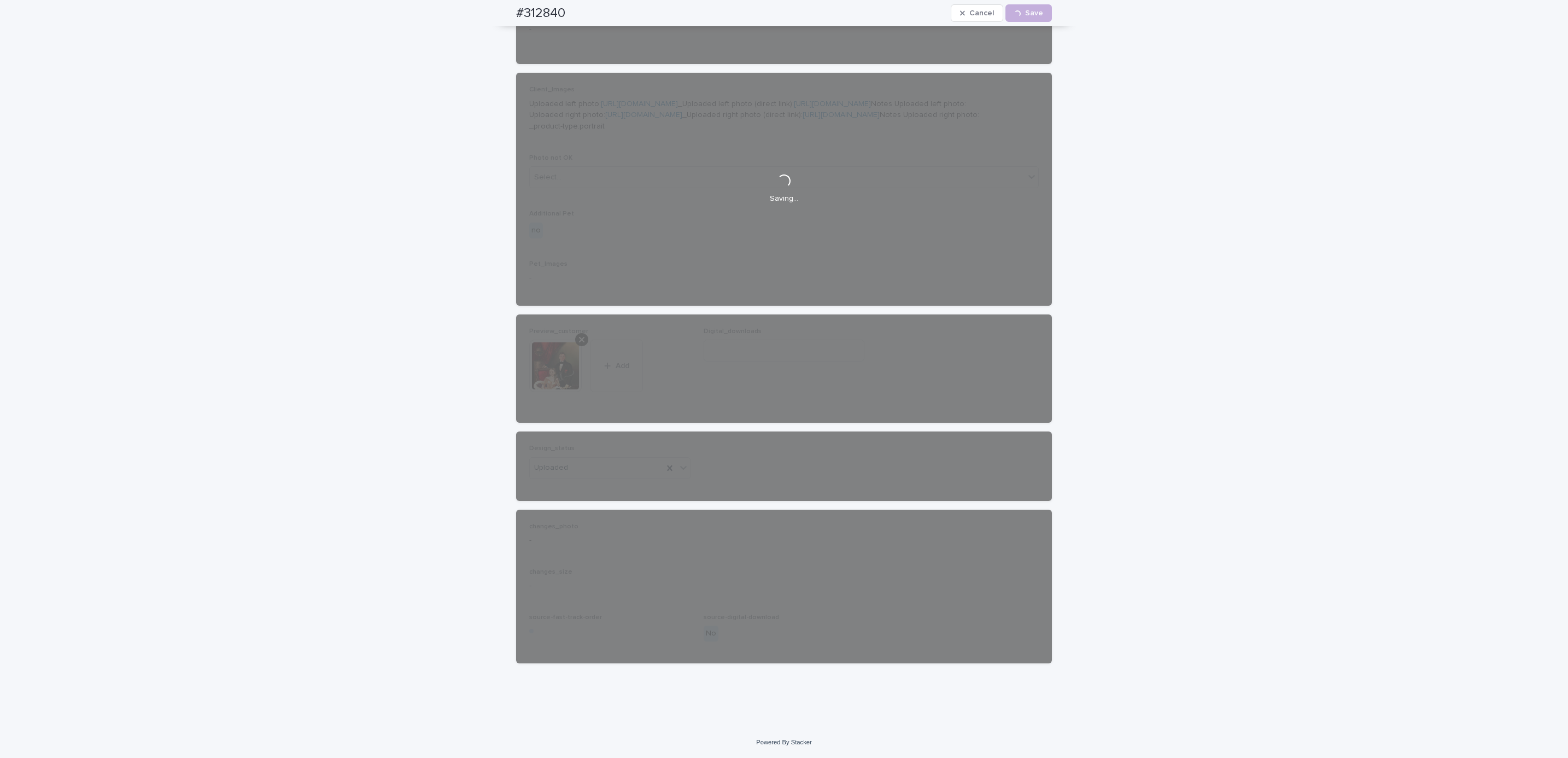
click at [500, 11] on div "#312840 Cancel Loading... Save" at bounding box center [784, 13] width 588 height 26
click at [574, 7] on div "#312840 Cancel Loading... Save" at bounding box center [784, 13] width 536 height 26
copy h2 "#312840"
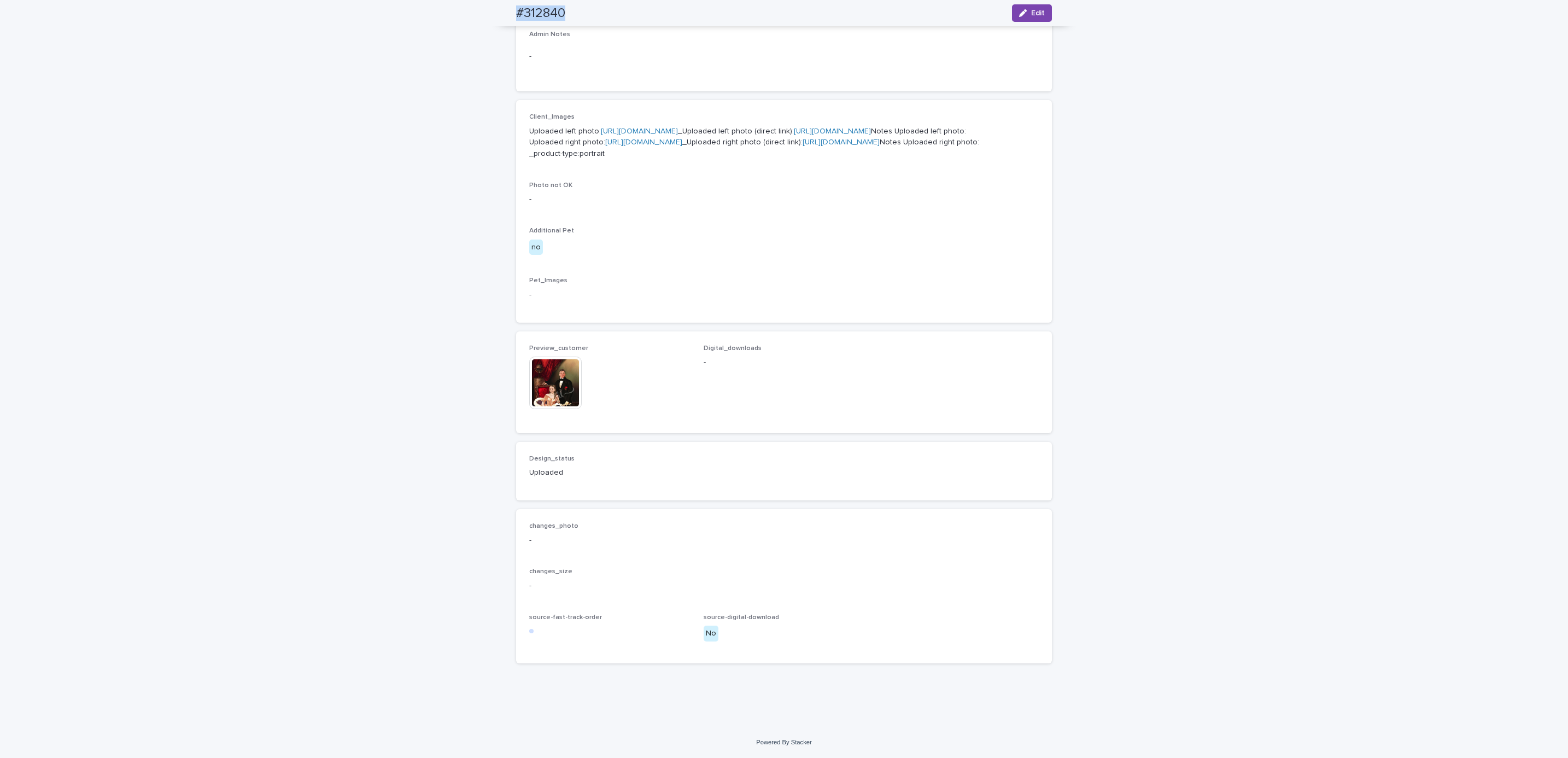
scroll to position [494, 0]
click at [107, 137] on div "Loading... Saving… Loading... Saving… #312840 Edit #312840 Edit Sorry, there wa…" at bounding box center [784, 196] width 1568 height 1062
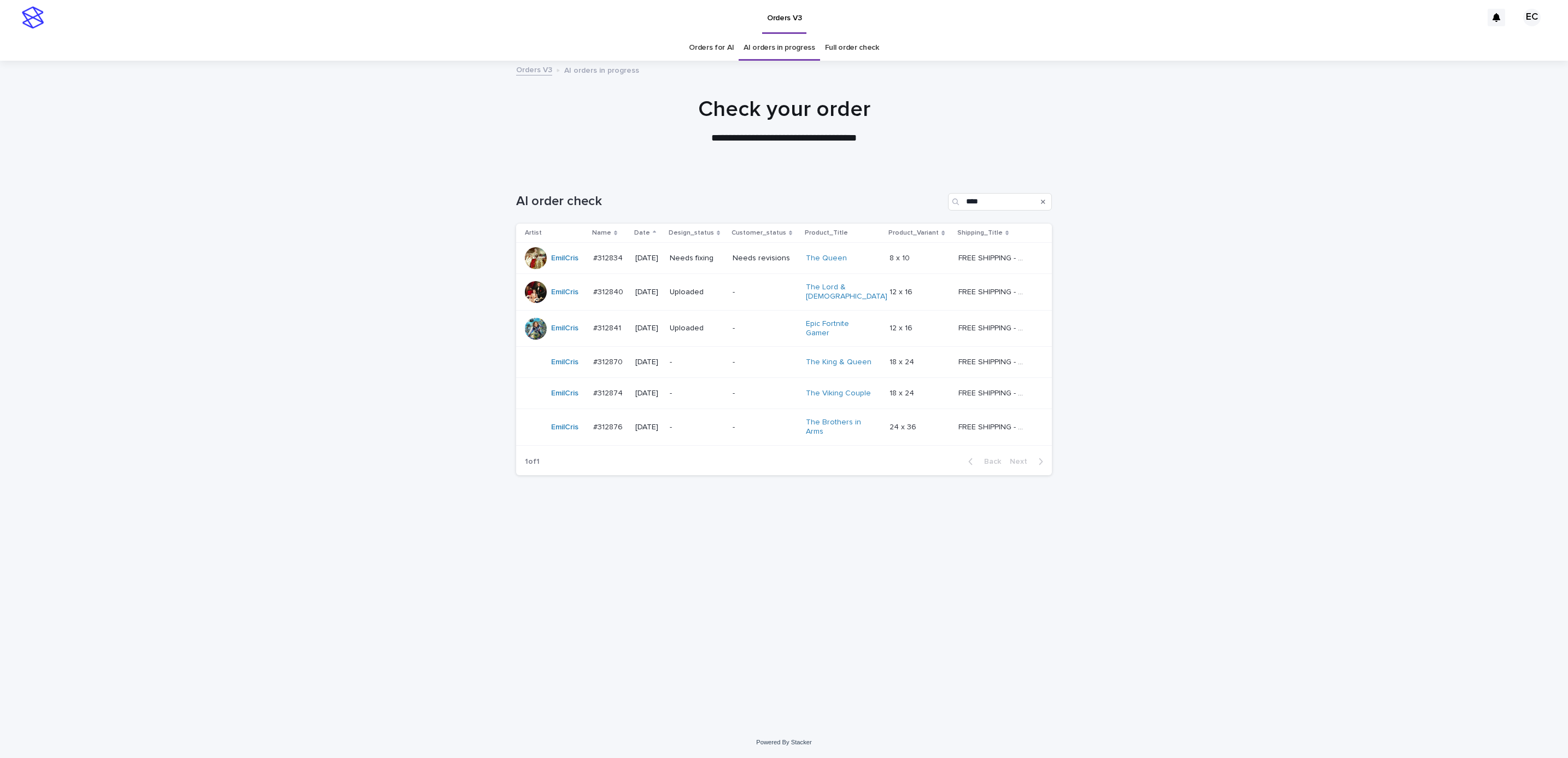
click at [710, 254] on p "Needs fixing" at bounding box center [696, 258] width 54 height 9
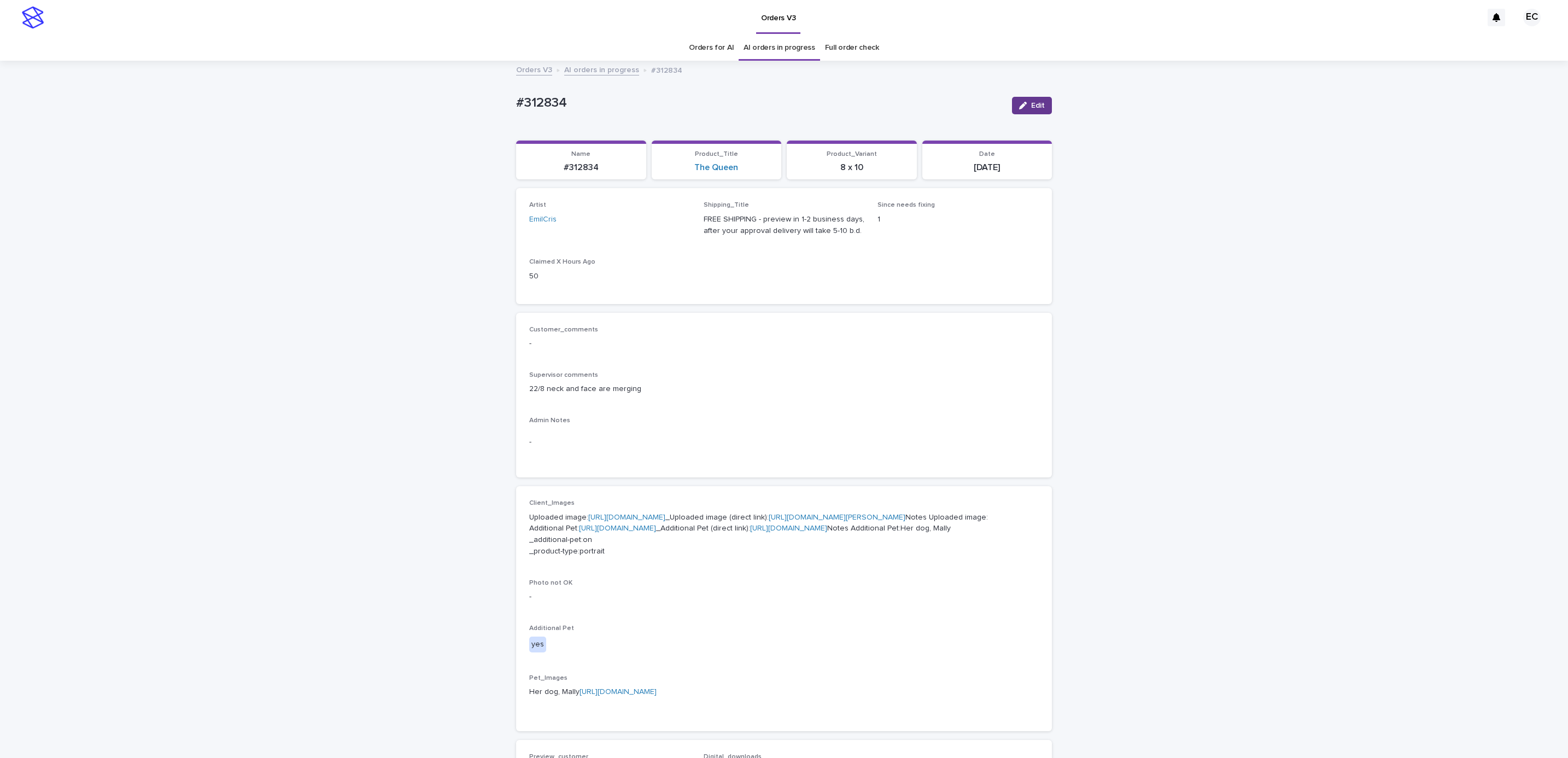
click at [1036, 107] on span "Edit" at bounding box center [1037, 106] width 14 height 8
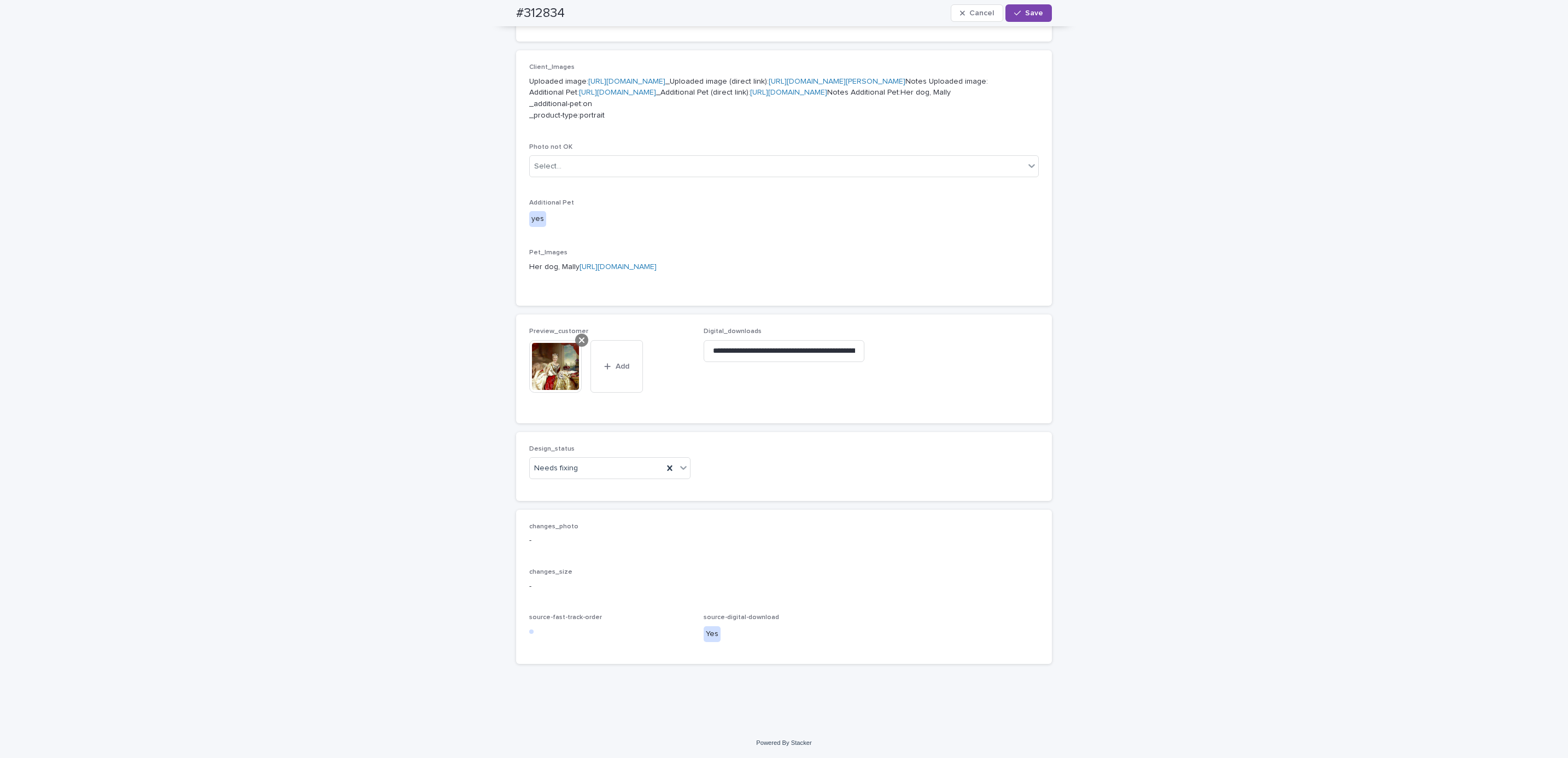
click at [579, 338] on div at bounding box center [581, 340] width 13 height 13
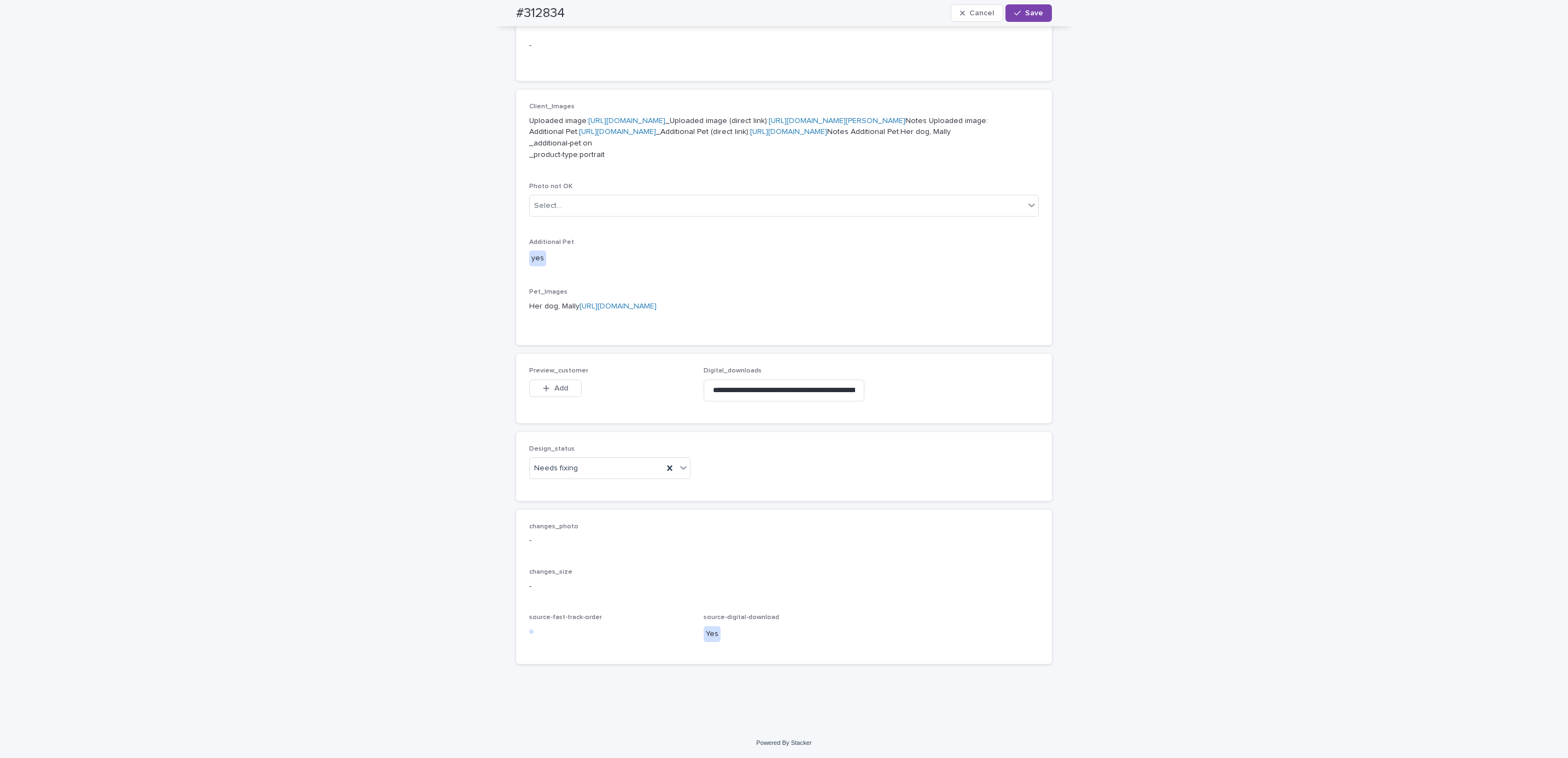
scroll to position [568, 0]
click at [554, 385] on span "Add" at bounding box center [561, 388] width 14 height 8
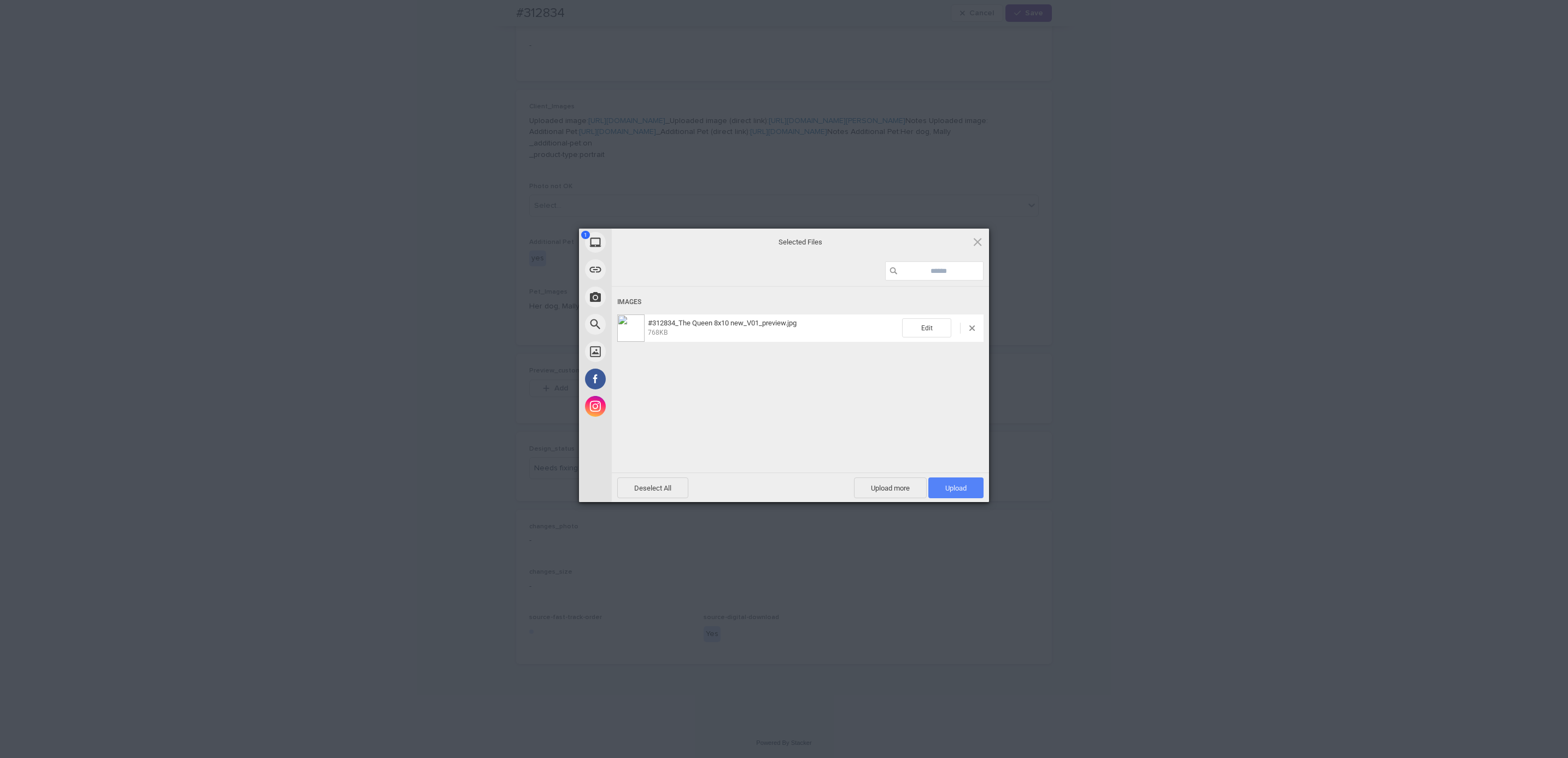
click at [953, 486] on span "Upload 1" at bounding box center [956, 487] width 22 height 8
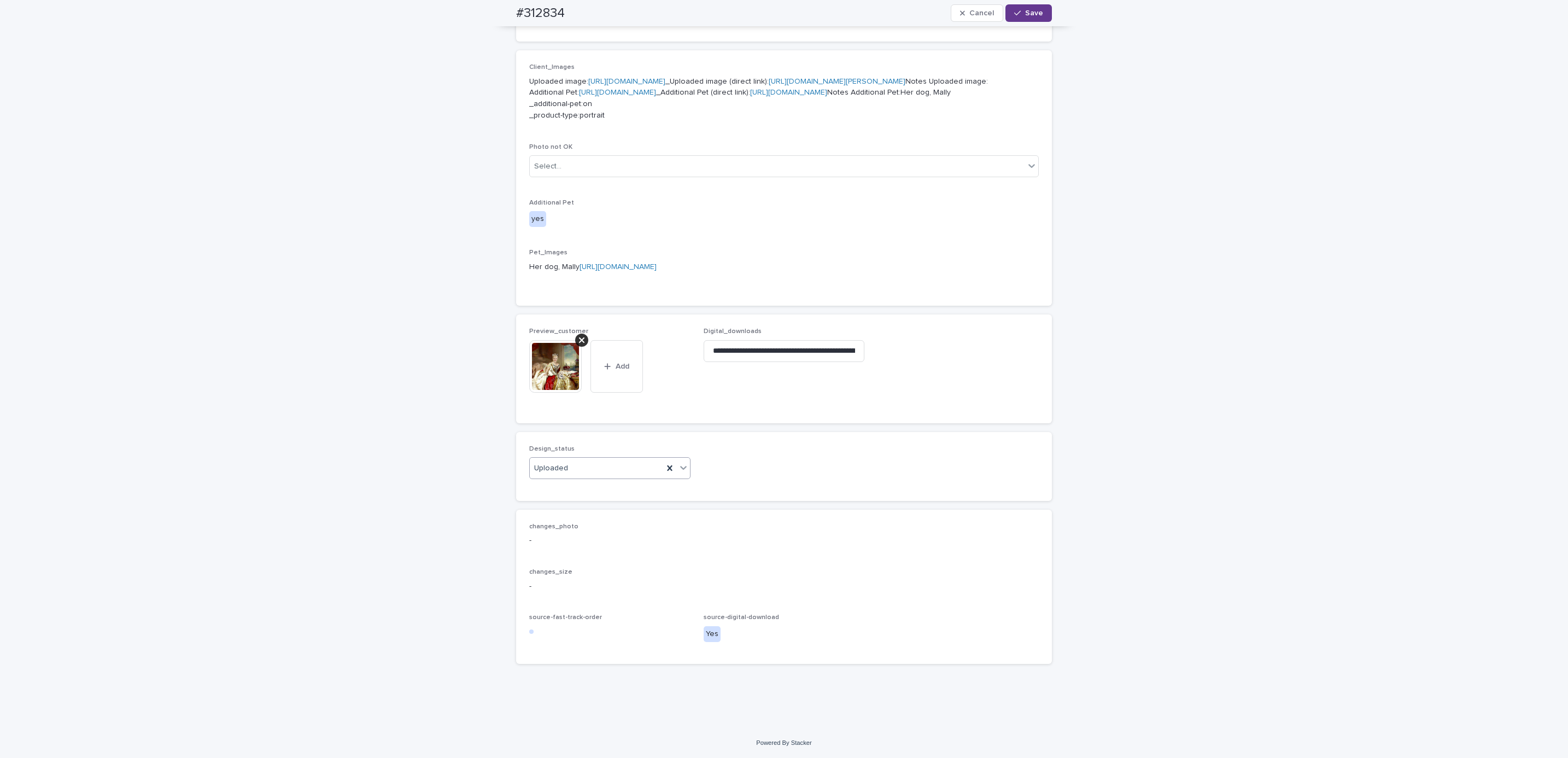
click at [1025, 15] on span "Save" at bounding box center [1034, 13] width 18 height 8
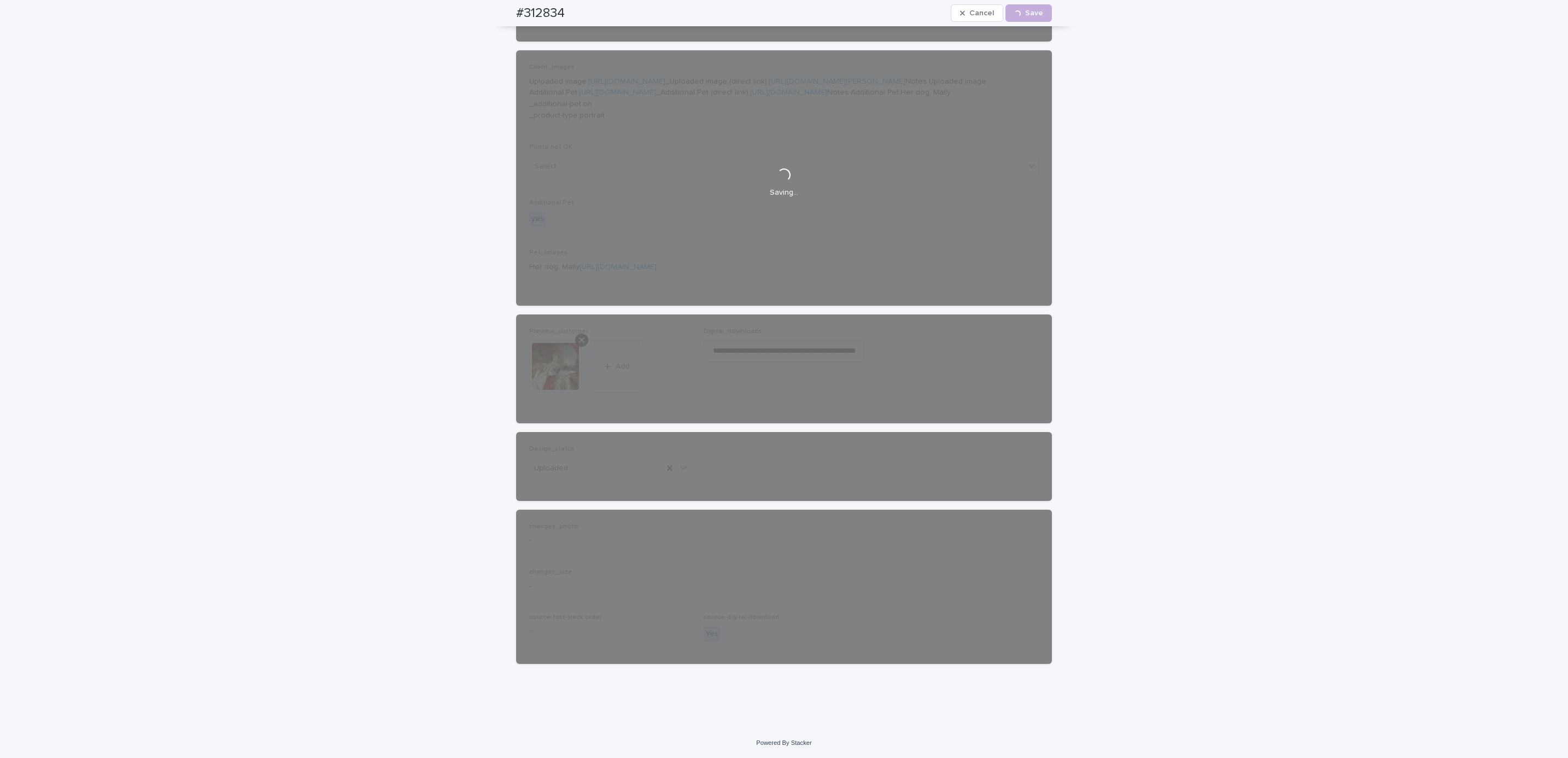
click at [509, 16] on div "#312834 Cancel Loading... Save" at bounding box center [784, 13] width 588 height 26
click at [578, 10] on div "#312834 Cancel Loading... Save" at bounding box center [784, 13] width 536 height 26
copy h2 "#312834"
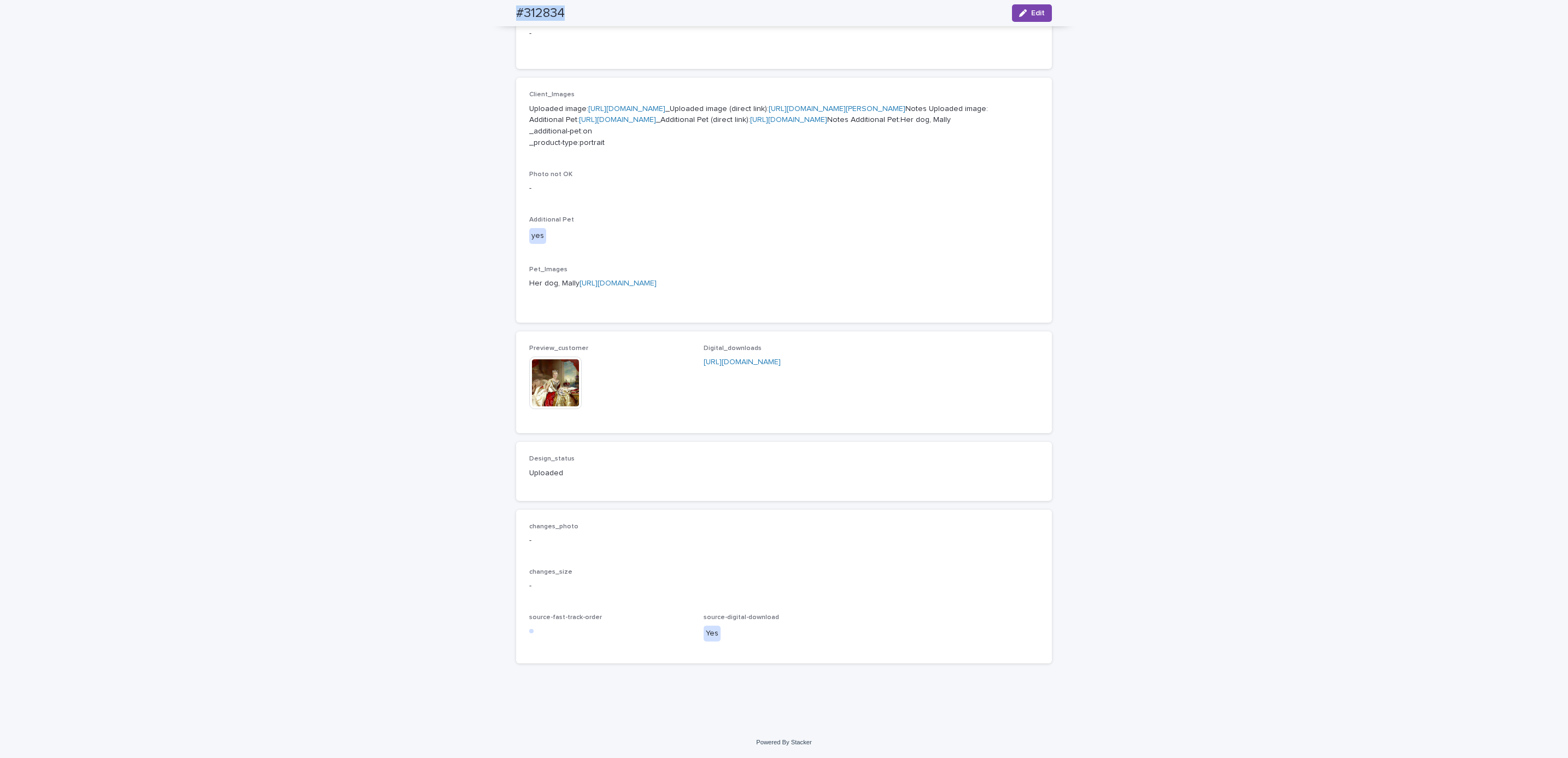
scroll to position [574, 0]
click at [425, 239] on div "Loading... Saving… Loading... Saving… #312834 Edit #312834 Edit Sorry, there wa…" at bounding box center [784, 190] width 1568 height 1074
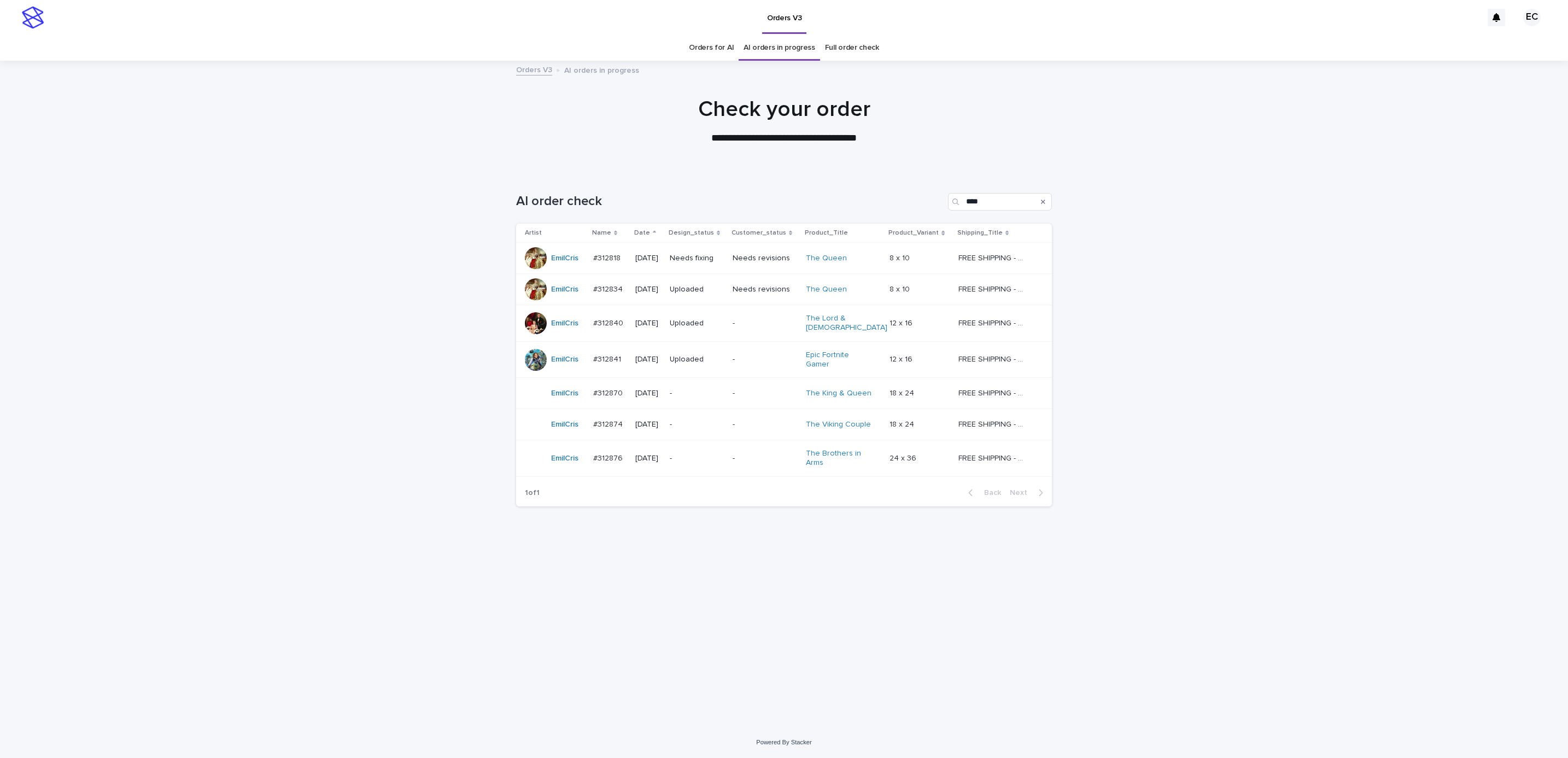
click at [1263, 363] on div "Loading... Saving… Loading... Saving… AI order check **** Artist Name Date Desi…" at bounding box center [784, 449] width 1568 height 555
